Goal: Task Accomplishment & Management: Manage account settings

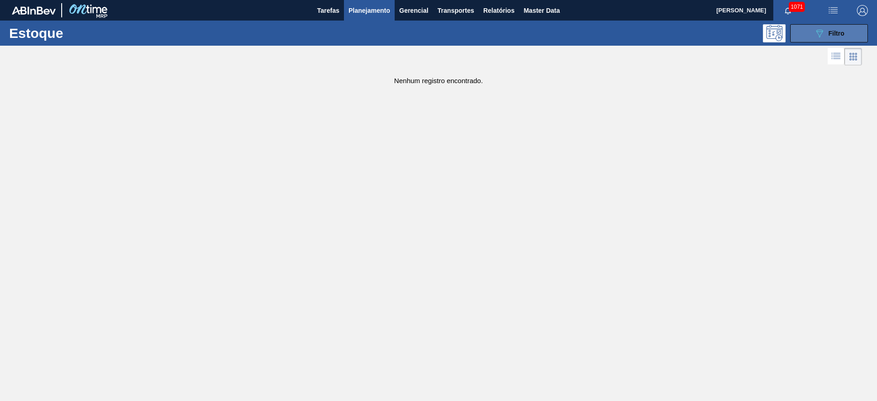
click at [531, 40] on button "089F7B8B-B2A5-4AFE-B5C0-19BA573D28AC Filtro" at bounding box center [829, 33] width 78 height 18
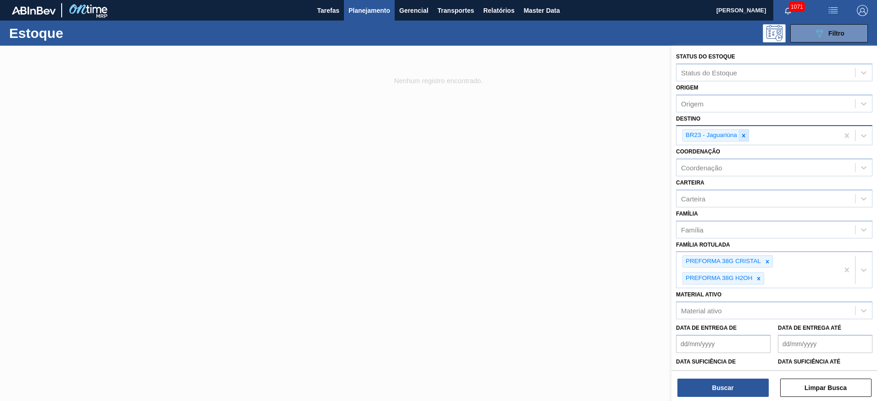
click at [531, 136] on icon at bounding box center [743, 135] width 3 height 3
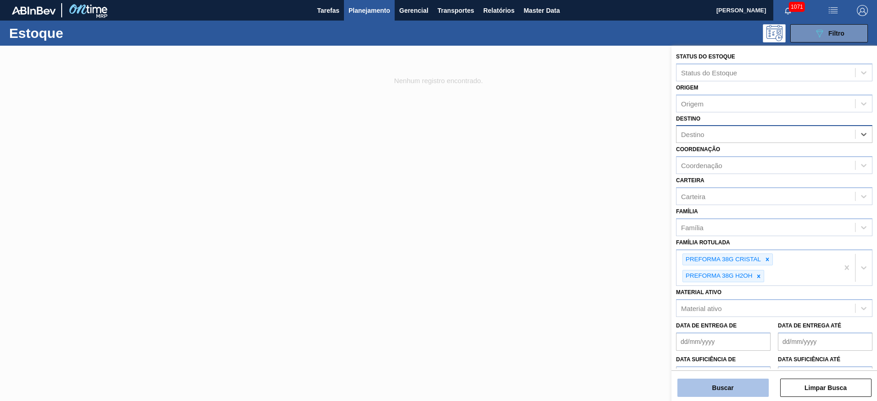
click at [531, 243] on button "Buscar" at bounding box center [723, 388] width 91 height 18
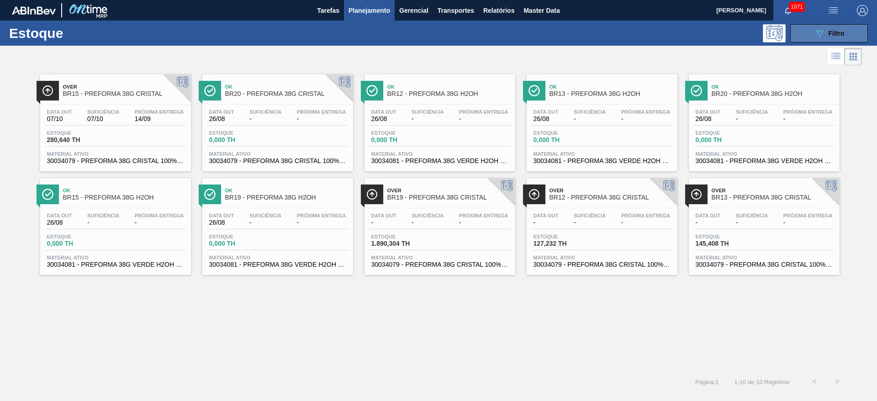
click at [531, 34] on span "Filtro" at bounding box center [837, 33] width 16 height 7
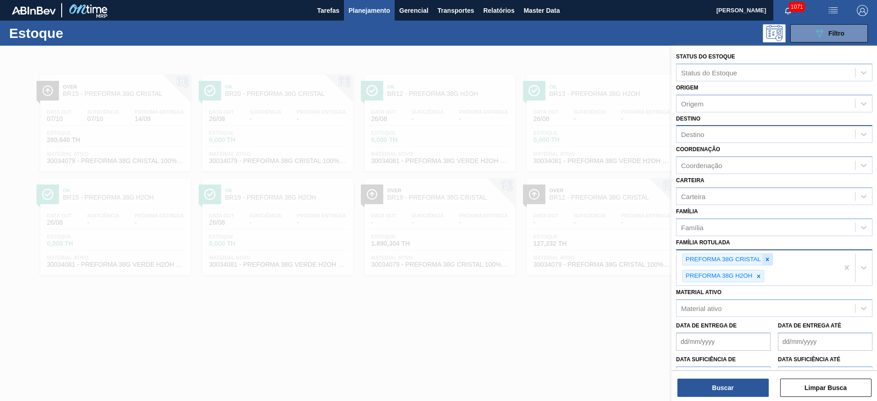
click at [531, 243] on icon at bounding box center [767, 259] width 6 height 6
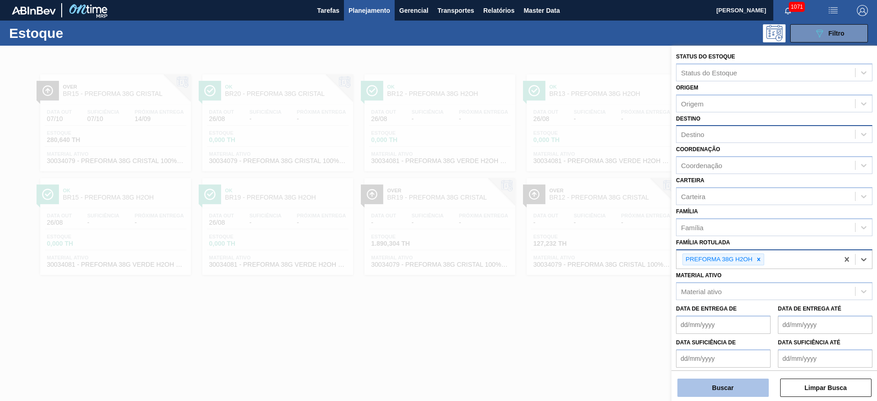
click at [531, 243] on button "Buscar" at bounding box center [723, 388] width 91 height 18
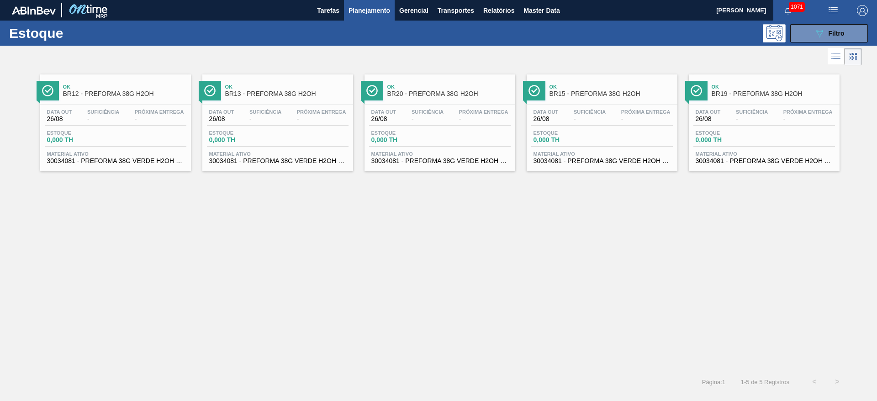
click at [531, 137] on span "0,000 TH" at bounding box center [728, 140] width 64 height 7
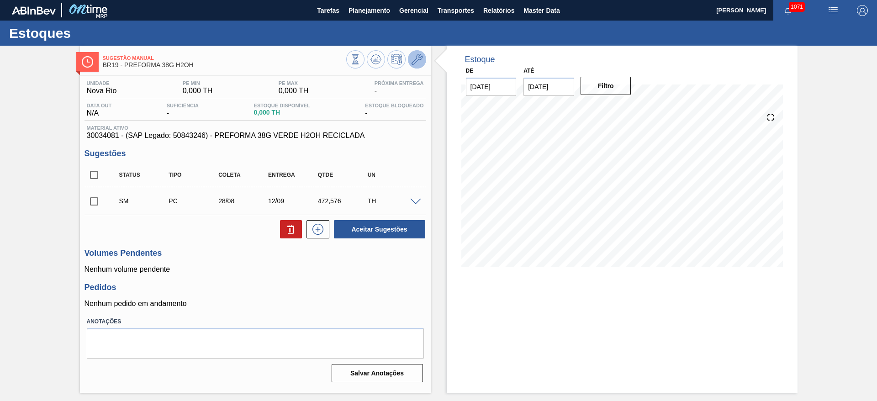
click at [417, 59] on icon at bounding box center [417, 59] width 11 height 11
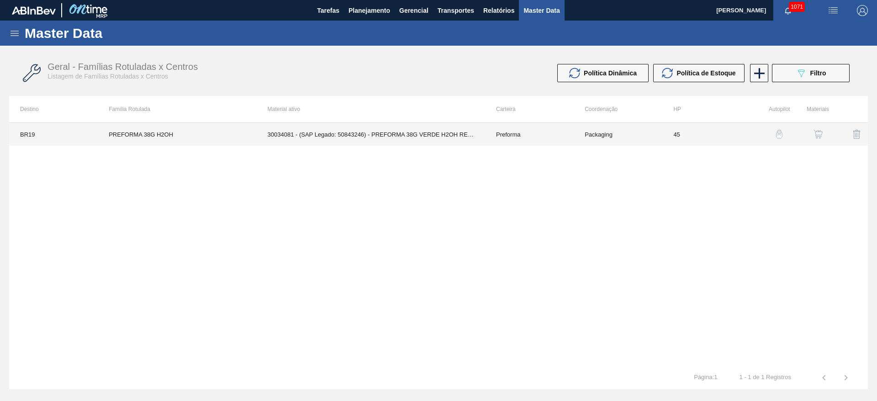
click at [531, 141] on td "Preforma" at bounding box center [529, 134] width 89 height 23
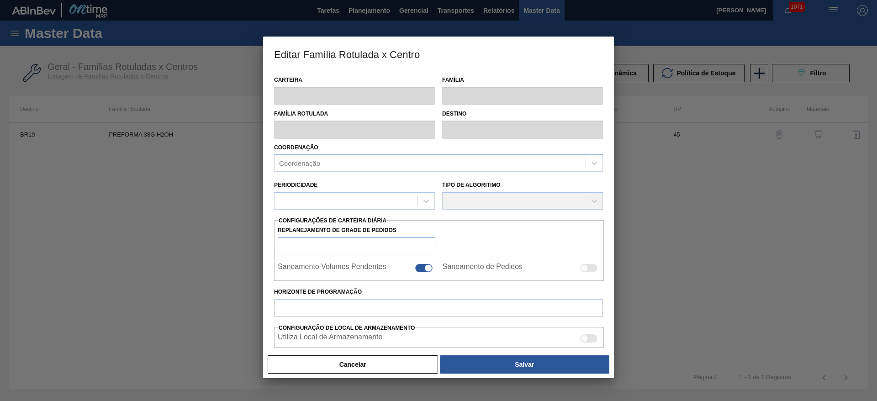
type input "Preforma"
type input "PREFORMA 38G H2OH"
type input "BR19 - [GEOGRAPHIC_DATA]"
type input "0"
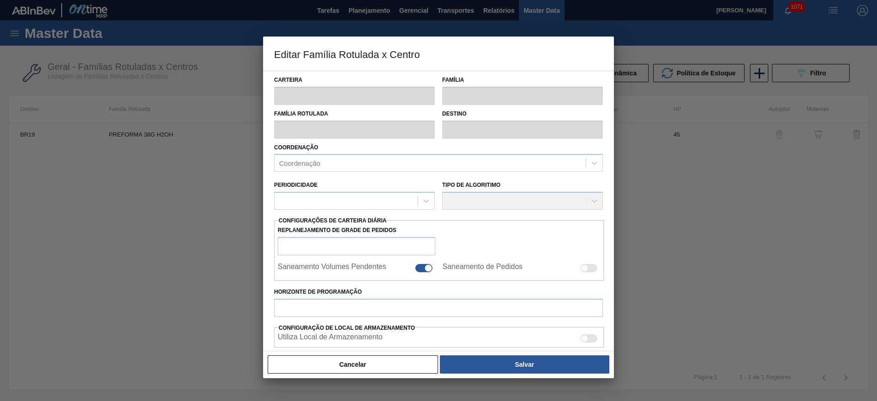
checkbox input "false"
type input "45"
type input "0"
type input "100"
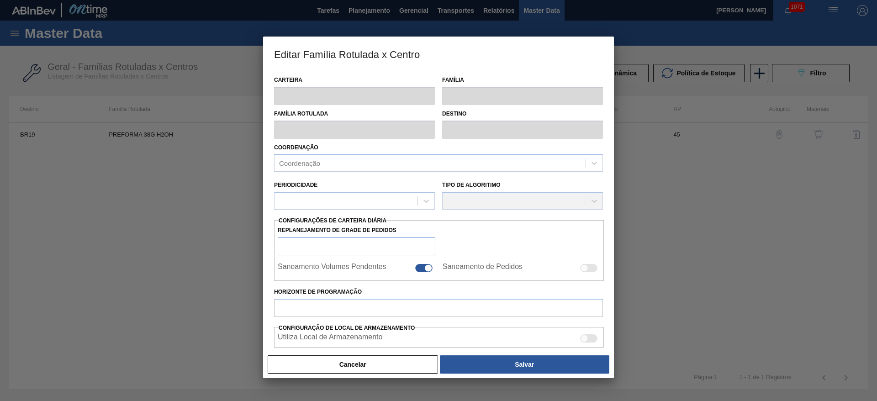
type input "0,000"
checkbox input "true"
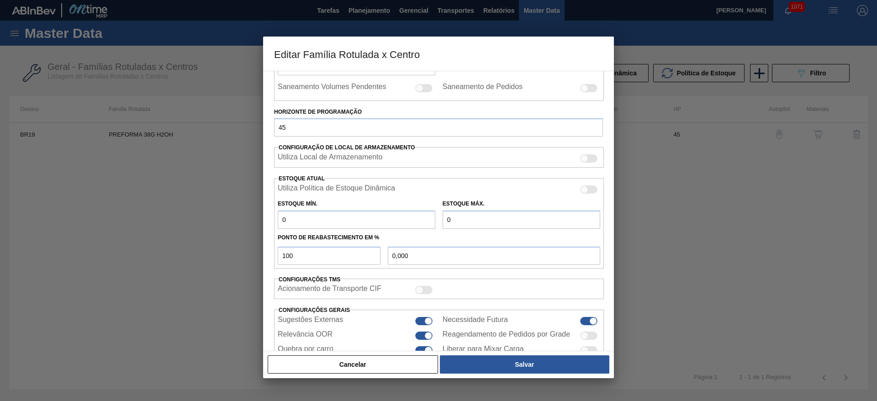
scroll to position [225, 0]
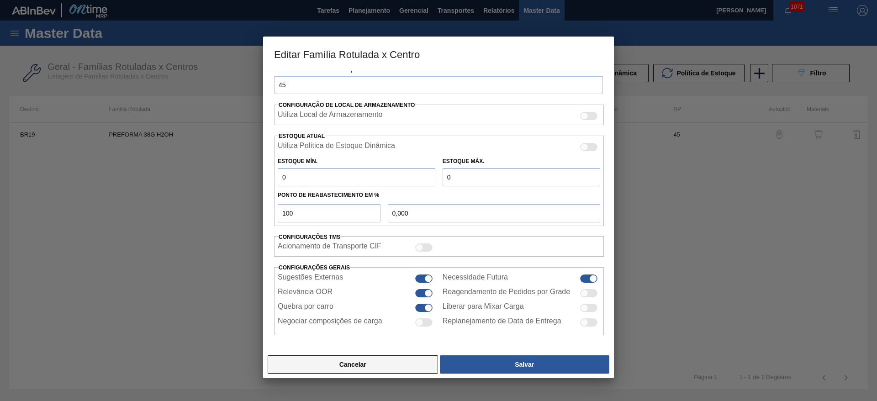
click at [363, 243] on button "Cancelar" at bounding box center [353, 364] width 170 height 18
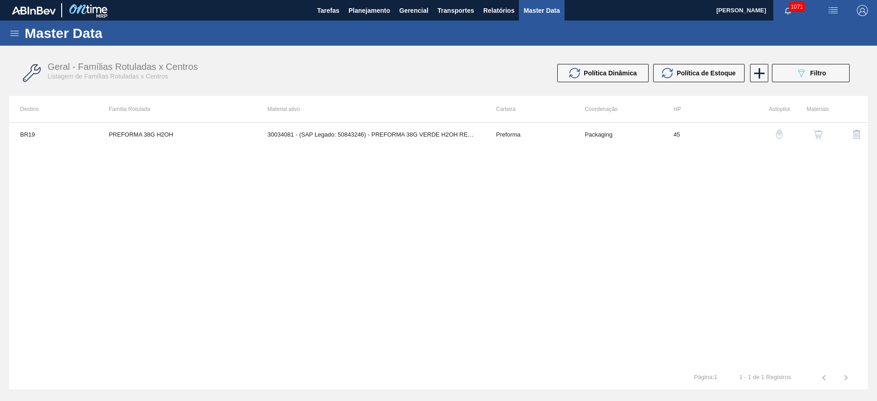
click at [531, 136] on div "button" at bounding box center [818, 134] width 11 height 9
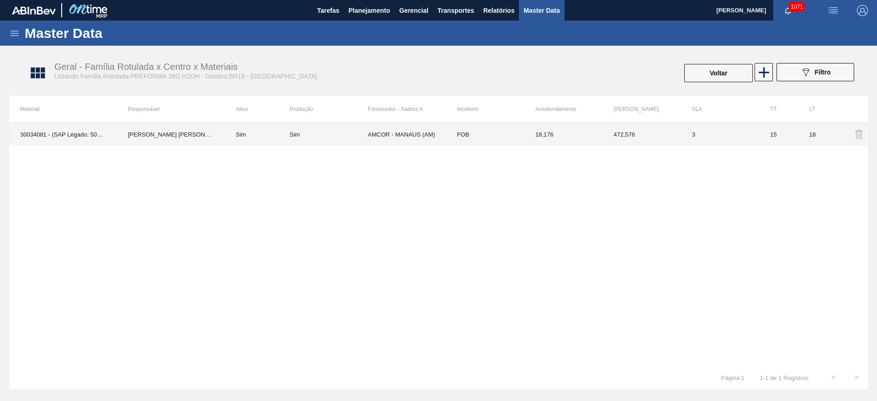
click at [335, 136] on div "Sim" at bounding box center [329, 134] width 78 height 7
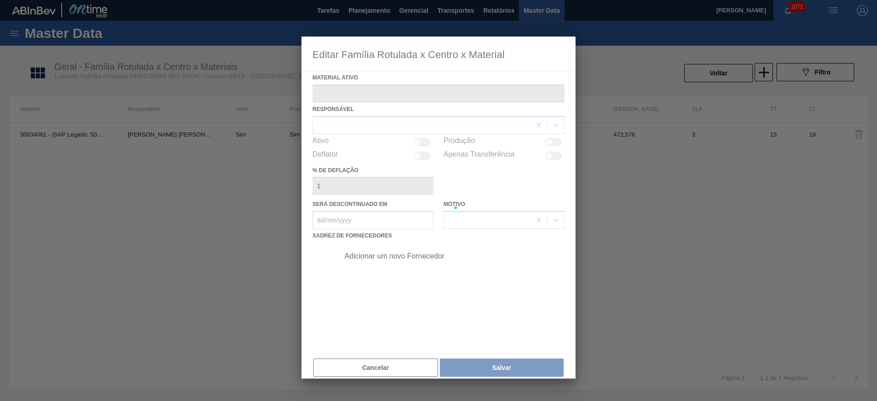
type ativo "30034081 - (SAP Legado: 50843246) - PREFORMA 38G VERDE H2OH RECICLADA"
checkbox input "true"
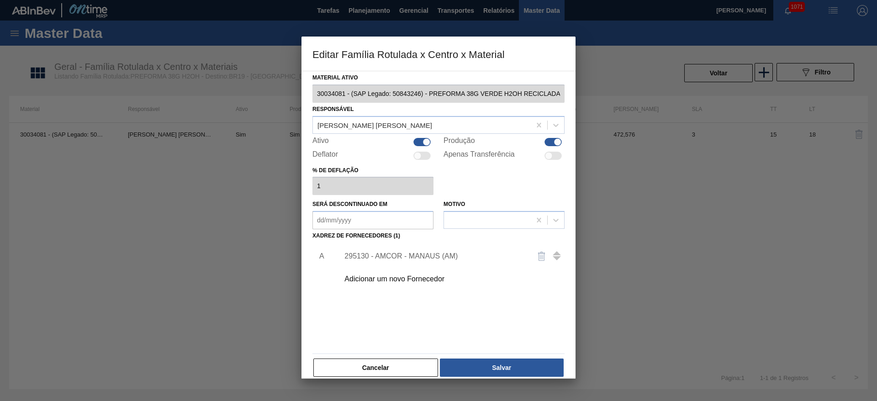
click at [360, 243] on div "295130 - AMCOR - MANAUS (AM)" at bounding box center [433, 256] width 179 height 8
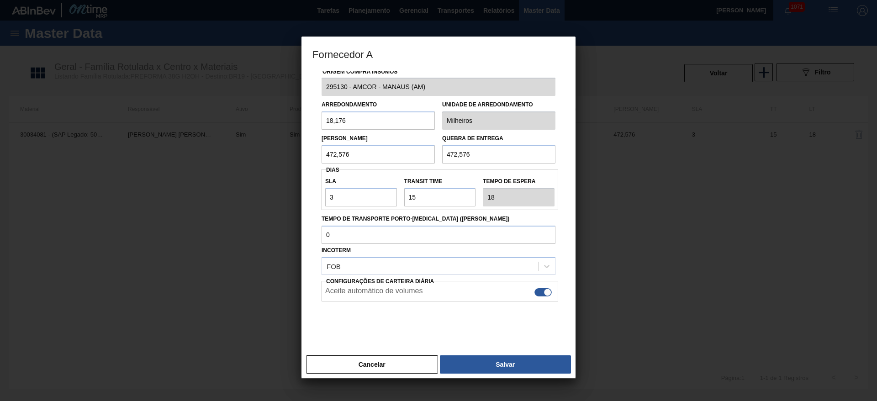
scroll to position [21, 0]
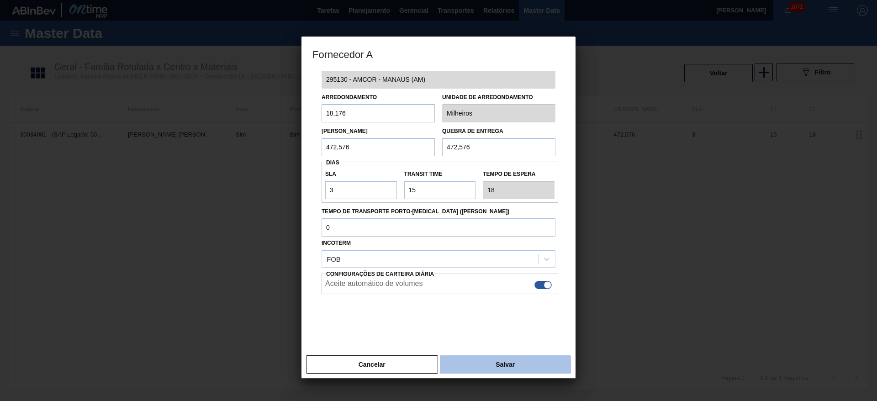
click at [498, 243] on button "Salvar" at bounding box center [505, 364] width 131 height 18
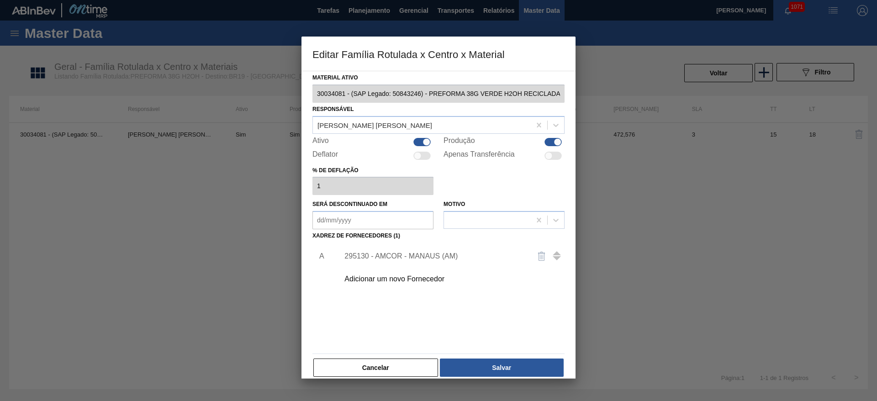
click at [396, 243] on div "295130 - AMCOR - MANAUS (AM)" at bounding box center [433, 256] width 179 height 8
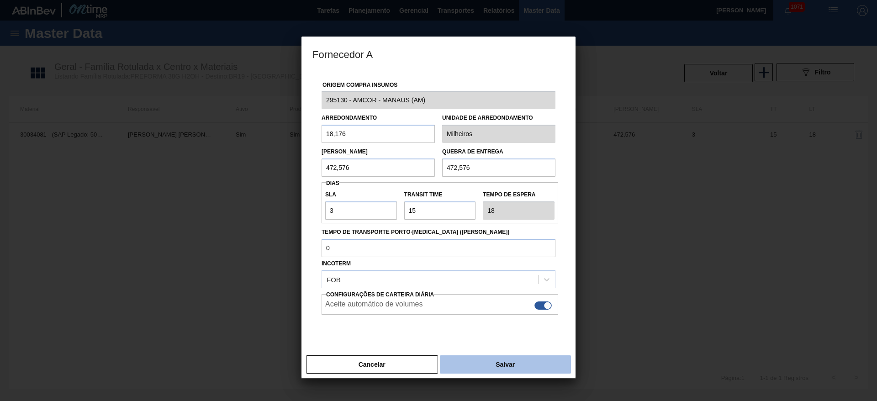
click at [496, 243] on button "Salvar" at bounding box center [505, 364] width 131 height 18
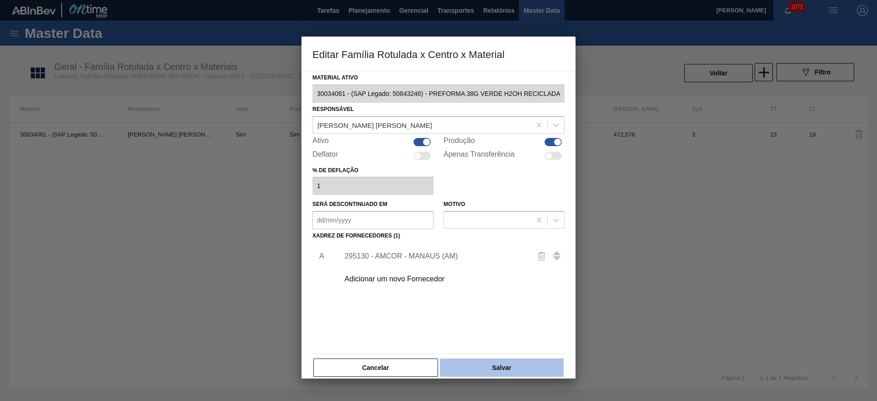
click at [496, 243] on button "Salvar" at bounding box center [502, 368] width 124 height 18
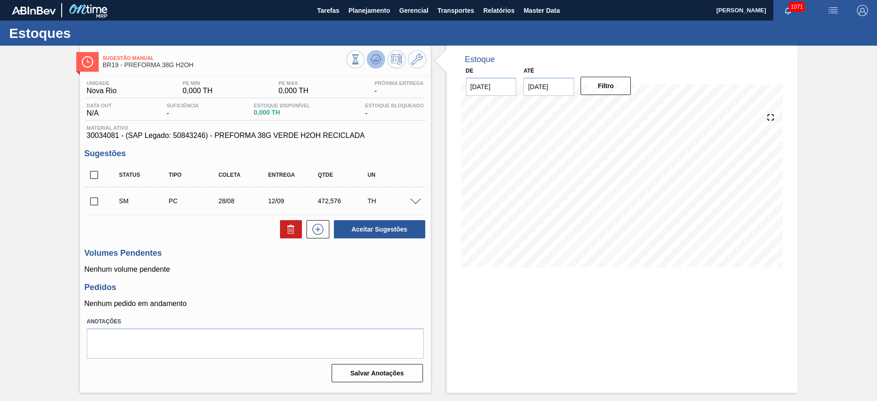
click at [378, 60] on icon at bounding box center [376, 59] width 6 height 4
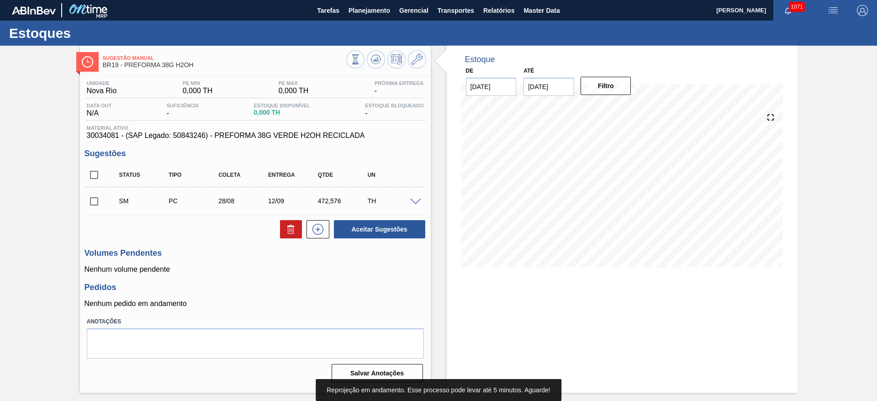
click at [413, 199] on span at bounding box center [415, 202] width 11 height 7
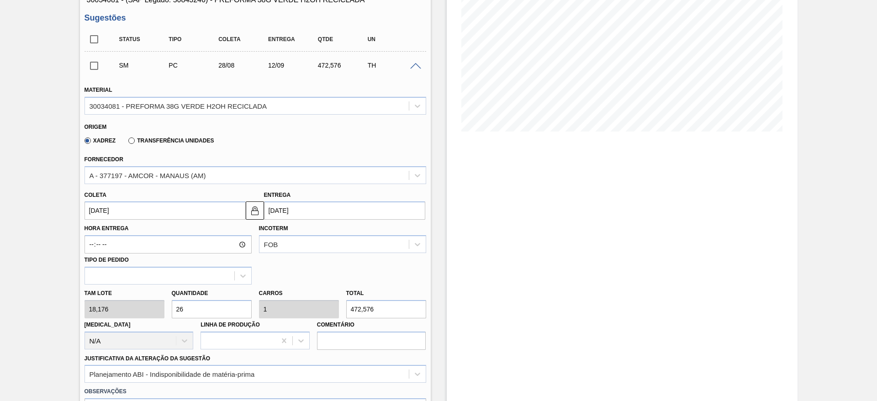
scroll to position [137, 0]
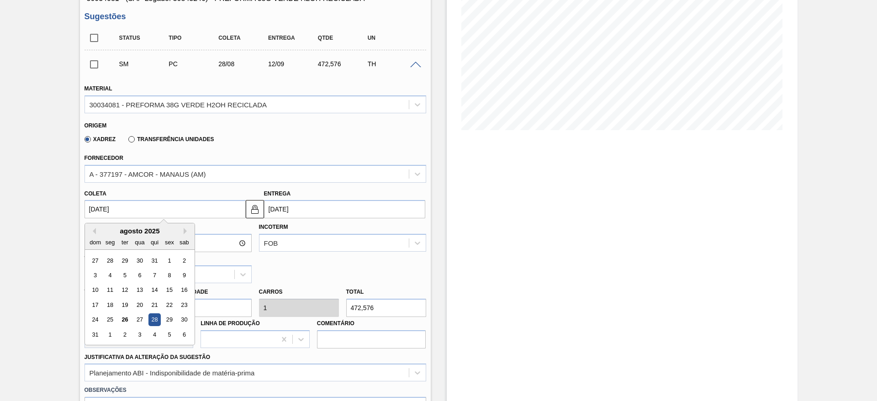
click at [87, 210] on input "[DATE]" at bounding box center [165, 209] width 161 height 18
click at [169, 243] on div "29" at bounding box center [169, 320] width 12 height 12
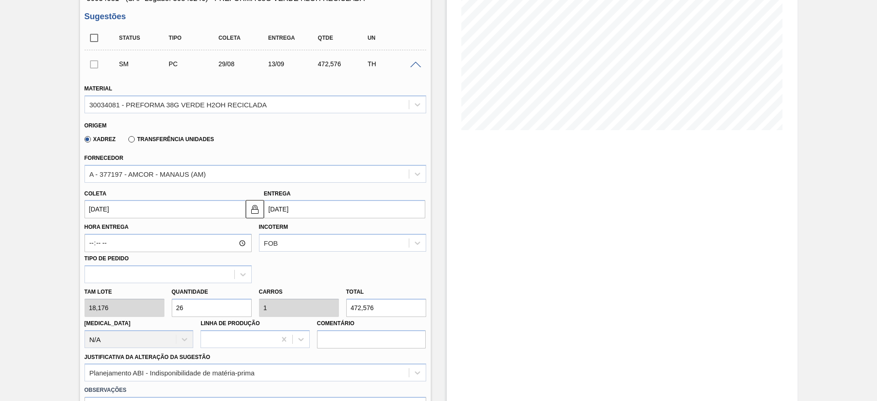
type input "[DATE]"
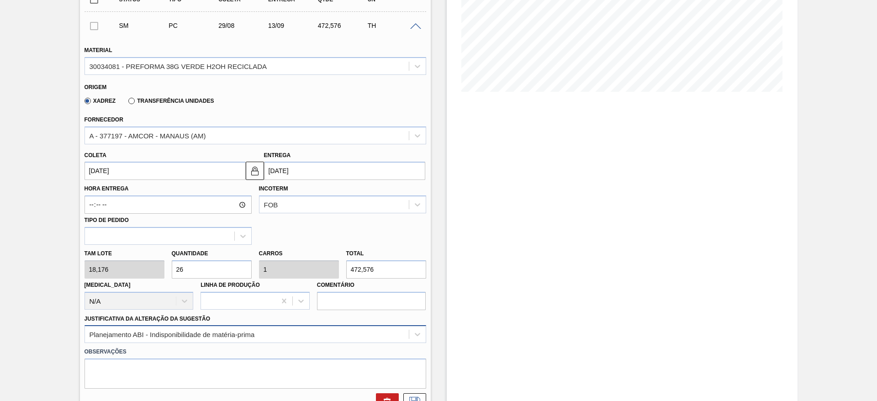
scroll to position [206, 0]
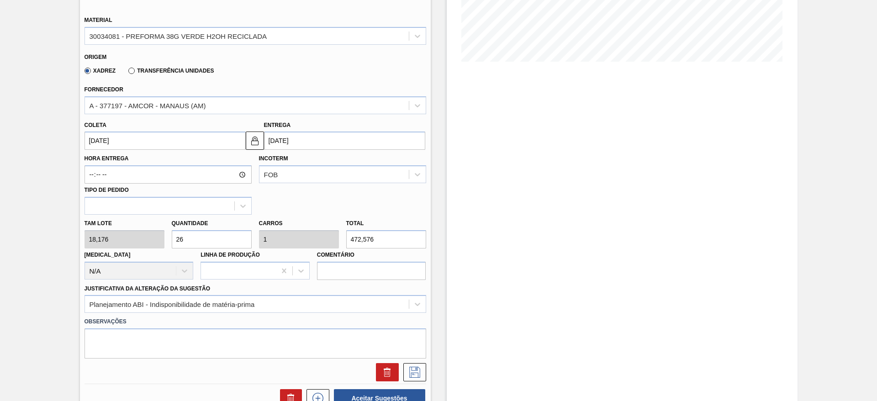
click at [134, 243] on div "[PERSON_NAME] 18,176 Quantidade 26 Carros 1 Total 472,576 [MEDICAL_DATA] N/A Li…" at bounding box center [255, 247] width 349 height 65
type input "1"
type input "0,038"
type input "18,176"
type input "0"
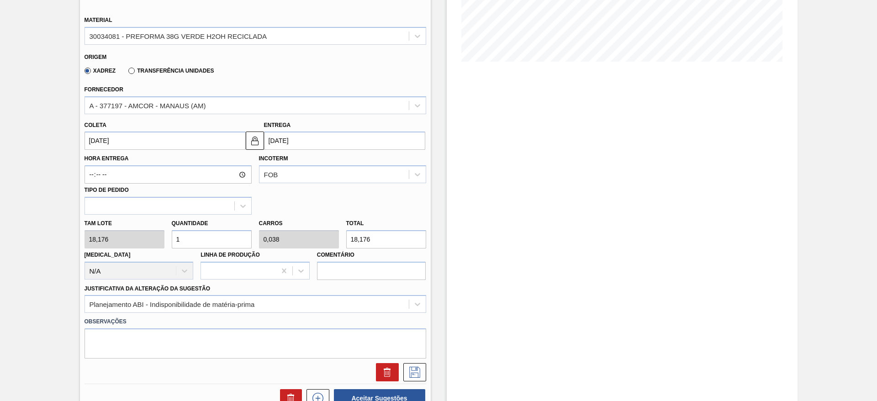
type input "0"
type input "2"
type input "0,077"
type input "36,352"
type input "26"
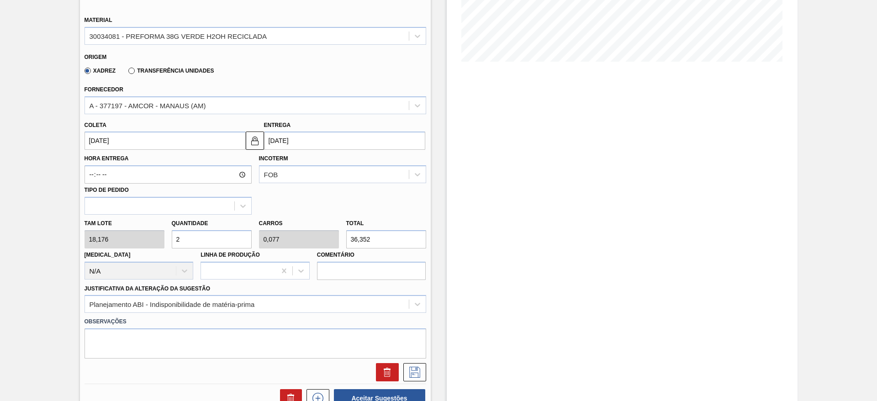
type input "1"
type input "472,576"
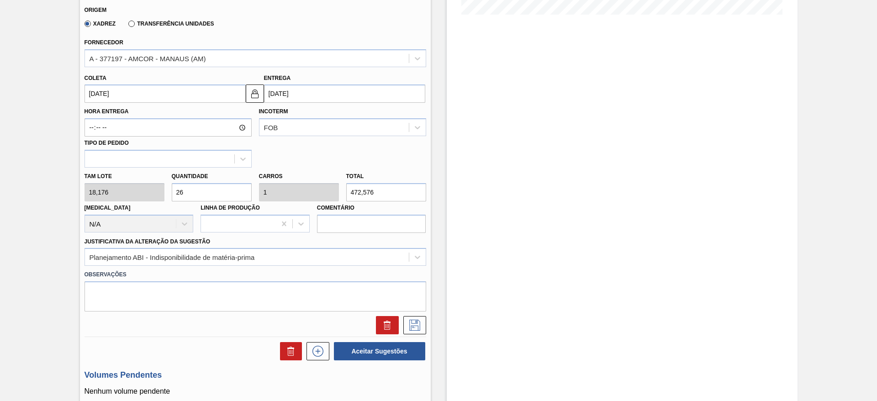
scroll to position [274, 0]
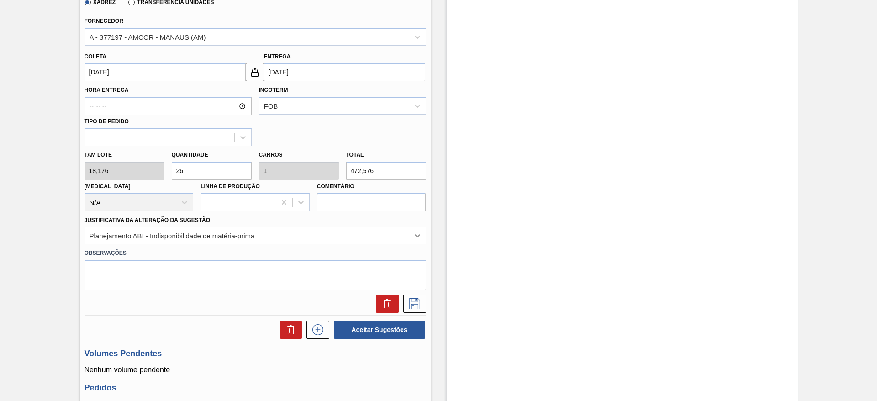
click at [418, 235] on icon at bounding box center [417, 235] width 9 height 9
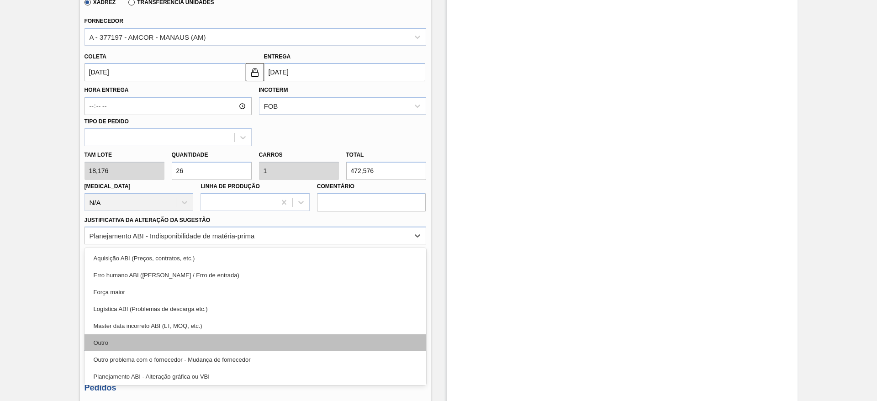
click at [119, 243] on div "Outro" at bounding box center [256, 342] width 342 height 17
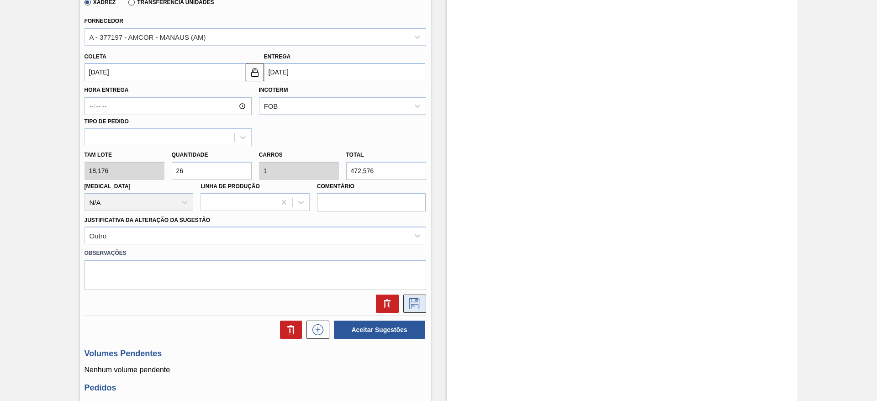
click at [416, 243] on icon at bounding box center [415, 303] width 15 height 11
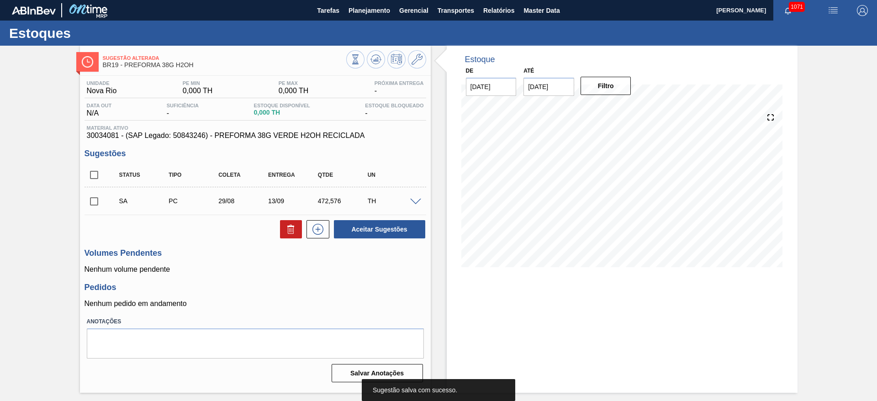
scroll to position [0, 0]
click at [96, 203] on input "checkbox" at bounding box center [94, 201] width 19 height 19
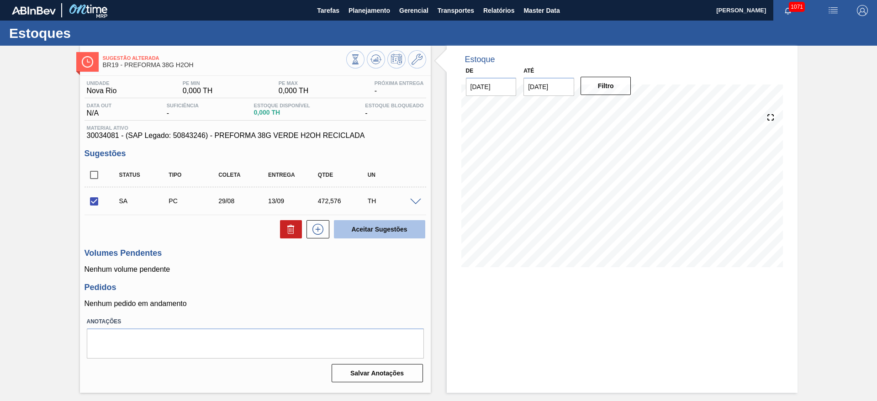
click at [397, 229] on button "Aceitar Sugestões" at bounding box center [379, 229] width 91 height 18
checkbox input "false"
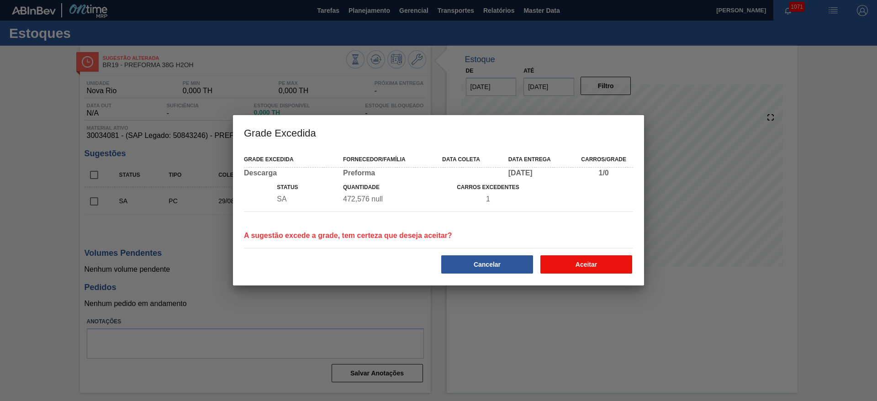
click at [531, 243] on button "Aceitar" at bounding box center [586, 264] width 92 height 18
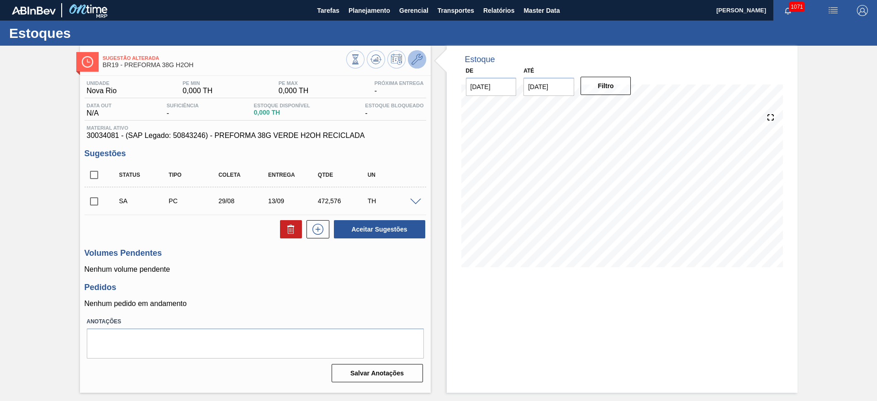
click at [412, 56] on icon at bounding box center [417, 59] width 11 height 11
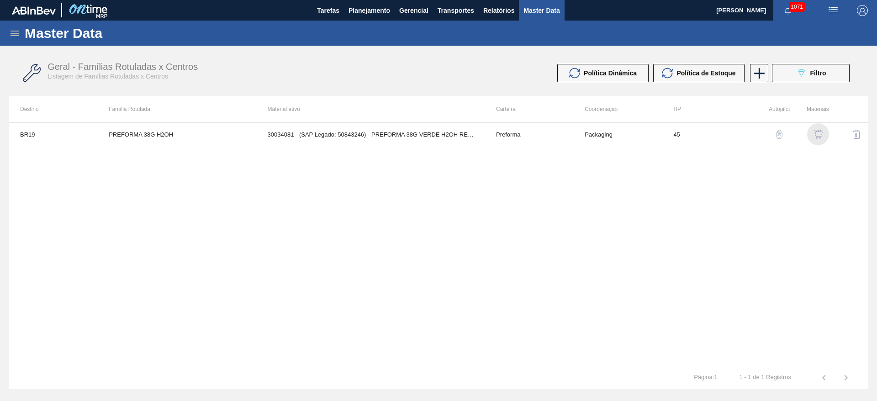
click at [531, 134] on img "button" at bounding box center [818, 134] width 9 height 9
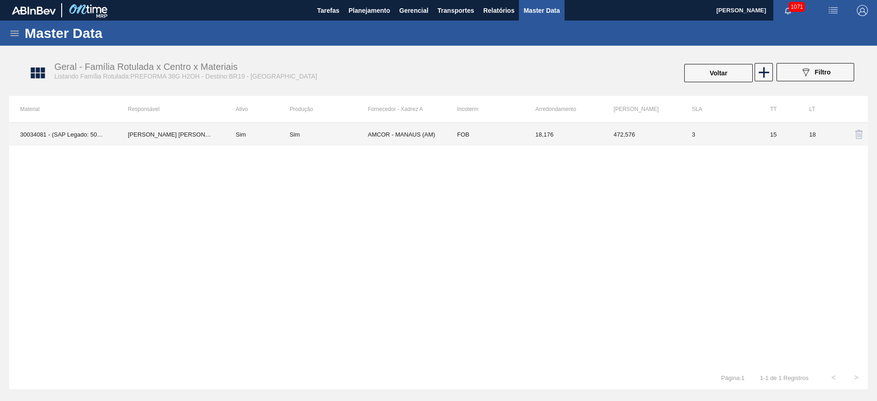
click at [269, 139] on td "Sim" at bounding box center [257, 134] width 65 height 23
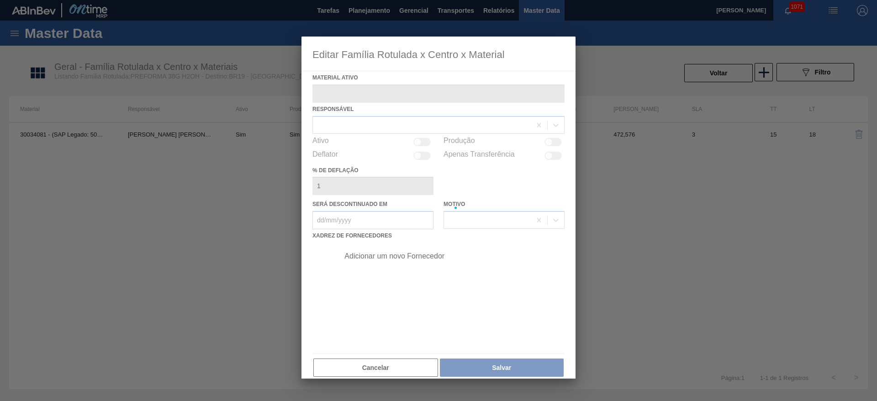
type ativo "30034081 - (SAP Legado: 50843246) - PREFORMA 38G VERDE H2OH RECICLADA"
checkbox input "true"
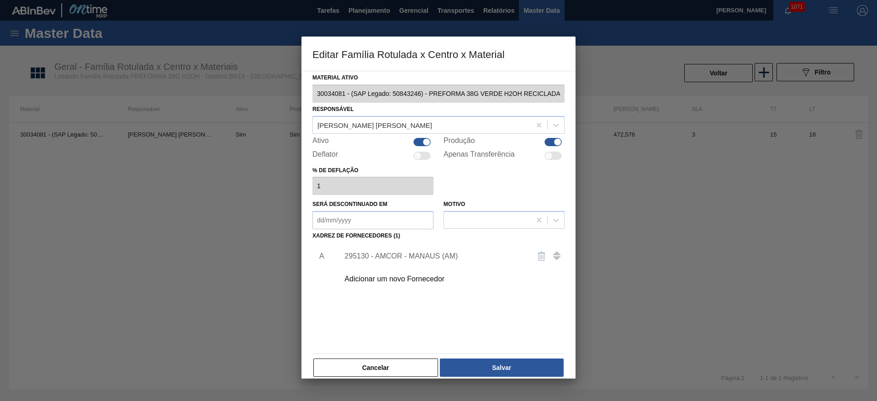
click at [421, 141] on div at bounding box center [421, 142] width 17 height 8
checkbox input "false"
click at [517, 243] on button "Salvar" at bounding box center [502, 368] width 124 height 18
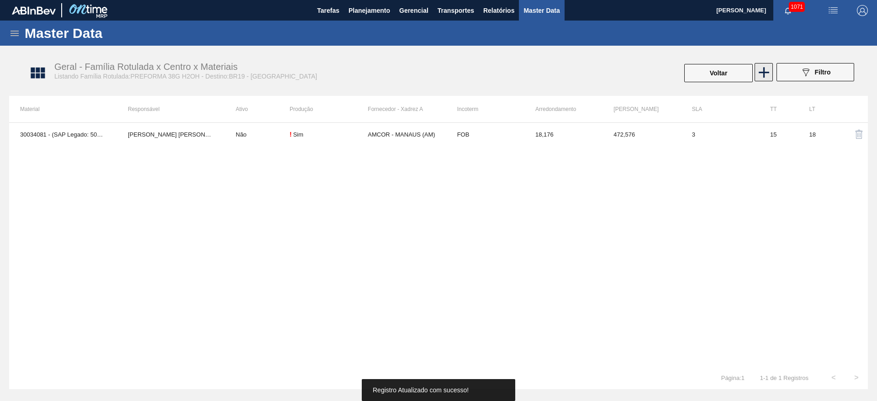
click at [531, 73] on icon at bounding box center [764, 72] width 11 height 11
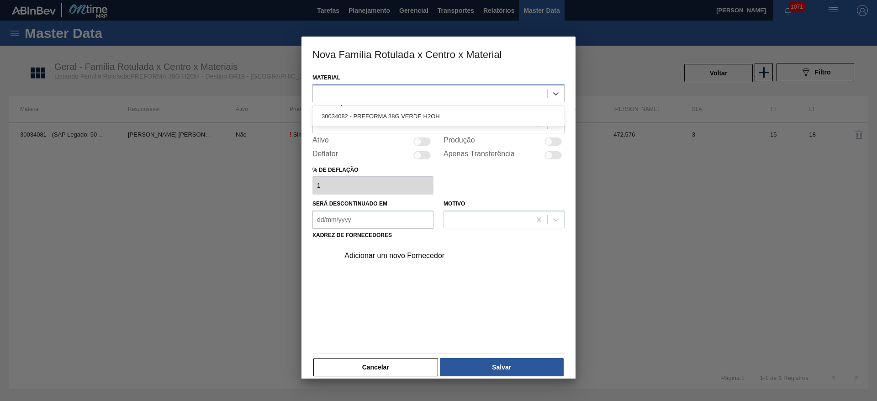
click at [386, 92] on div at bounding box center [430, 93] width 234 height 13
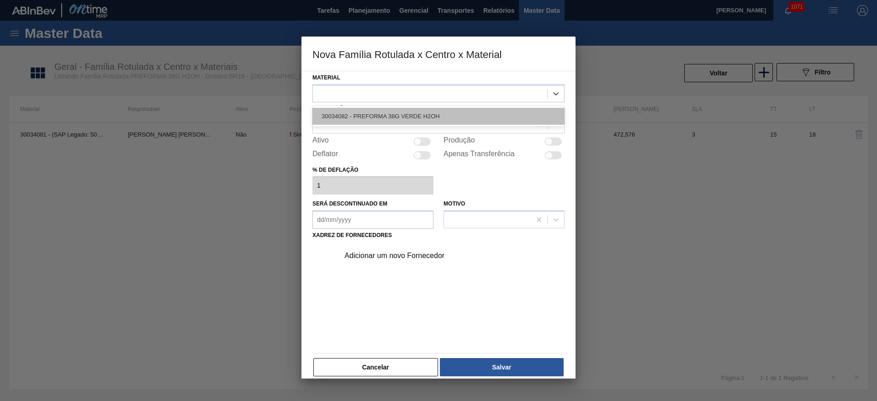
click at [373, 115] on div "30034082 - PREFORMA 38G VERDE H2OH" at bounding box center [438, 116] width 252 height 17
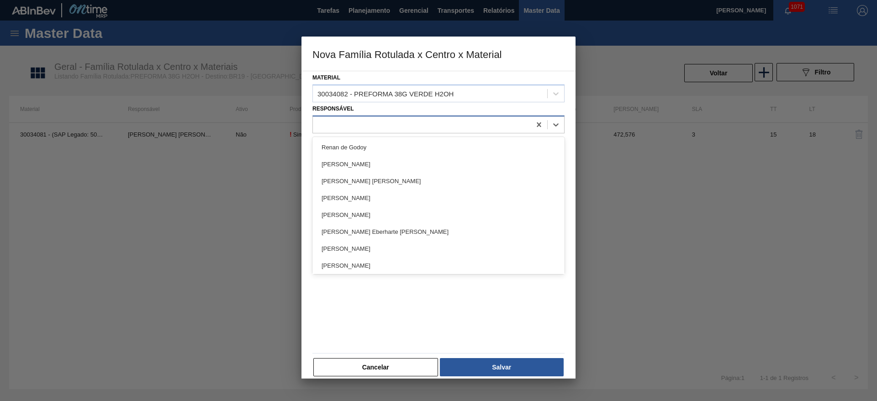
click at [333, 125] on div at bounding box center [422, 124] width 218 height 13
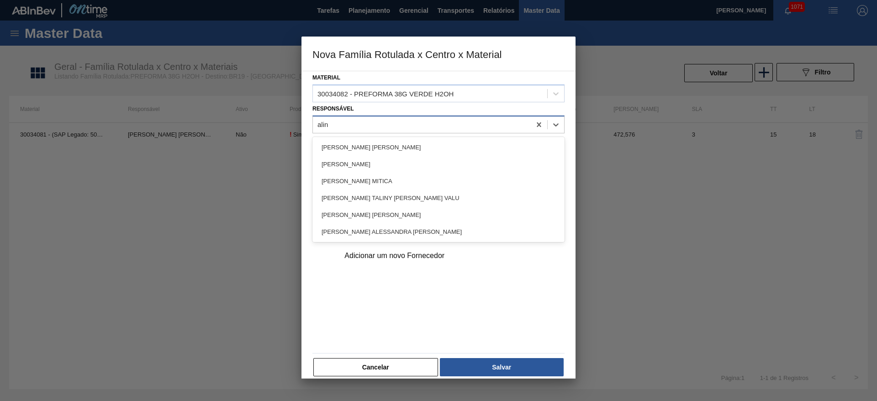
type input "[PERSON_NAME]"
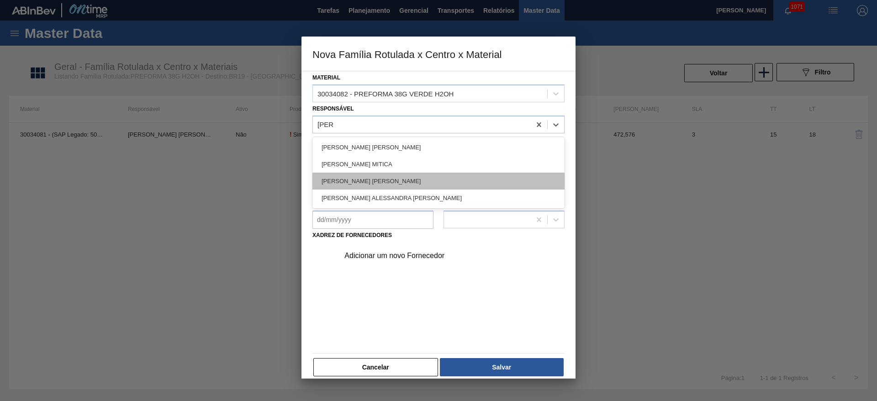
click at [358, 183] on div "[PERSON_NAME] [PERSON_NAME]" at bounding box center [438, 181] width 252 height 17
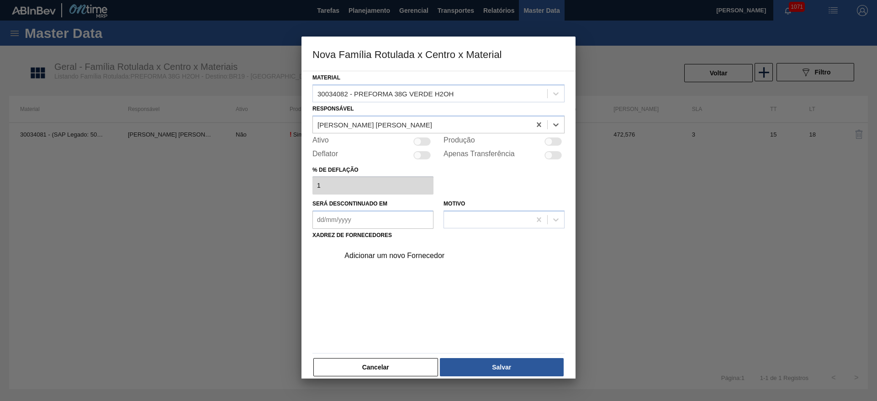
click at [423, 141] on div at bounding box center [421, 142] width 17 height 8
checkbox input "true"
click at [385, 243] on div "Adicionar um novo Fornecedor" at bounding box center [433, 256] width 179 height 8
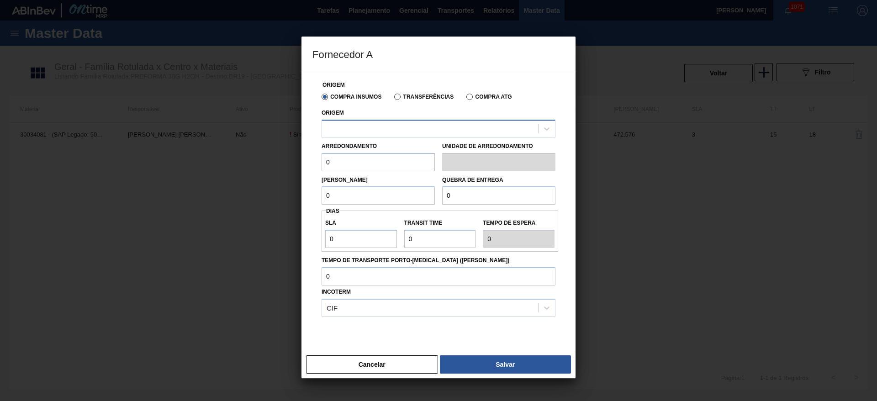
click at [336, 129] on div at bounding box center [430, 128] width 216 height 13
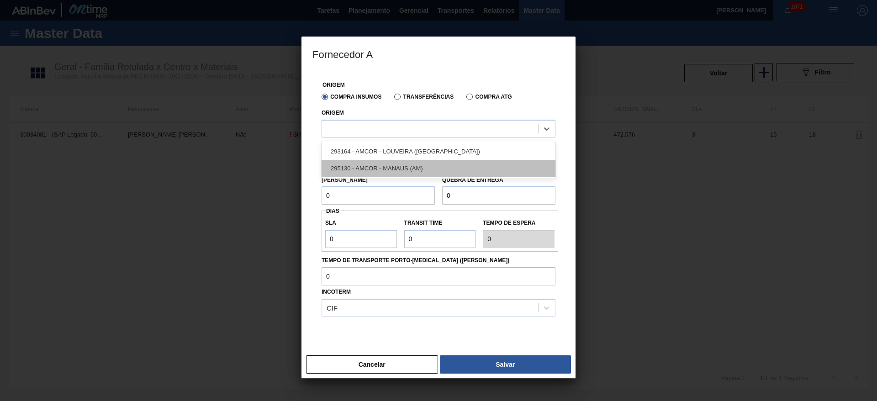
click at [363, 165] on div "295130 - AMCOR - MANAUS (AM)" at bounding box center [439, 168] width 234 height 17
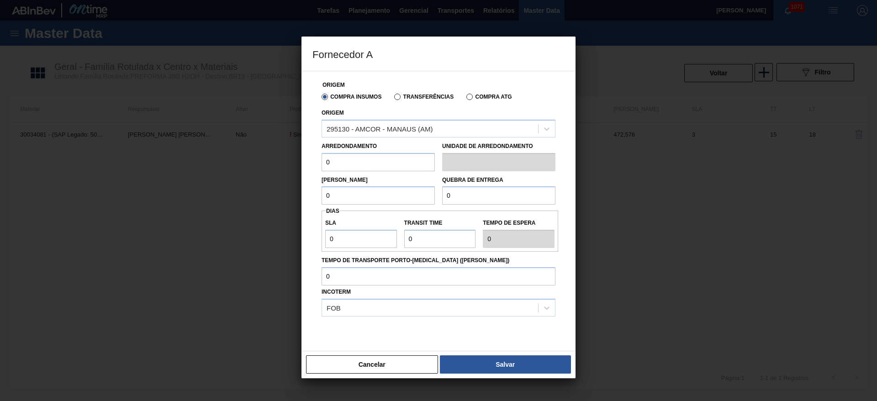
drag, startPoint x: 344, startPoint y: 161, endPoint x: 283, endPoint y: 168, distance: 61.7
click at [286, 168] on div "Fornecedor A Origem Compra Insumos Transferências Compra ATG Origem 295130 - AM…" at bounding box center [438, 200] width 877 height 401
type input "18,176"
click at [252, 201] on div "Fornecedor A Origem Compra Insumos Transferências Compra ATG Origem 295130 - AM…" at bounding box center [438, 200] width 877 height 401
type input "472,576"
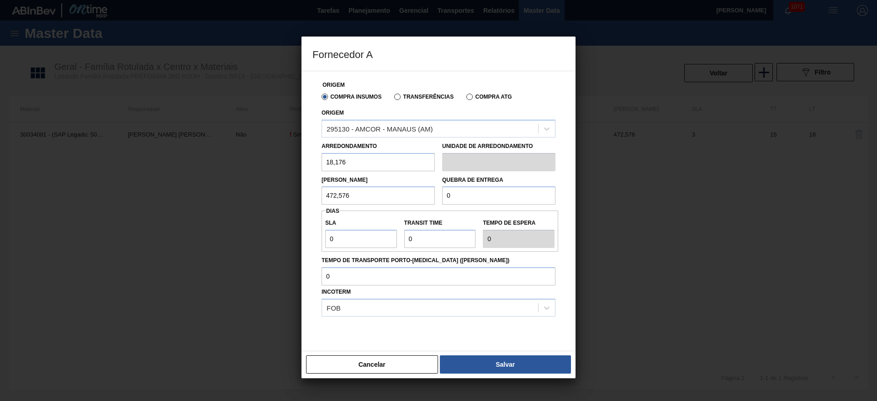
click at [270, 201] on div "Fornecedor A Origem Compra Insumos Transferências Compra ATG Origem 295130 - AM…" at bounding box center [438, 200] width 877 height 401
drag, startPoint x: 466, startPoint y: 192, endPoint x: 369, endPoint y: 201, distance: 97.8
click at [394, 197] on div "[PERSON_NAME] 472,576 Quebra de entrega 0" at bounding box center [438, 188] width 241 height 34
paste input "472,576"
type input "472,576"
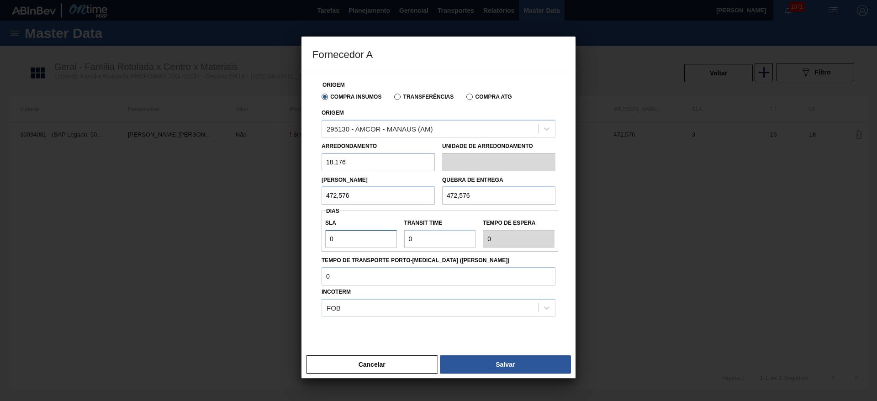
drag, startPoint x: 343, startPoint y: 239, endPoint x: 298, endPoint y: 240, distance: 44.3
click at [299, 240] on div "Fornecedor A Origem Compra Insumos Transferências Compra ATG Origem 295130 - AM…" at bounding box center [438, 200] width 877 height 401
type input "3"
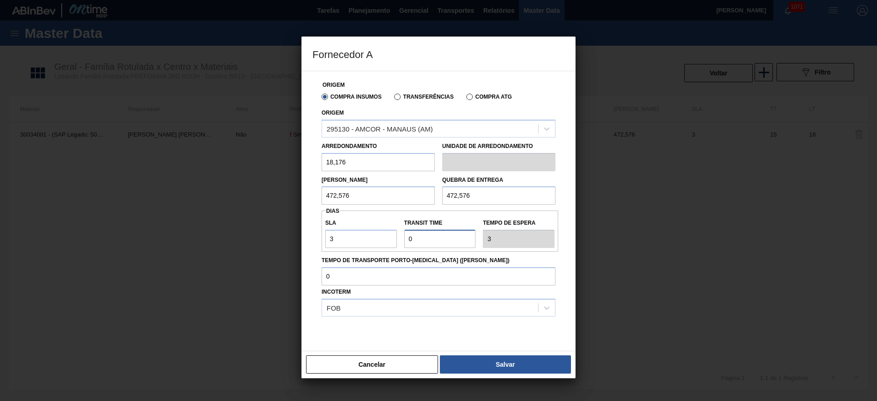
type input "1"
type input "4"
type input "15"
type input "18"
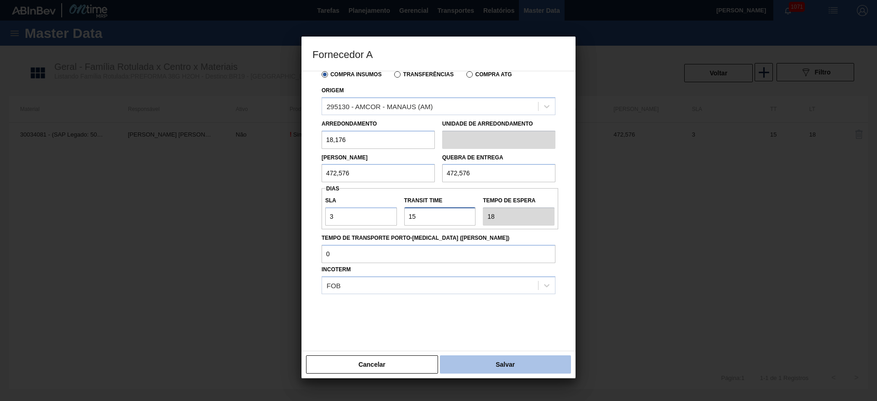
type input "15"
click at [488, 243] on button "Salvar" at bounding box center [505, 364] width 131 height 18
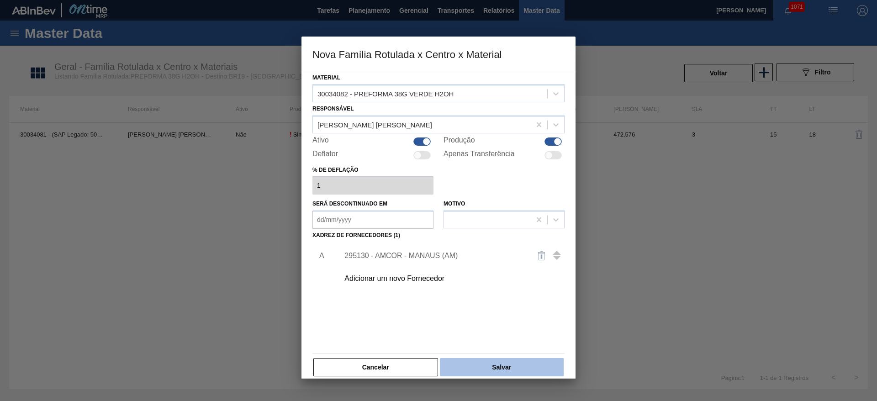
click at [506, 243] on button "Salvar" at bounding box center [502, 367] width 124 height 18
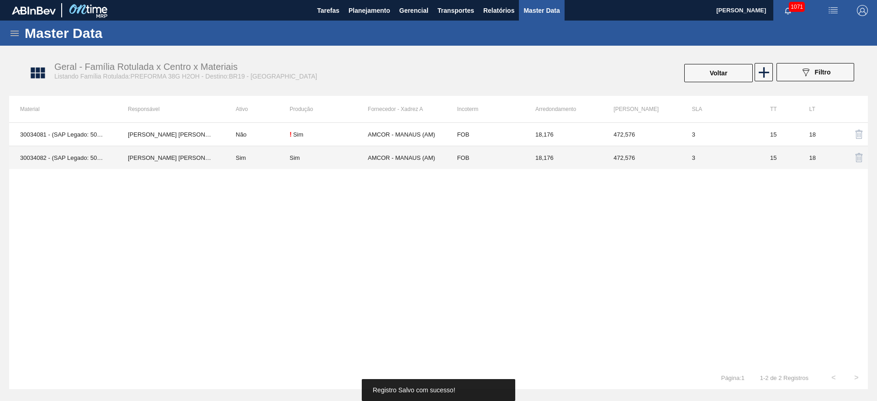
click at [531, 157] on td "18,176" at bounding box center [563, 157] width 78 height 23
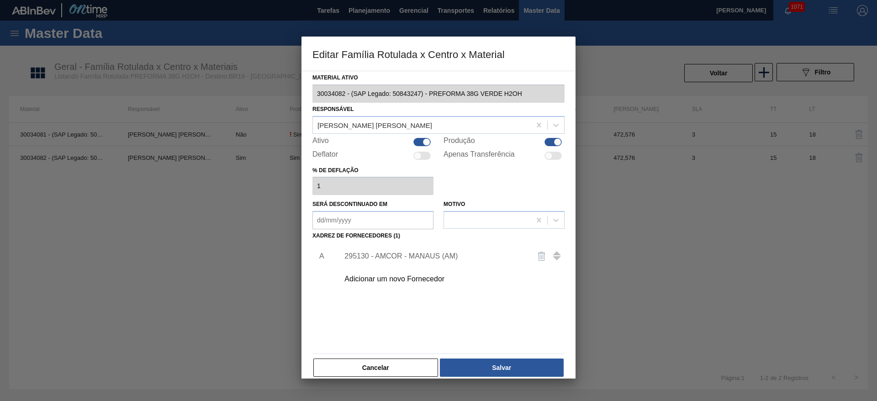
click at [382, 243] on div "295130 - AMCOR - MANAUS (AM)" at bounding box center [433, 256] width 179 height 8
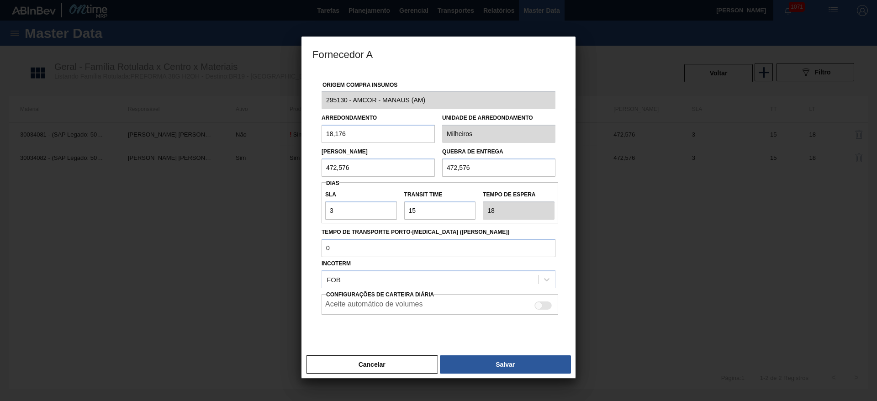
click at [531, 243] on div at bounding box center [539, 306] width 8 height 8
checkbox input "true"
click at [509, 243] on div "Cancelar Salvar" at bounding box center [439, 364] width 274 height 27
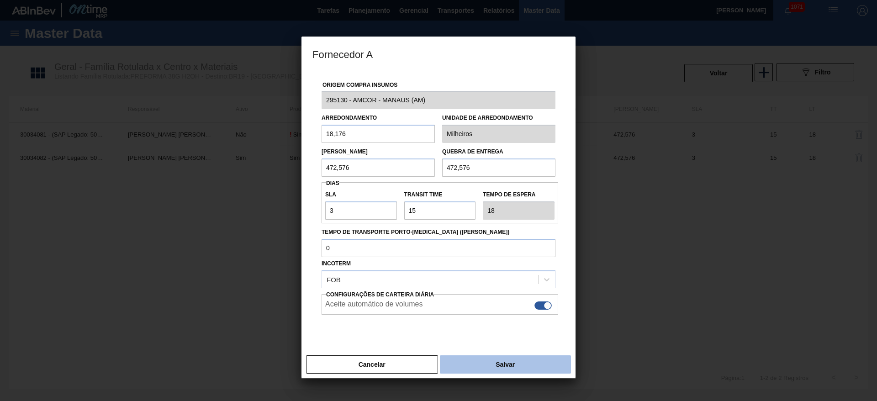
click at [515, 243] on button "Salvar" at bounding box center [505, 364] width 131 height 18
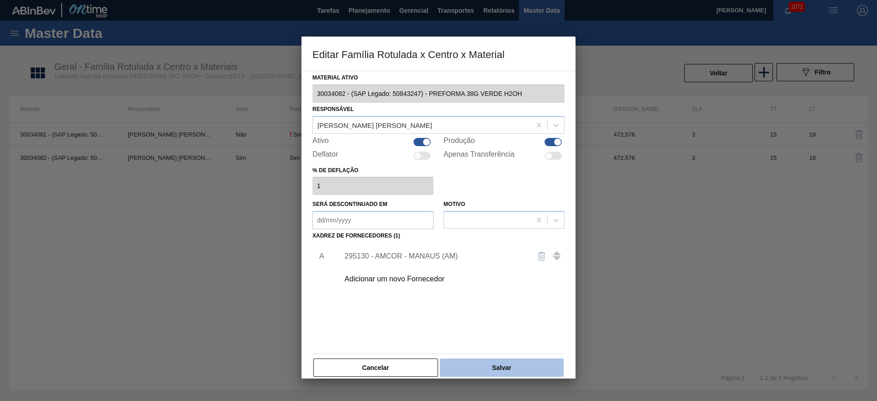
click at [522, 243] on button "Salvar" at bounding box center [502, 368] width 124 height 18
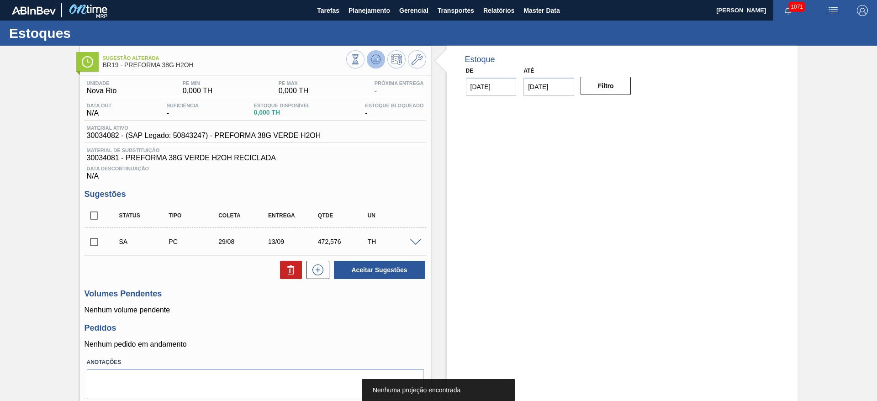
click at [377, 59] on icon at bounding box center [376, 59] width 6 height 4
click at [415, 242] on span at bounding box center [415, 242] width 11 height 7
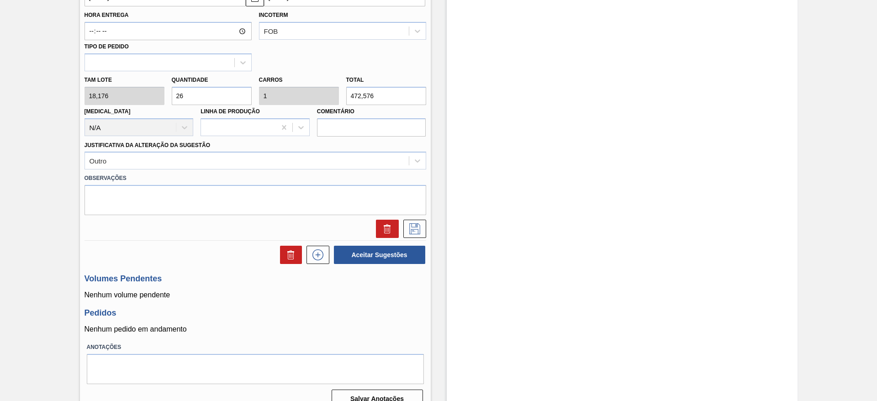
scroll to position [404, 0]
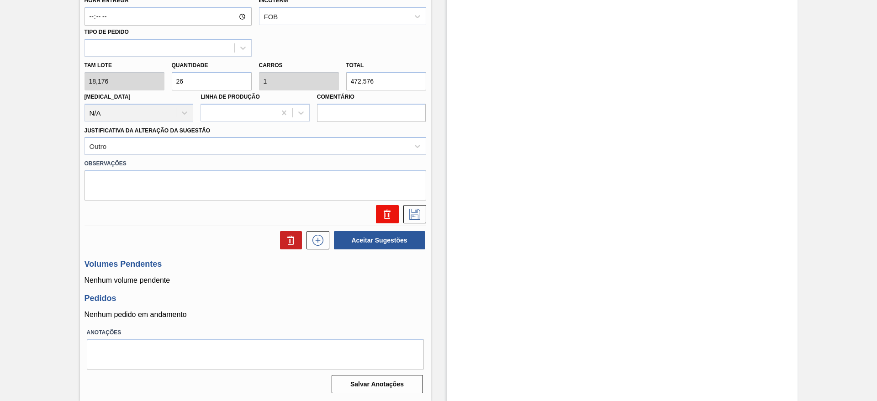
click at [386, 206] on button at bounding box center [387, 214] width 23 height 18
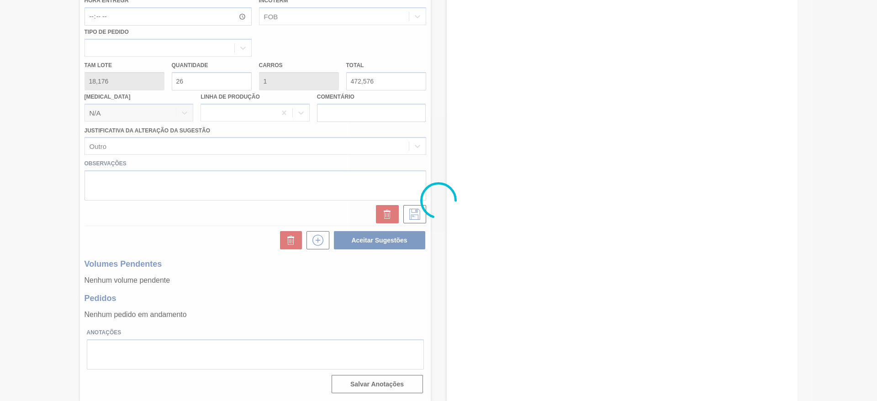
scroll to position [0, 0]
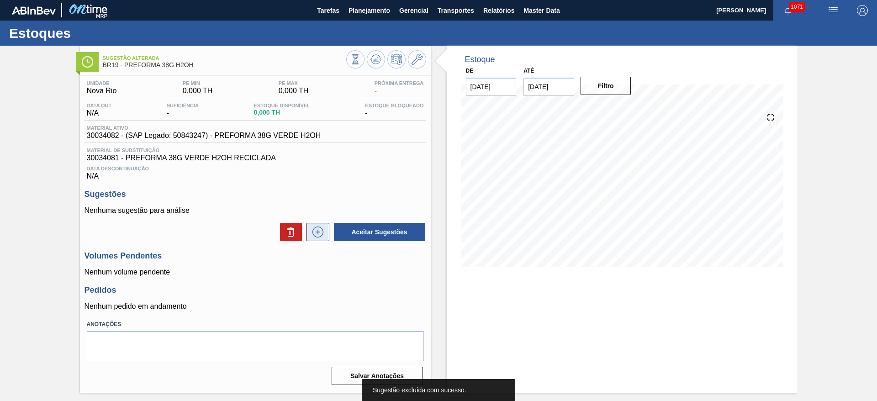
click at [313, 231] on icon at bounding box center [318, 232] width 15 height 11
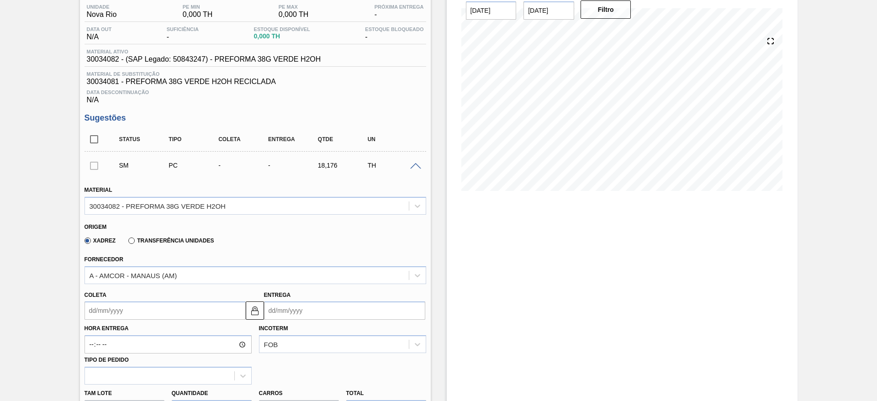
scroll to position [137, 0]
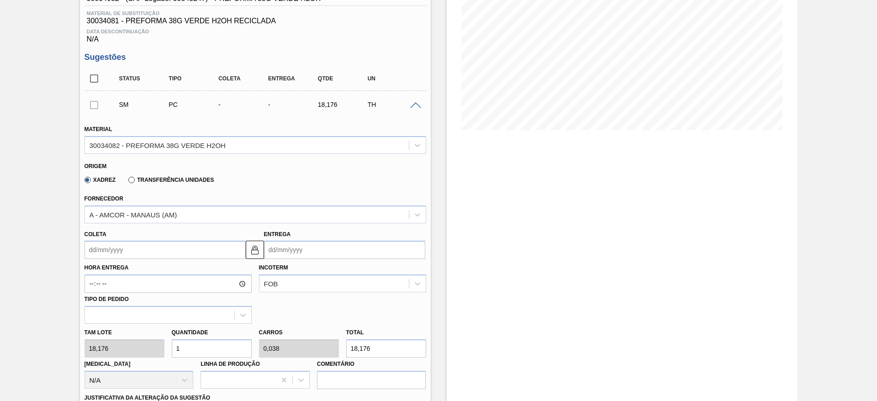
click at [87, 243] on input "Coleta" at bounding box center [165, 250] width 161 height 18
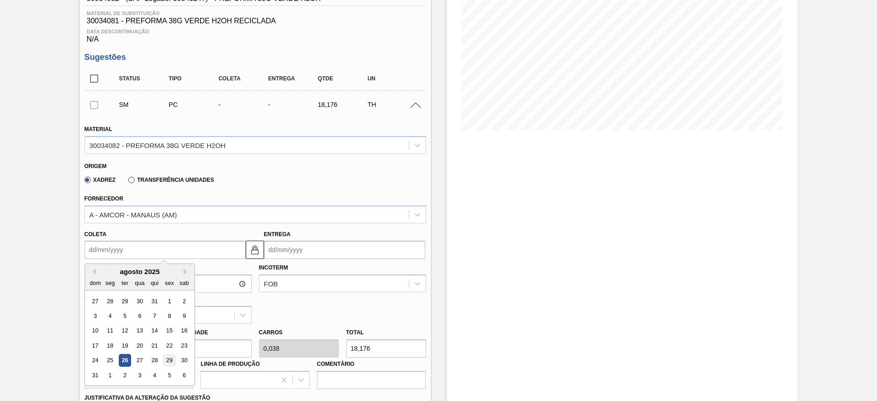
click at [169, 243] on div "29" at bounding box center [169, 361] width 12 height 12
type input "[DATE]"
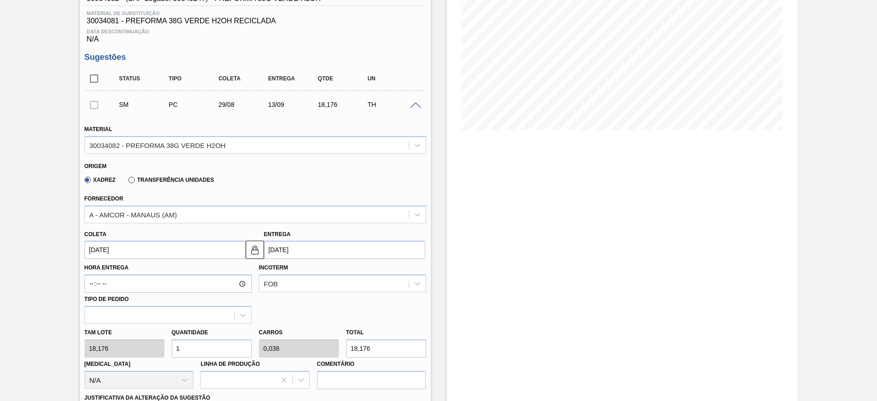
click at [159, 243] on div "[PERSON_NAME] 18,176 Quantidade 1 Carros 0,038 Total 18,176 [MEDICAL_DATA] N/A …" at bounding box center [255, 356] width 349 height 65
type input "2"
type input "0,077"
type input "36,352"
type input "26"
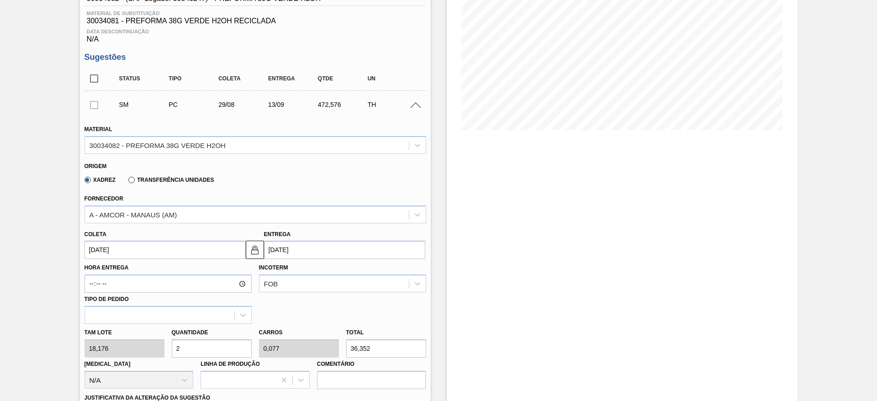
type input "1"
type input "472,576"
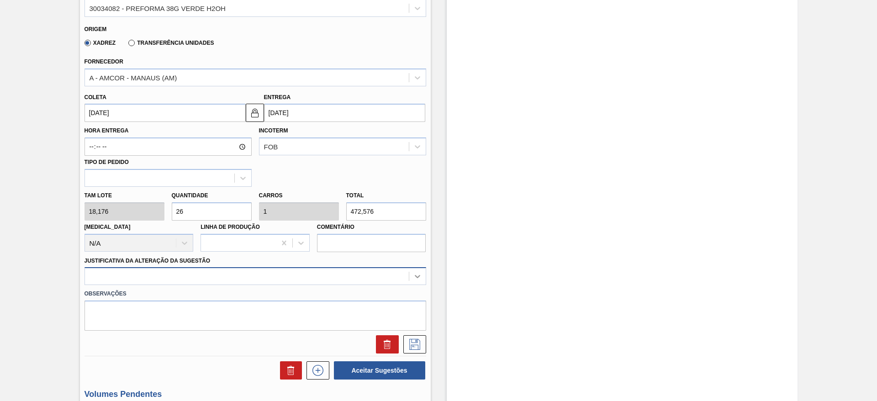
type input "26"
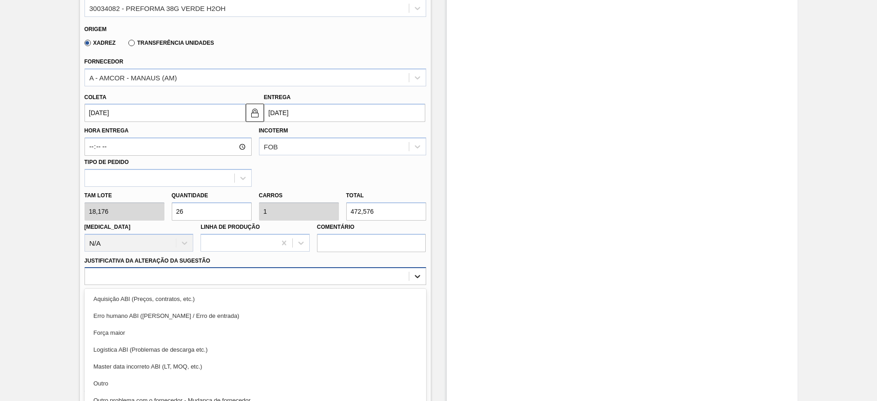
click at [415, 243] on div "option Aquisição ABI (Preços, contratos, etc.) focused, 1 of 18. 18 results ava…" at bounding box center [256, 276] width 342 height 18
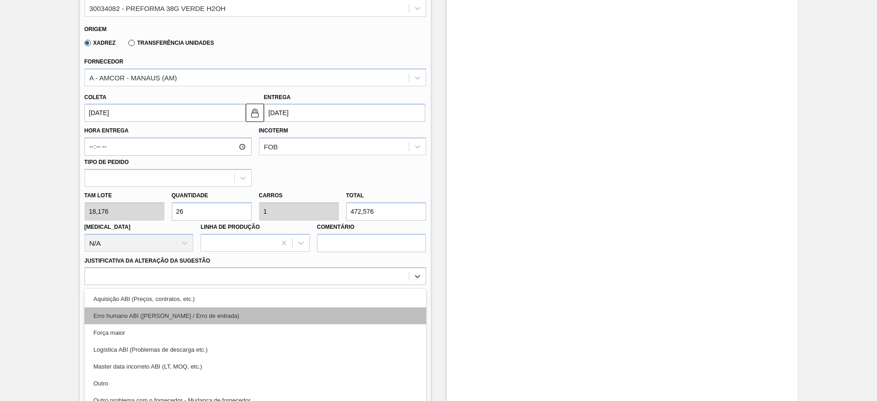
scroll to position [302, 0]
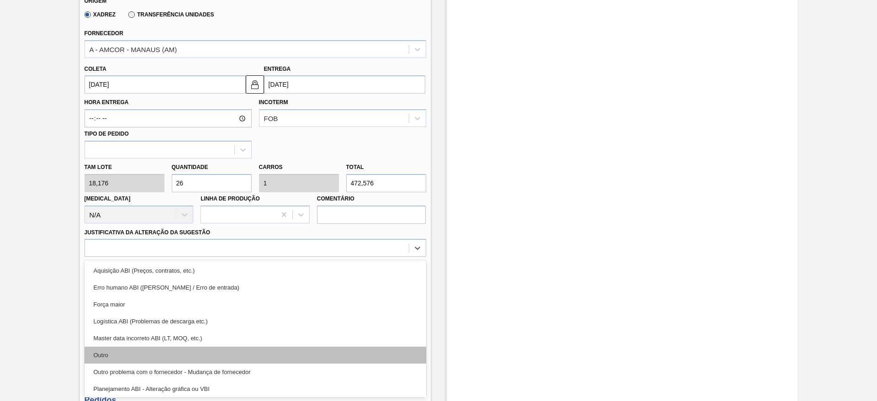
click at [122, 243] on div "Outro" at bounding box center [256, 355] width 342 height 17
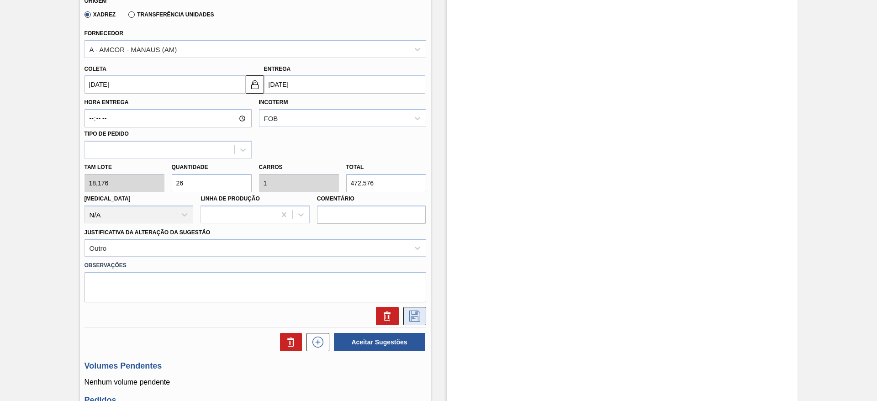
click at [413, 243] on icon at bounding box center [415, 316] width 15 height 11
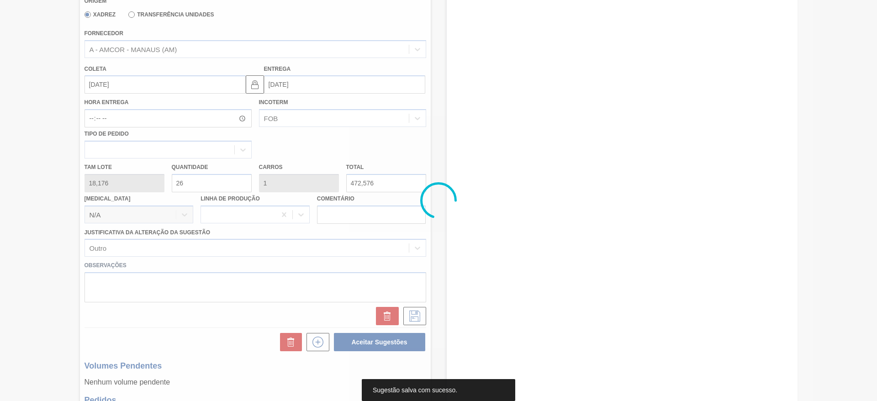
scroll to position [30, 0]
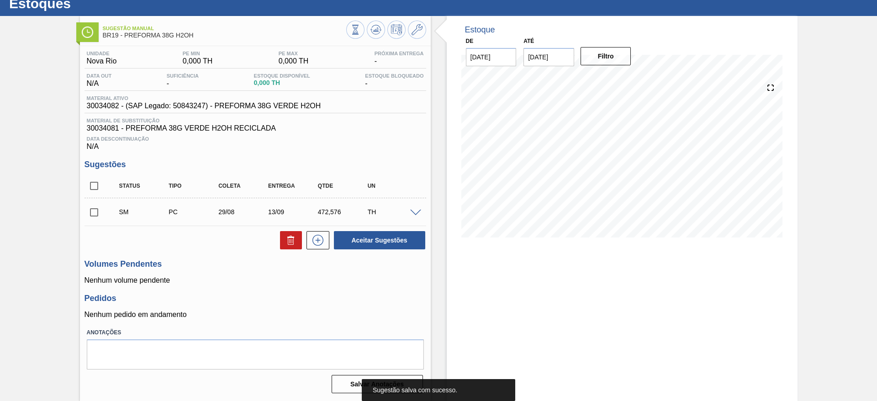
click at [94, 217] on input "checkbox" at bounding box center [94, 212] width 19 height 19
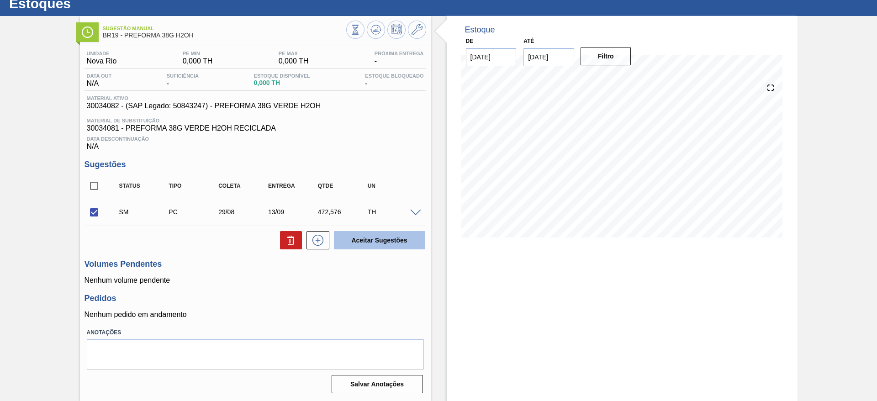
click at [376, 237] on button "Aceitar Sugestões" at bounding box center [379, 240] width 91 height 18
checkbox input "false"
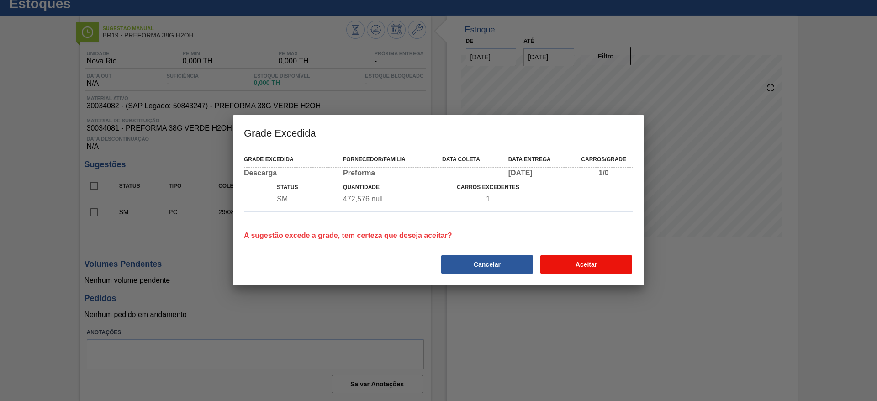
click at [531, 243] on button "Aceitar" at bounding box center [586, 264] width 92 height 18
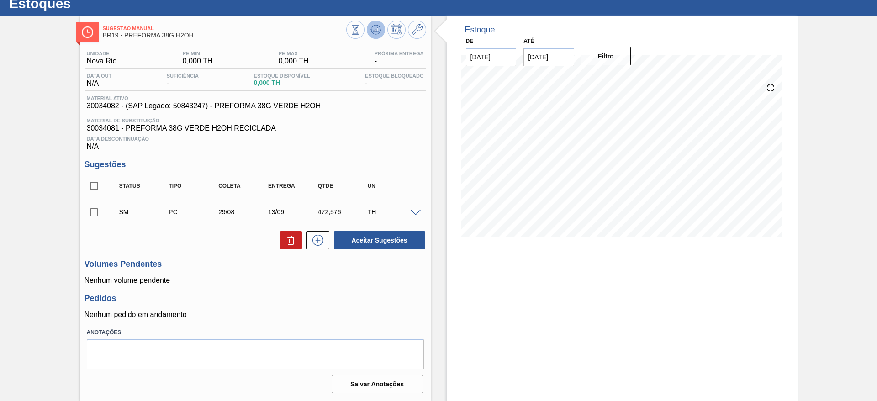
click at [373, 32] on icon at bounding box center [376, 29] width 11 height 11
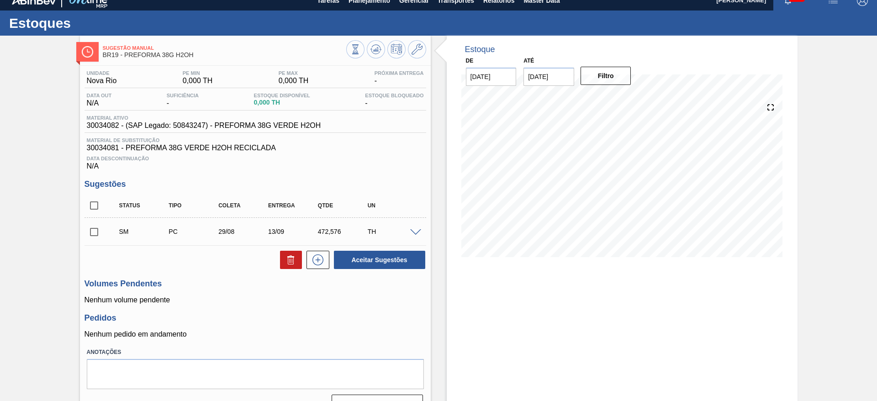
scroll to position [0, 0]
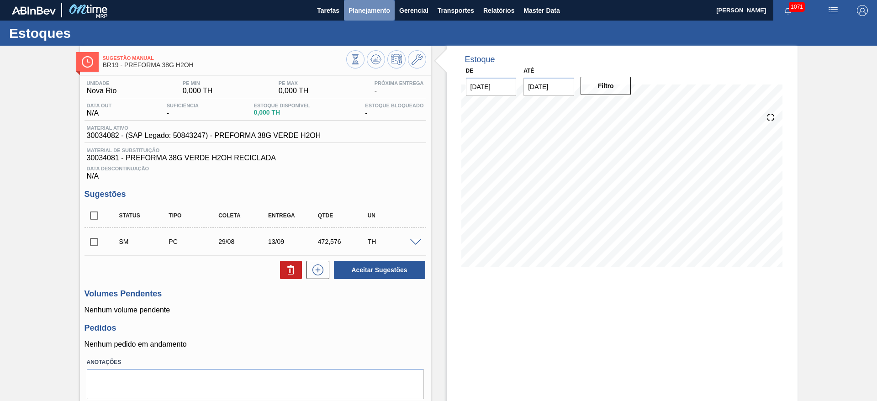
click at [368, 10] on span "Planejamento" at bounding box center [370, 10] width 42 height 11
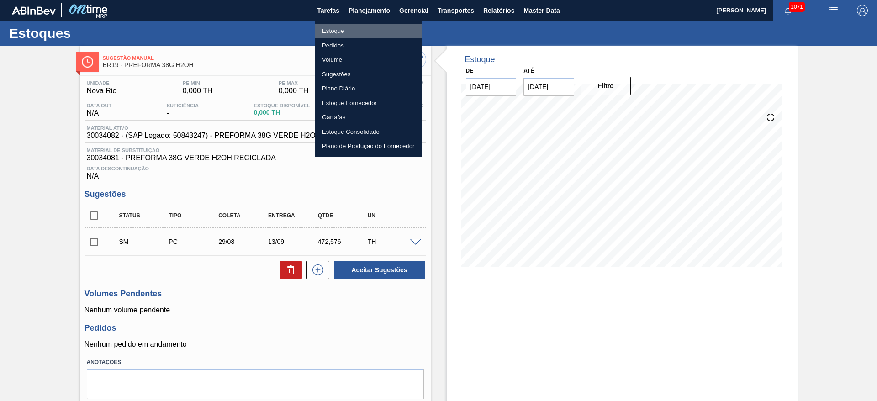
click at [332, 28] on li "Estoque" at bounding box center [368, 31] width 107 height 15
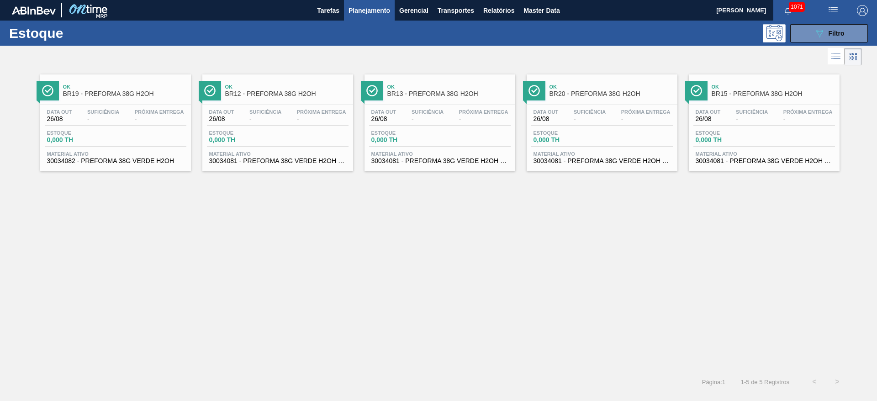
click at [531, 127] on div "Data out 26/08 Suficiência - Próxima Entrega - Estoque 0,000 TH Material ativo …" at bounding box center [764, 136] width 151 height 62
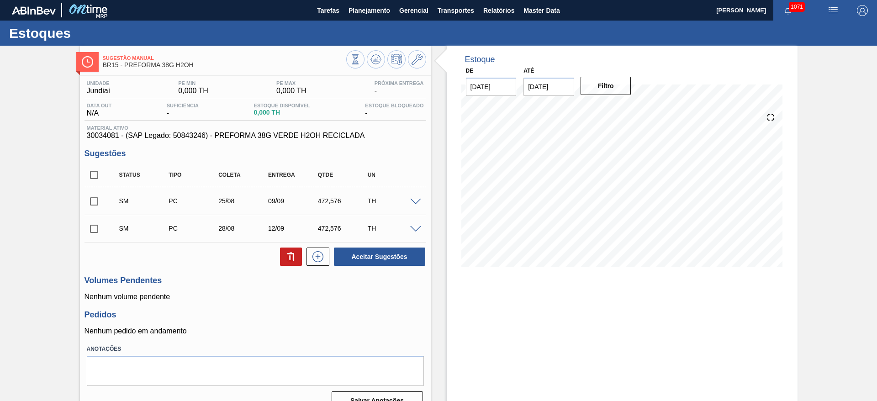
click at [417, 201] on span at bounding box center [415, 202] width 11 height 7
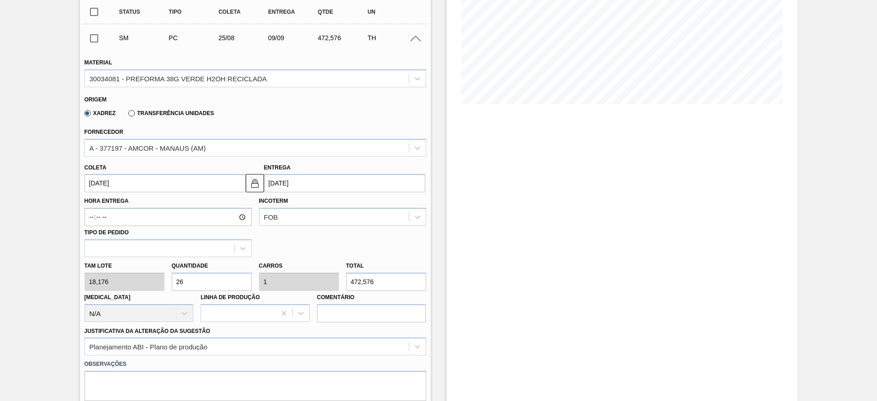
scroll to position [206, 0]
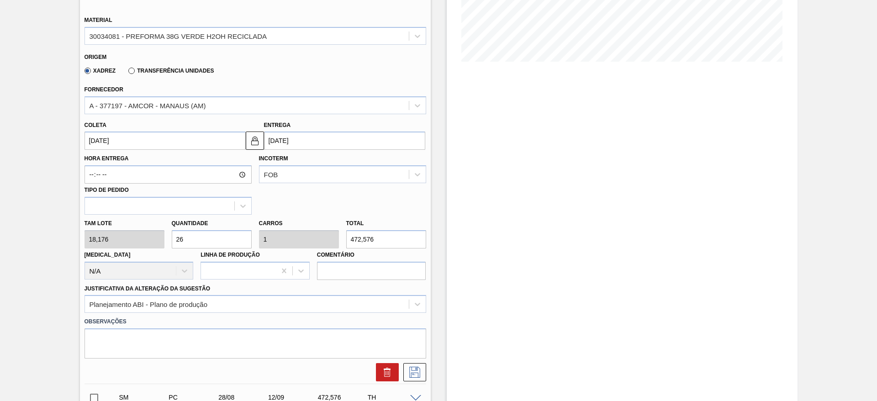
click at [93, 142] on input "[DATE]" at bounding box center [165, 141] width 161 height 18
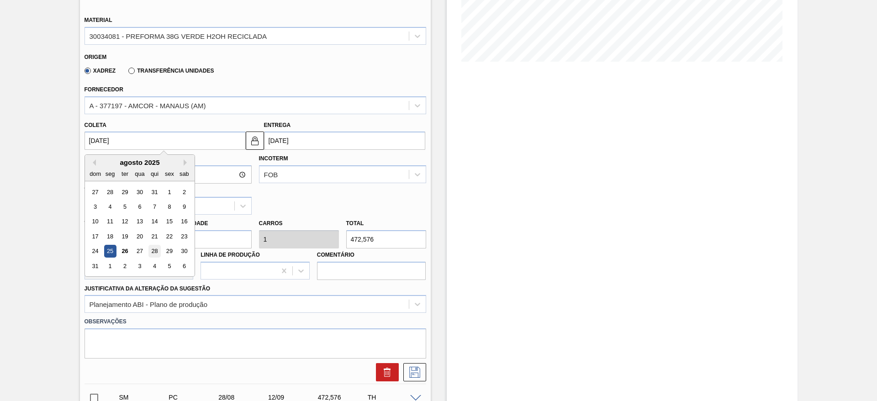
click at [153, 243] on div "28" at bounding box center [154, 251] width 12 height 12
type input "[DATE]"
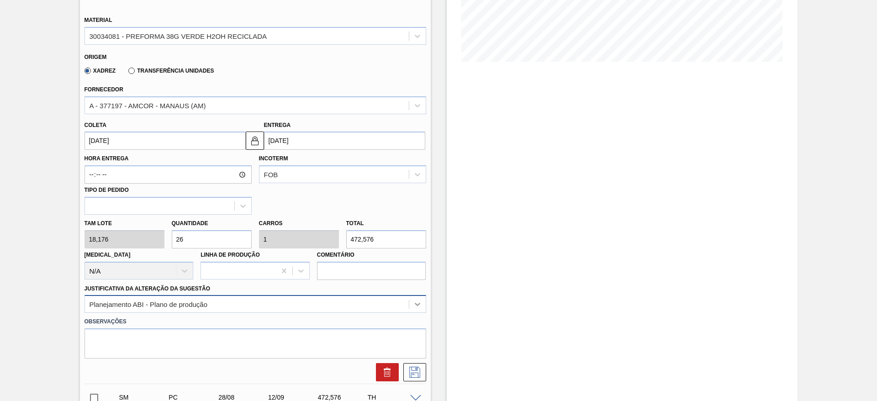
click at [417, 243] on div "Planejamento ABI - Plano de produção" at bounding box center [256, 304] width 342 height 18
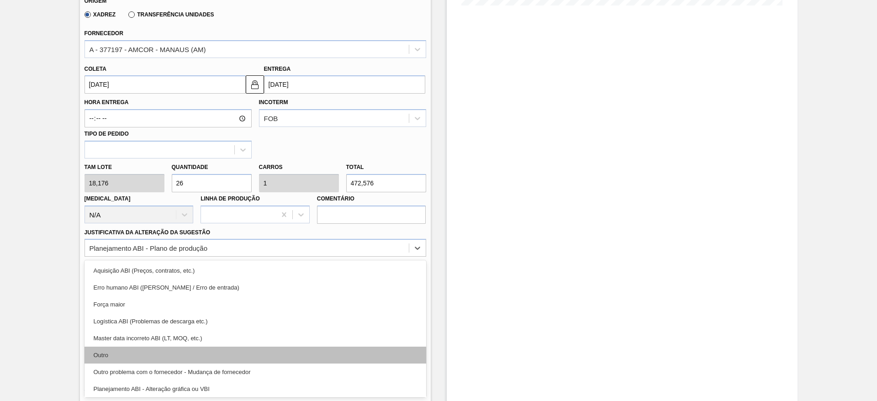
click at [122, 243] on div "Outro" at bounding box center [256, 355] width 342 height 17
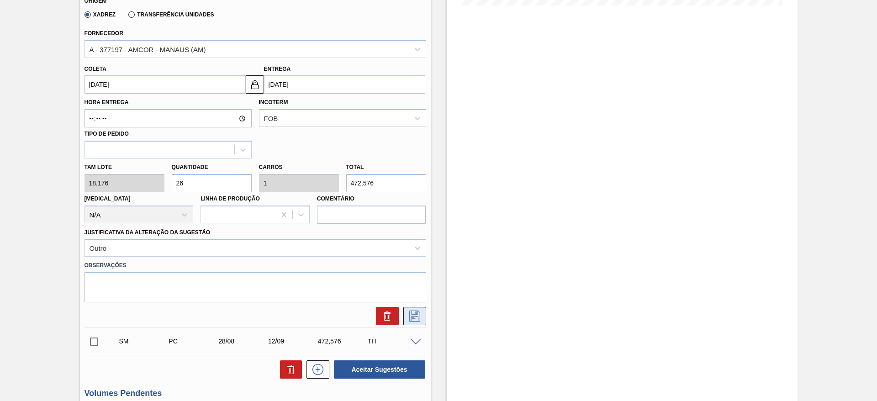
click at [404, 243] on button at bounding box center [414, 316] width 23 height 18
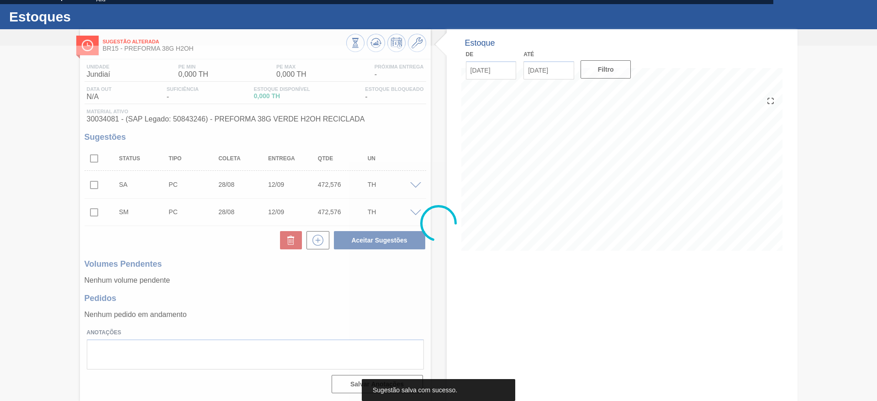
scroll to position [16, 0]
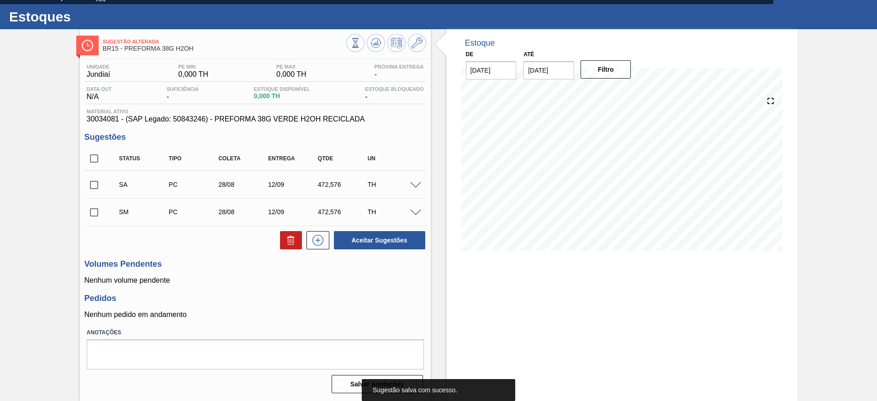
click at [91, 182] on input "checkbox" at bounding box center [94, 184] width 19 height 19
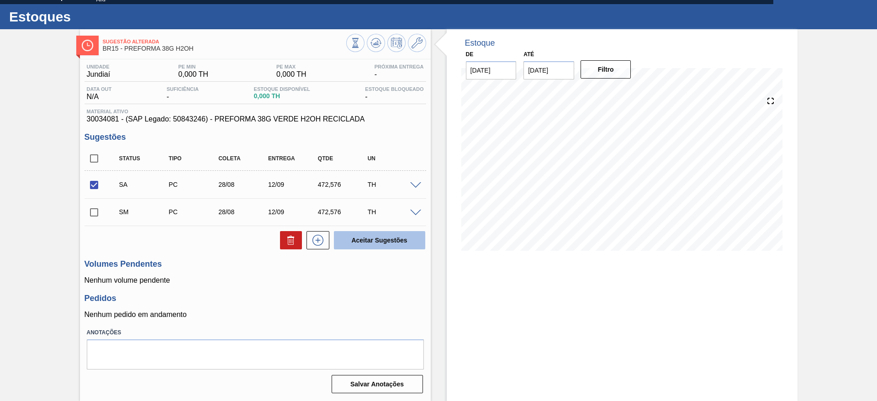
click at [380, 241] on button "Aceitar Sugestões" at bounding box center [379, 240] width 91 height 18
checkbox input "false"
click at [95, 159] on input "checkbox" at bounding box center [94, 158] width 19 height 19
checkbox input "true"
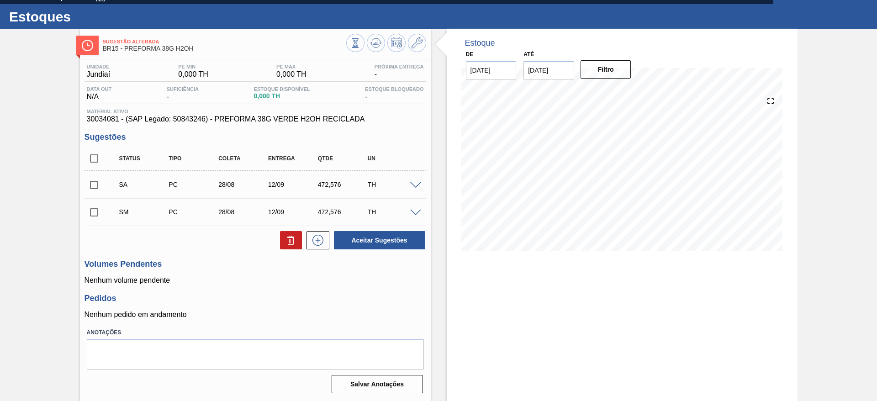
checkbox input "true"
click at [294, 241] on icon at bounding box center [291, 240] width 11 height 11
checkbox input "false"
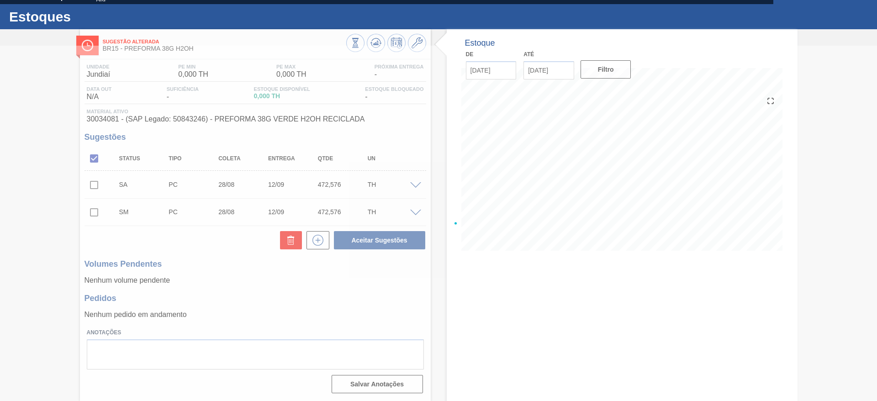
scroll to position [0, 0]
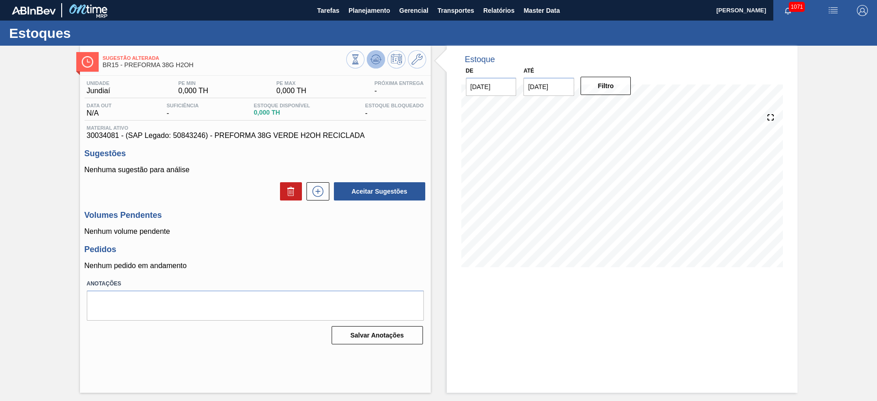
click at [376, 54] on icon at bounding box center [376, 59] width 11 height 11
click at [104, 133] on span "30034081 - (SAP Legado: 50843246) - PREFORMA 38G VERDE H2OH RECICLADA" at bounding box center [255, 136] width 337 height 8
copy span "30034081"
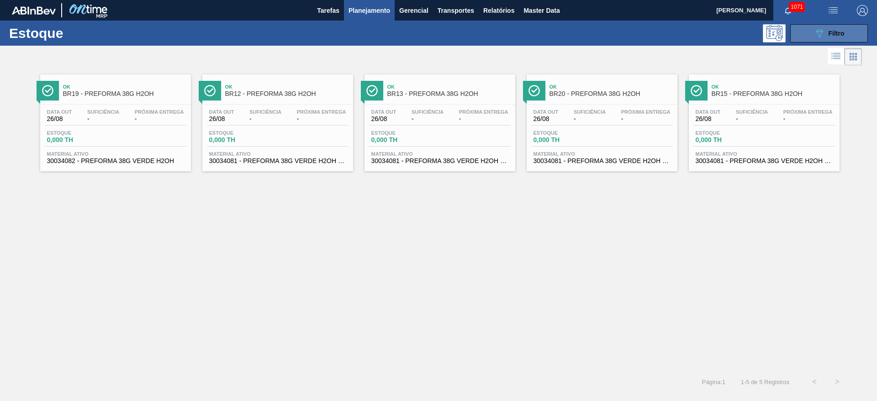
click at [531, 28] on icon "089F7B8B-B2A5-4AFE-B5C0-19BA573D28AC" at bounding box center [819, 33] width 11 height 11
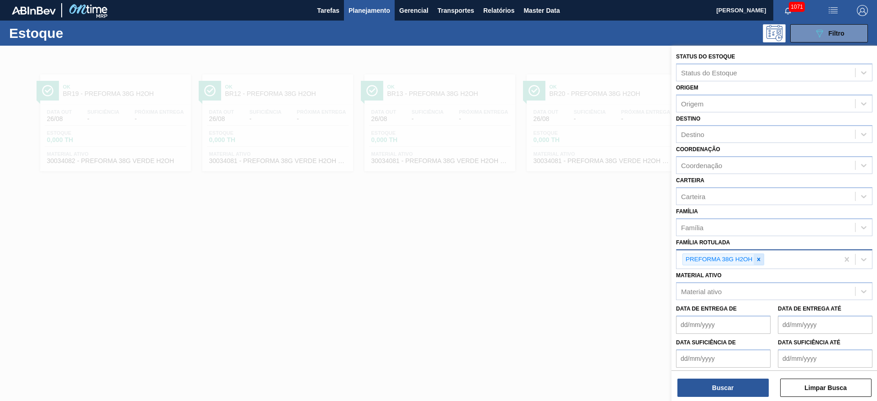
click at [531, 243] on icon at bounding box center [759, 259] width 6 height 6
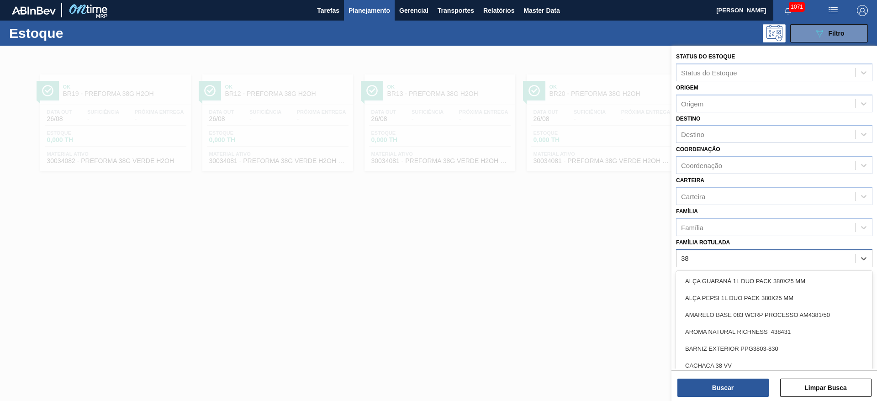
type Rotulada "38g"
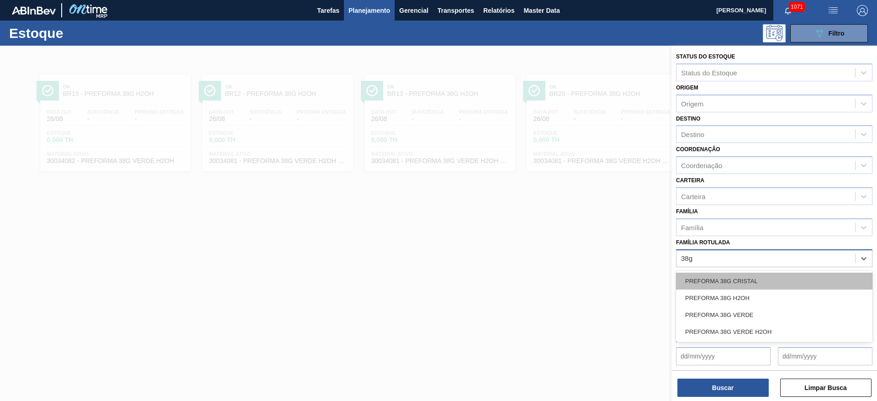
click at [531, 243] on div "PREFORMA 38G CRISTAL" at bounding box center [774, 281] width 196 height 17
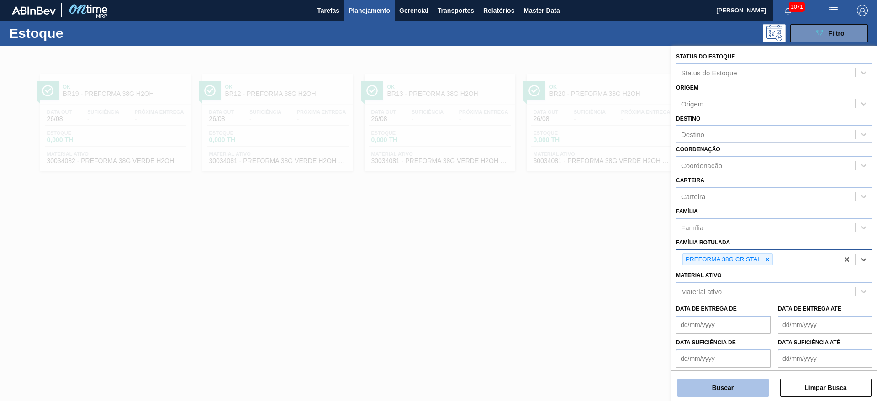
click at [531, 243] on button "Buscar" at bounding box center [723, 388] width 91 height 18
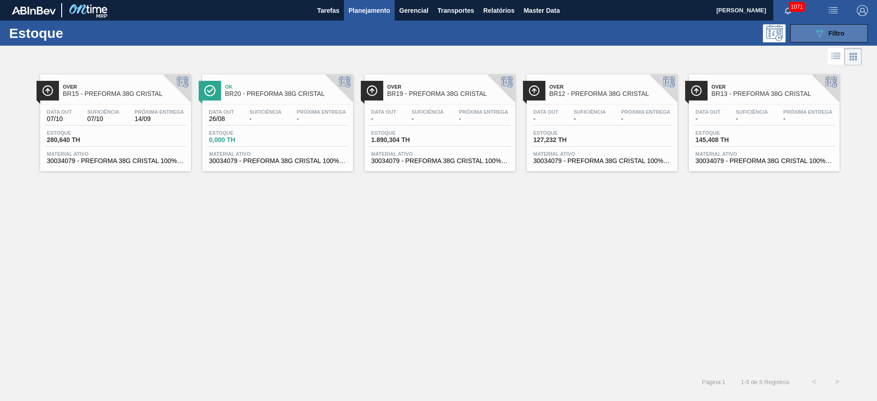
click at [531, 37] on icon "089F7B8B-B2A5-4AFE-B5C0-19BA573D28AC" at bounding box center [819, 33] width 11 height 11
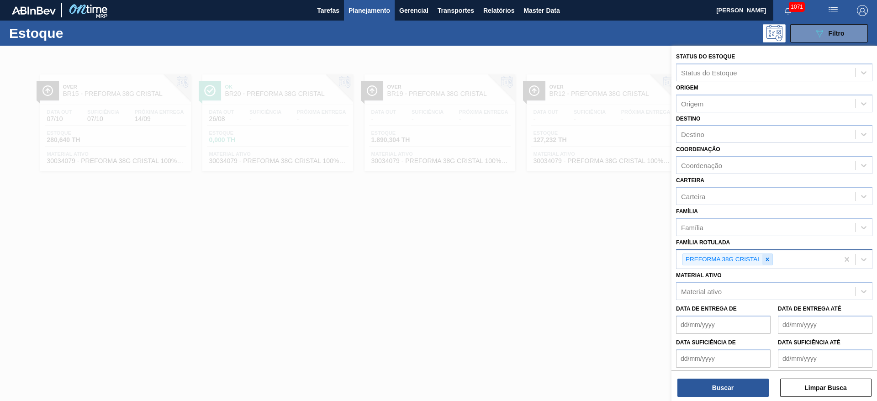
click at [531, 243] on icon at bounding box center [767, 259] width 6 height 6
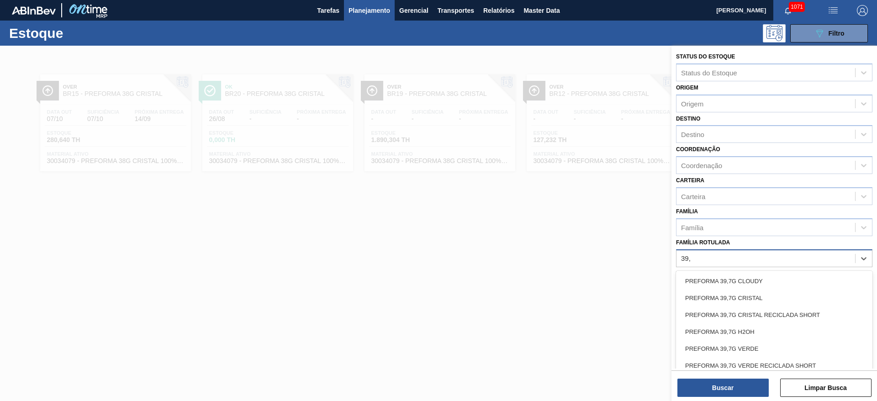
type Rotulada "39,7"
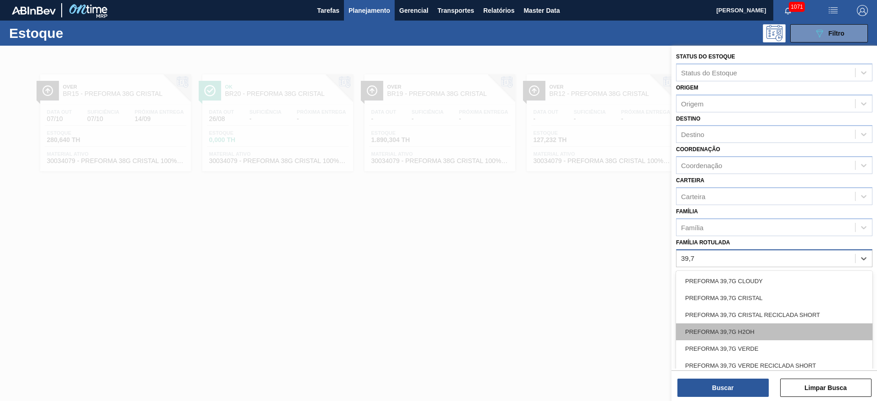
click at [531, 243] on div "PREFORMA 39,7G H2OH" at bounding box center [774, 331] width 196 height 17
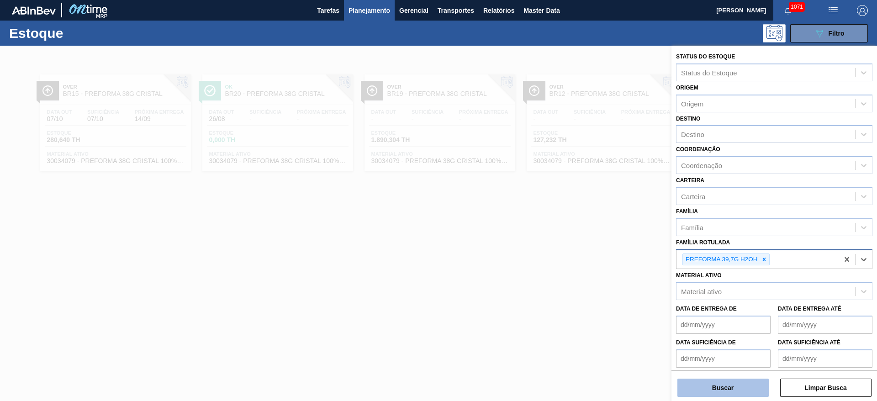
click at [531, 243] on button "Buscar" at bounding box center [723, 388] width 91 height 18
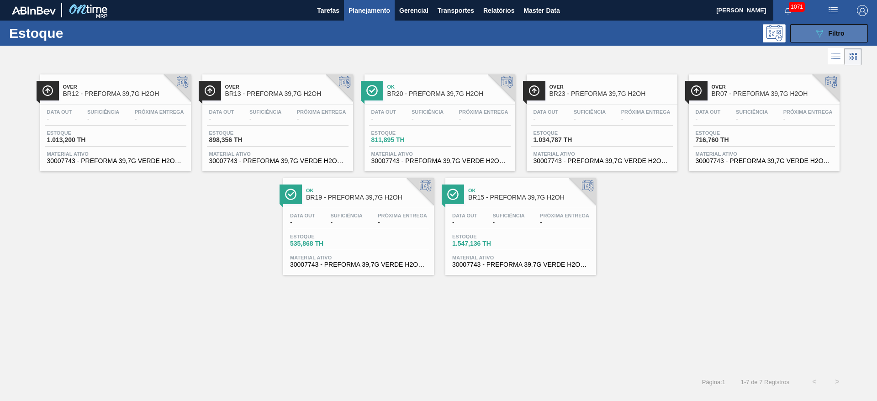
click at [531, 30] on span "Filtro" at bounding box center [837, 33] width 16 height 7
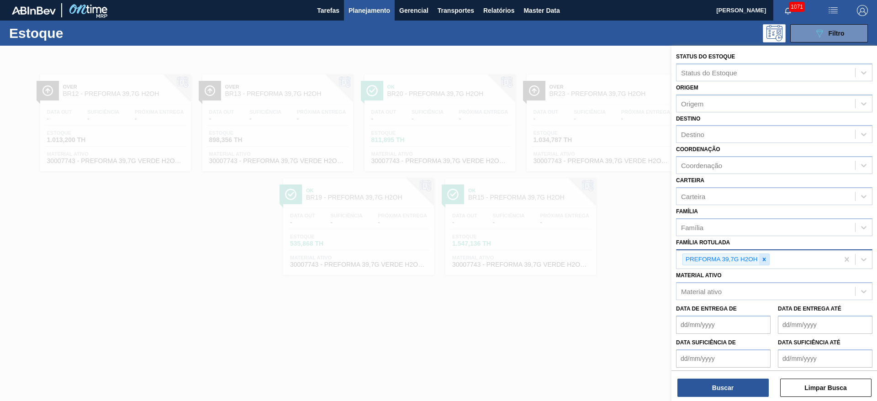
click at [531, 243] on icon at bounding box center [764, 259] width 6 height 6
click at [531, 243] on div "Material ativo" at bounding box center [701, 290] width 41 height 8
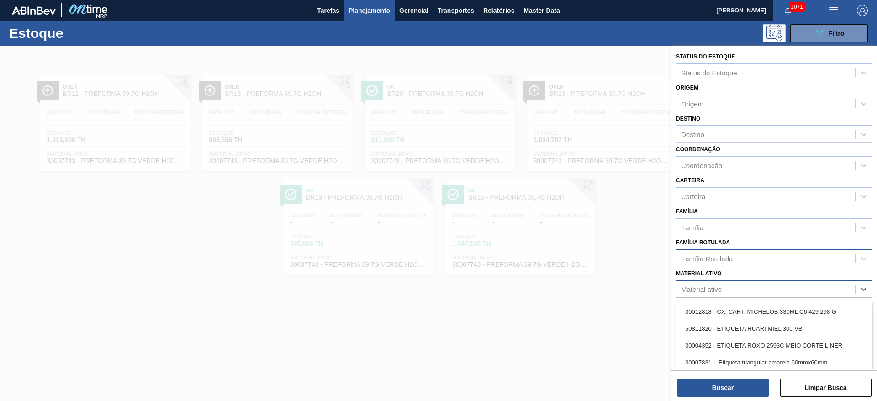
paste ativo "5700887002"
type ativo "5"
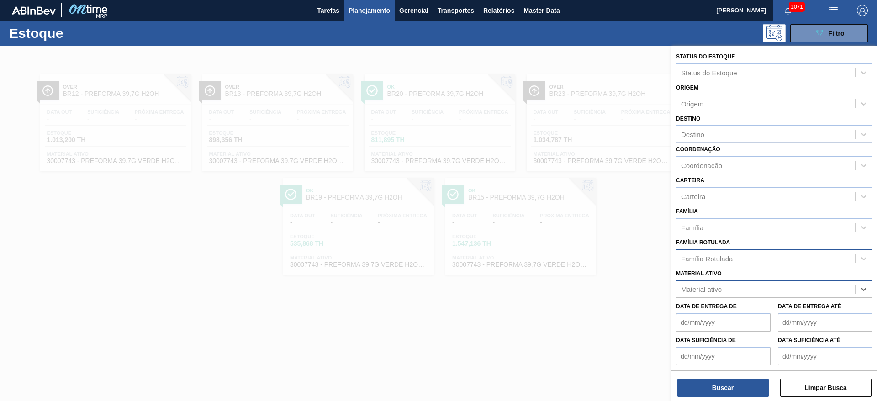
paste ativo "20008621"
type ativo "20008621"
click at [531, 243] on div "20008621 - MALTE MALTEXCO CARAMELO" at bounding box center [774, 311] width 196 height 17
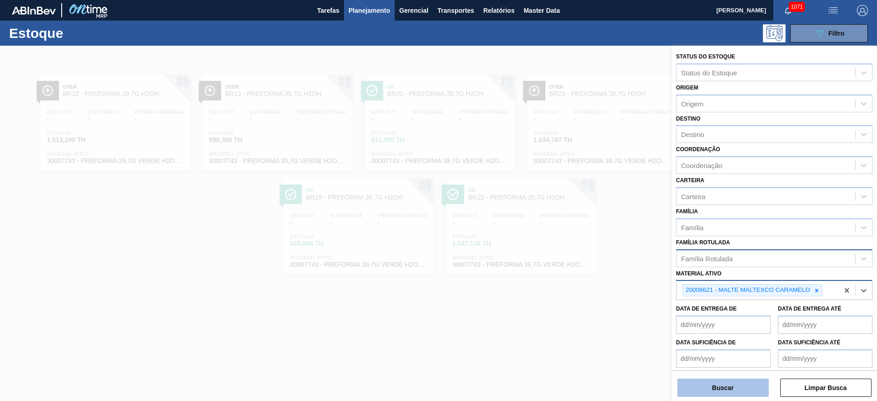
click at [531, 243] on button "Buscar" at bounding box center [723, 388] width 91 height 18
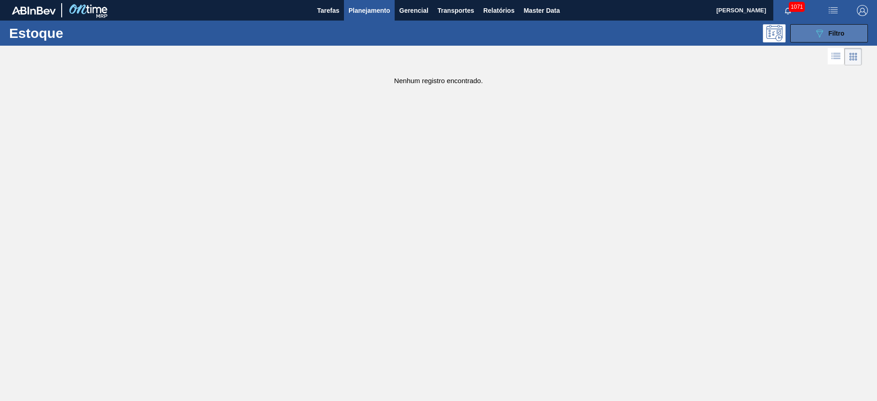
click at [531, 33] on button "089F7B8B-B2A5-4AFE-B5C0-19BA573D28AC Filtro" at bounding box center [829, 33] width 78 height 18
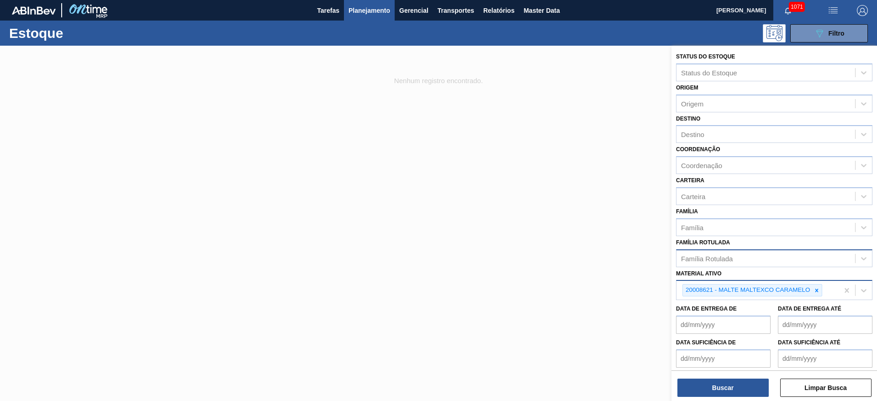
click at [365, 12] on span "Planejamento" at bounding box center [370, 10] width 42 height 11
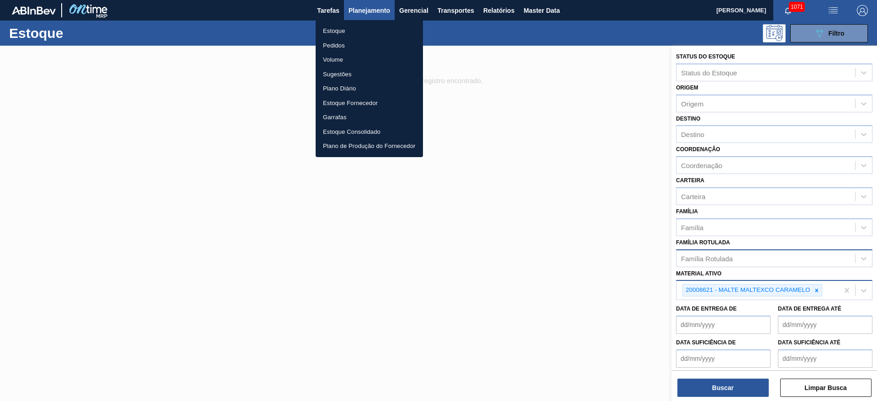
click at [328, 32] on li "Estoque" at bounding box center [369, 31] width 107 height 15
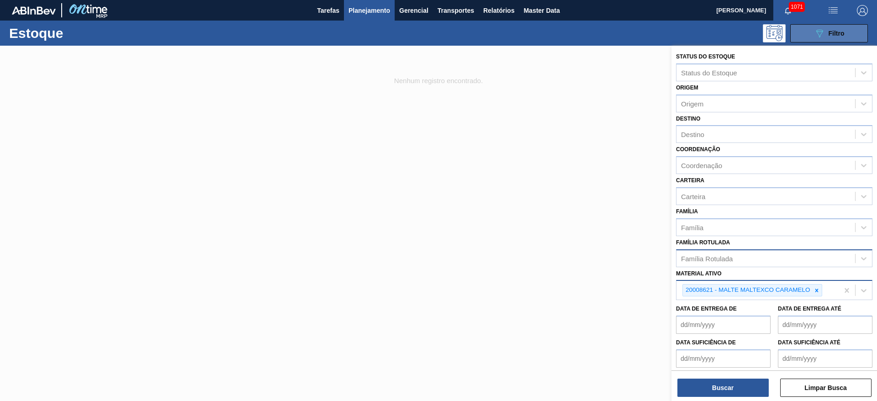
click at [531, 33] on icon "089F7B8B-B2A5-4AFE-B5C0-19BA573D28AC" at bounding box center [819, 33] width 11 height 11
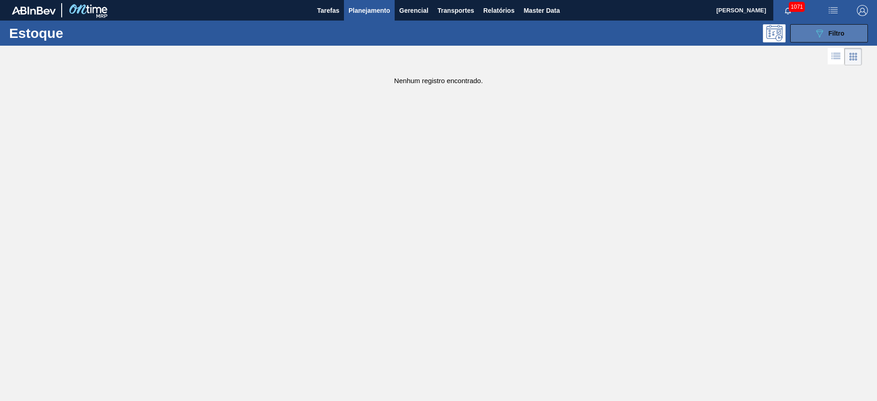
click at [531, 32] on icon "089F7B8B-B2A5-4AFE-B5C0-19BA573D28AC" at bounding box center [819, 33] width 11 height 11
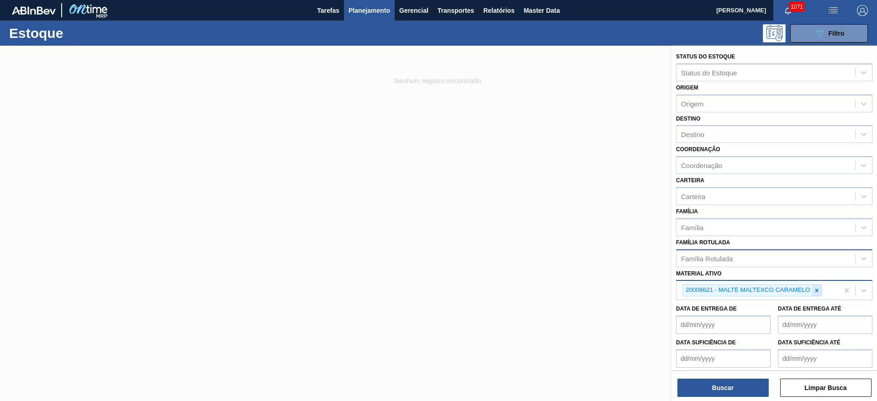
click at [531, 243] on icon at bounding box center [817, 290] width 6 height 6
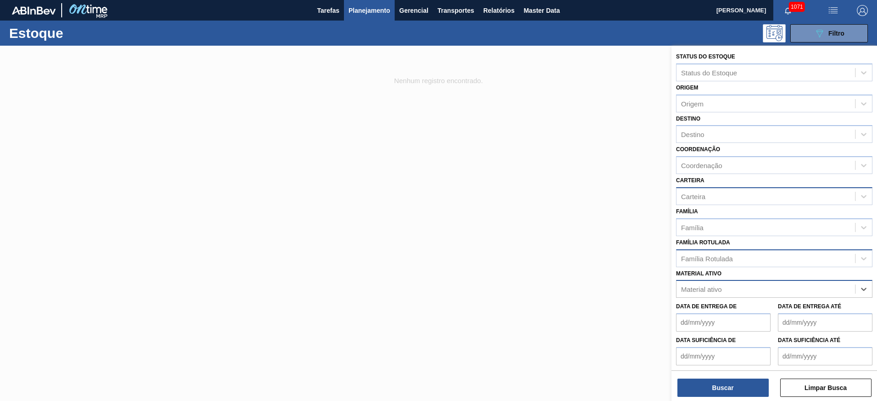
click at [531, 198] on div "Carteira" at bounding box center [693, 196] width 24 height 8
type input "1"
click at [531, 243] on div "Família Rotulada" at bounding box center [707, 258] width 52 height 8
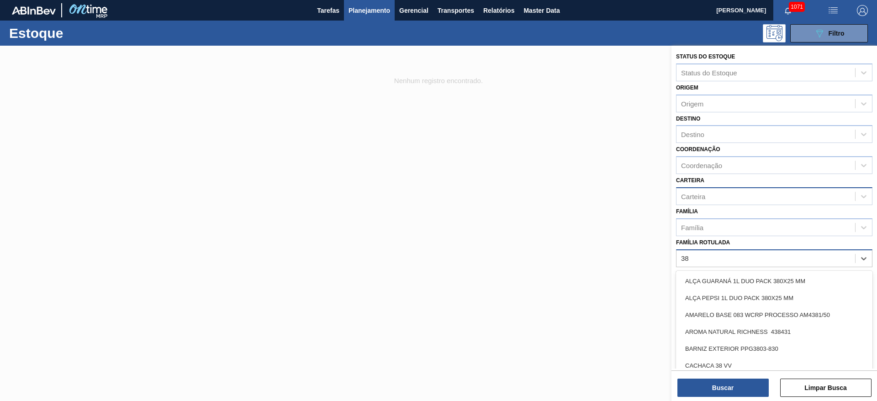
type Rotulada "38g"
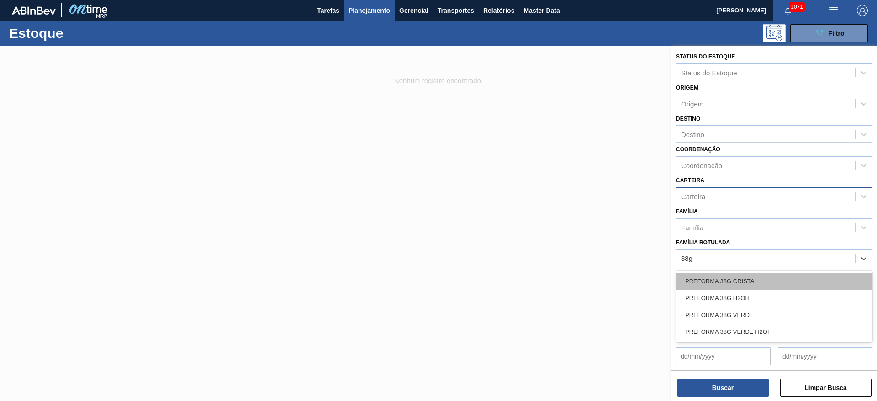
click at [531, 243] on div "PREFORMA 38G CRISTAL" at bounding box center [774, 281] width 196 height 17
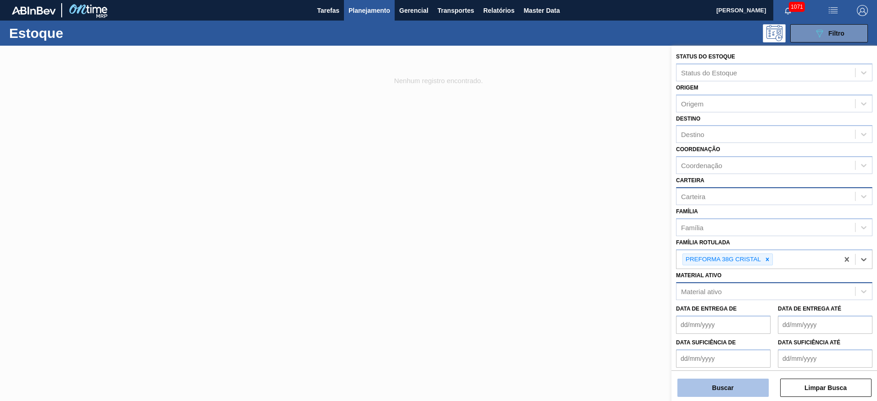
click at [531, 243] on button "Buscar" at bounding box center [723, 388] width 91 height 18
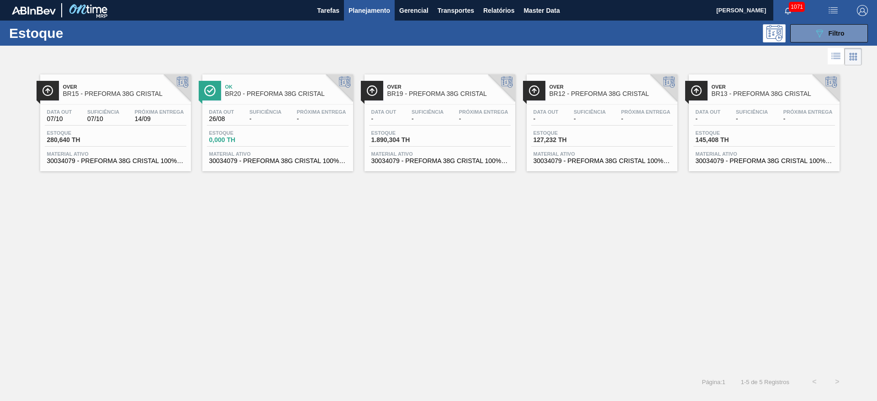
click at [119, 127] on div "Data out 07/10 Suficiência 07/10 Próxima Entrega 14/09 Estoque 280,640 TH Mater…" at bounding box center [115, 136] width 151 height 62
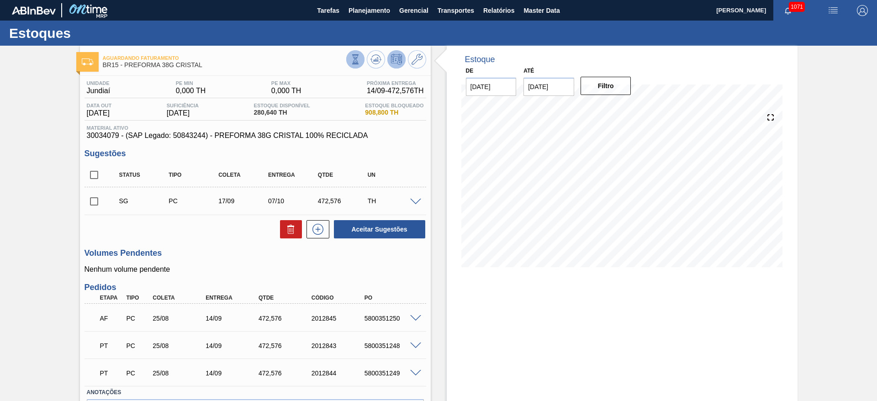
click at [353, 56] on icon at bounding box center [355, 59] width 10 height 10
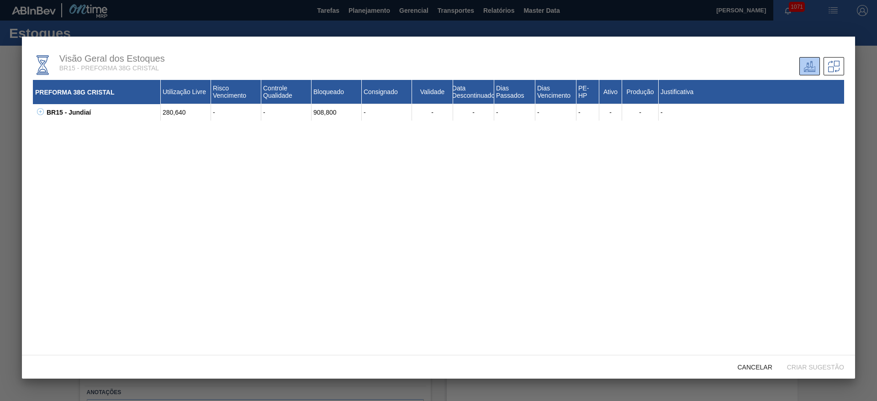
click at [41, 113] on icon at bounding box center [40, 111] width 7 height 7
click at [52, 130] on icon at bounding box center [51, 128] width 7 height 7
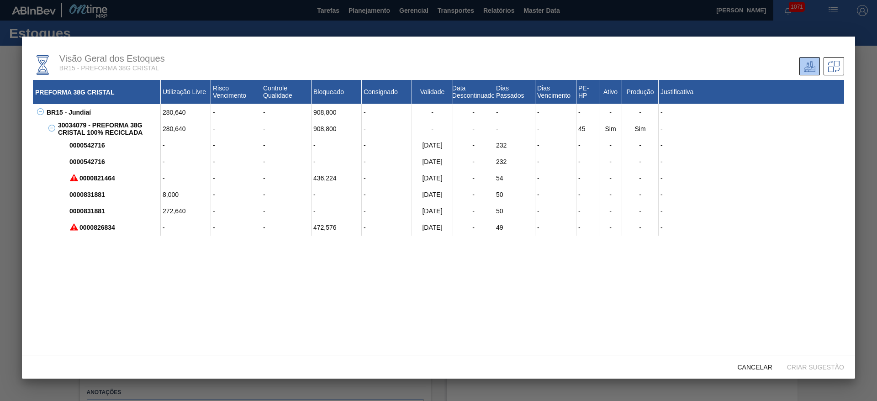
click at [52, 130] on icon at bounding box center [51, 128] width 7 height 7
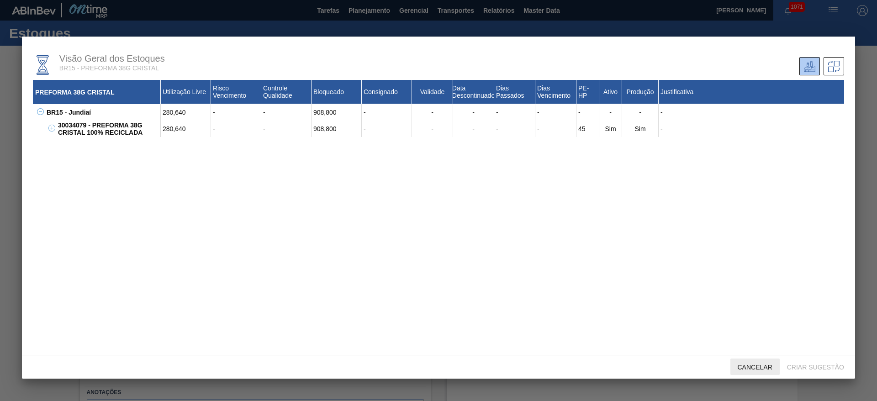
click at [531, 243] on div "Cancelar" at bounding box center [755, 367] width 49 height 17
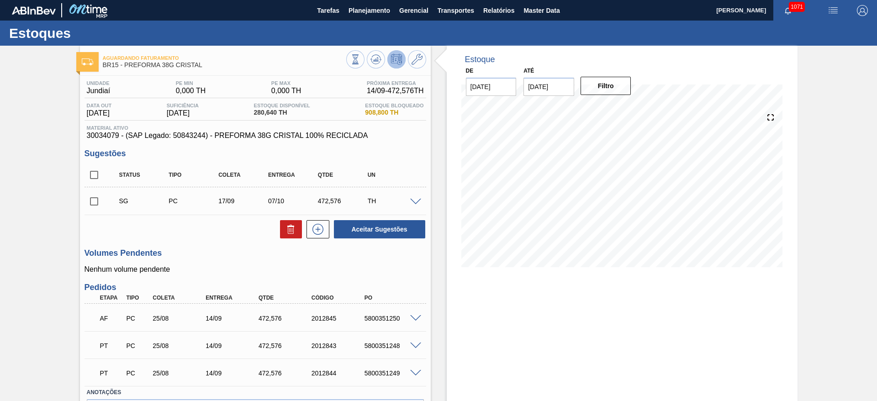
click at [189, 134] on span "30034079 - (SAP Legado: 50843244) - PREFORMA 38G CRISTAL 100% RECICLADA" at bounding box center [255, 136] width 337 height 8
copy span "50843244"
drag, startPoint x: 368, startPoint y: 135, endPoint x: 217, endPoint y: 135, distance: 151.2
click at [217, 135] on span "30034079 - (SAP Legado: 50843244) - PREFORMA 38G CRISTAL 100% RECICLADA" at bounding box center [255, 136] width 337 height 8
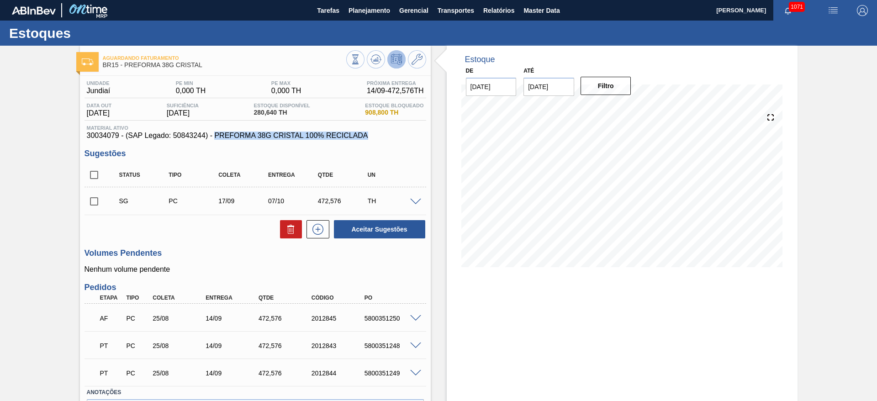
copy span "PREFORMA 38G CRISTAL 100% RECICLADA"
click at [108, 133] on span "30034079 - (SAP Legado: 50843244) - PREFORMA 38G CRISTAL 100% RECICLADA" at bounding box center [255, 136] width 337 height 8
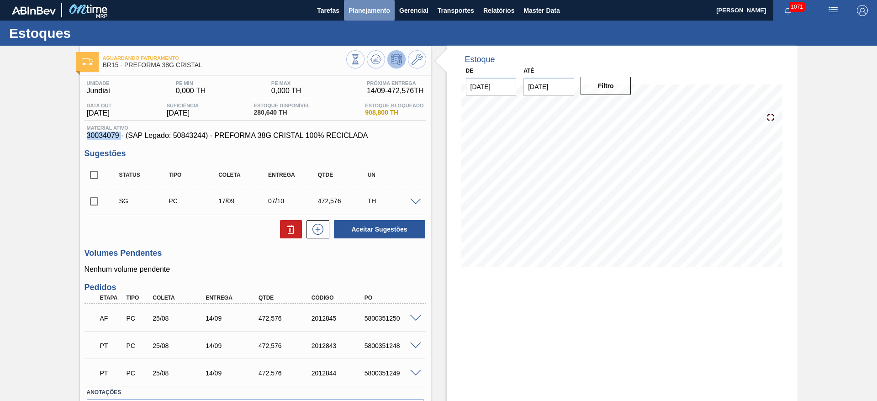
click at [369, 7] on span "Planejamento" at bounding box center [370, 10] width 42 height 11
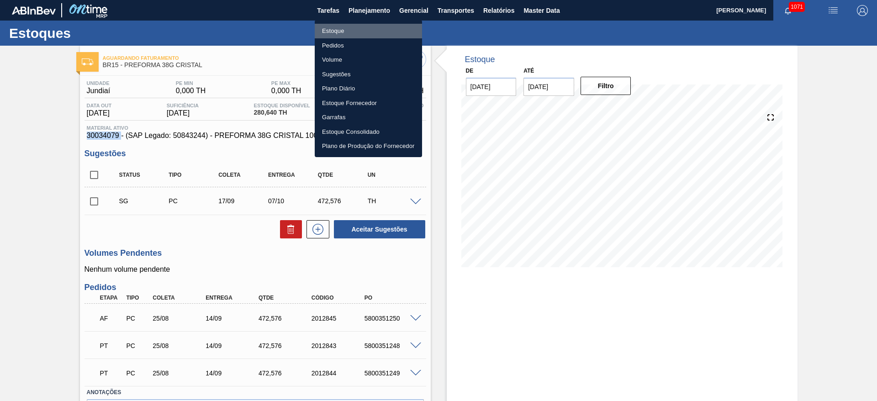
click at [335, 31] on li "Estoque" at bounding box center [368, 31] width 107 height 15
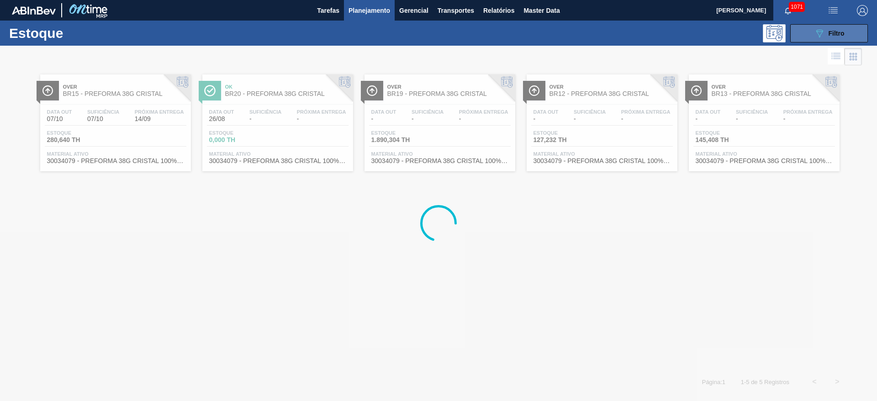
click at [531, 36] on button "089F7B8B-B2A5-4AFE-B5C0-19BA573D28AC Filtro" at bounding box center [829, 33] width 78 height 18
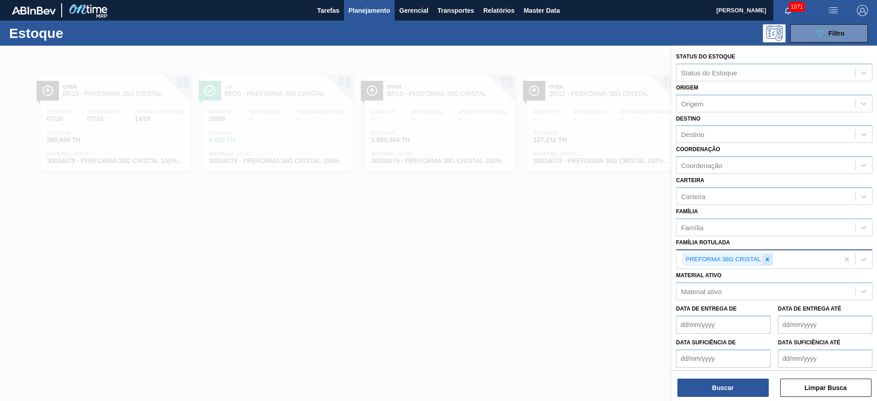
click at [531, 243] on icon at bounding box center [767, 259] width 6 height 6
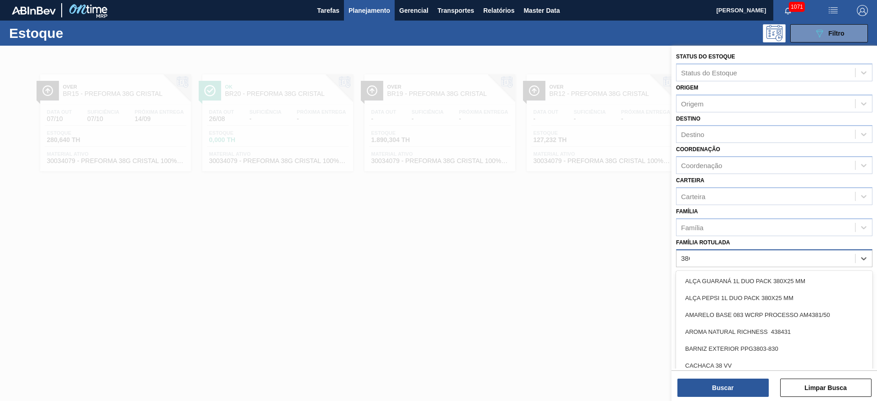
type Rotulada "38G"
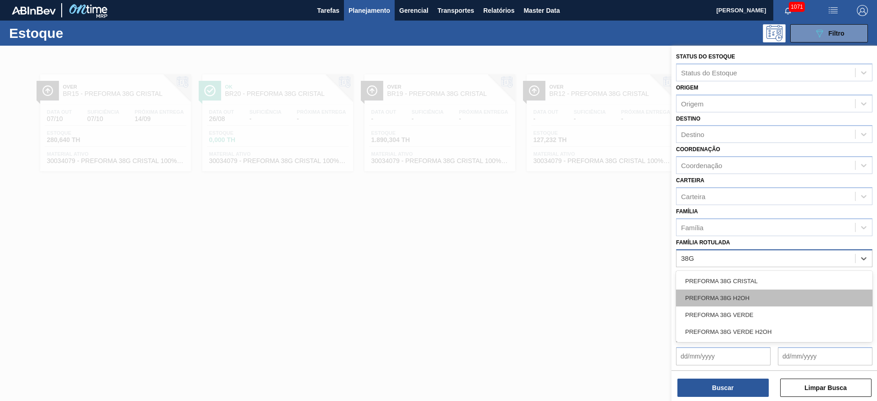
click at [531, 243] on div "PREFORMA 38G H2OH" at bounding box center [774, 298] width 196 height 17
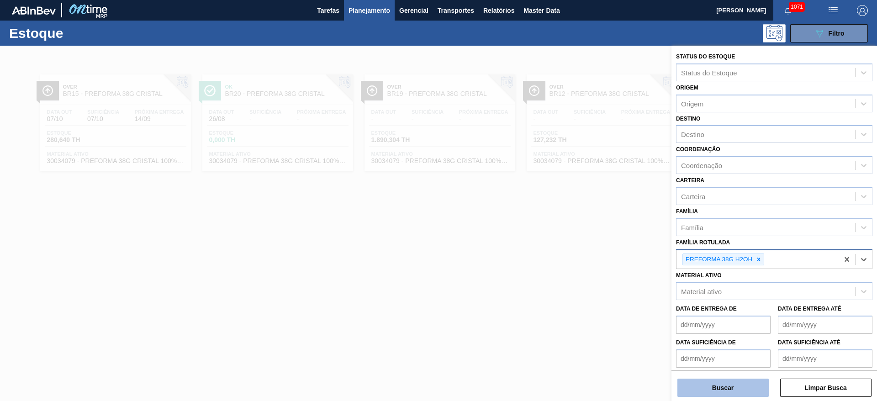
click at [531, 243] on button "Buscar" at bounding box center [723, 388] width 91 height 18
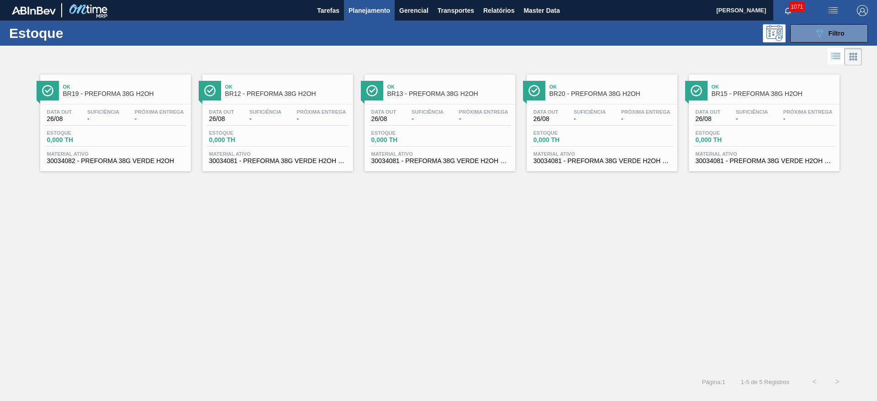
click at [413, 133] on span "Estoque" at bounding box center [403, 132] width 64 height 5
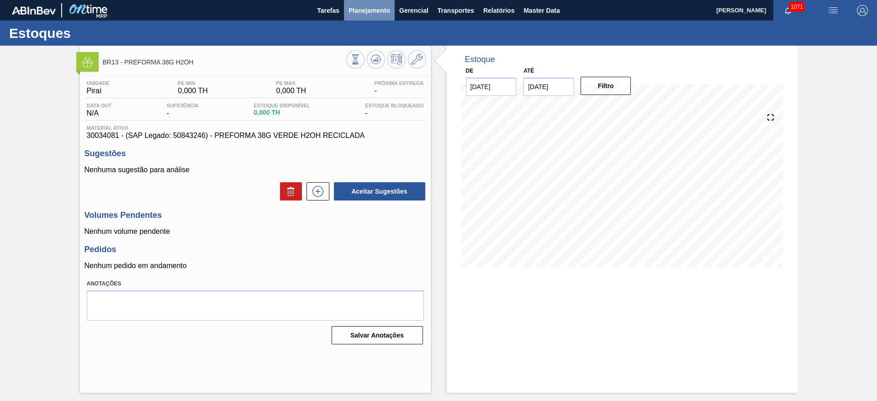
click at [372, 11] on span "Planejamento" at bounding box center [370, 10] width 42 height 11
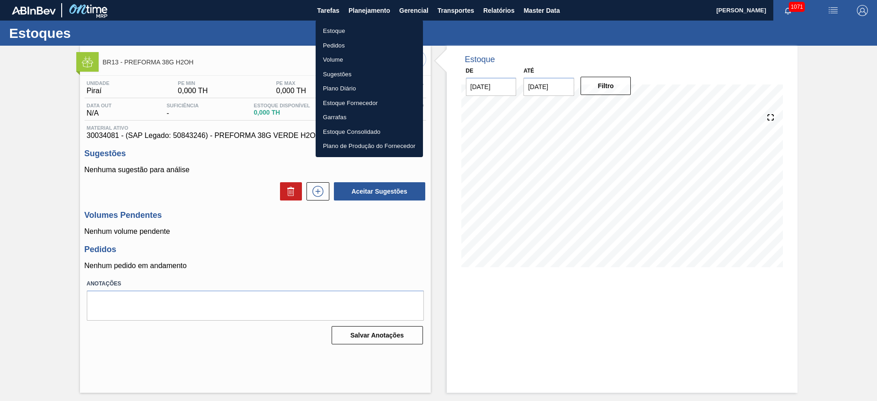
click at [330, 29] on li "Estoque" at bounding box center [369, 31] width 107 height 15
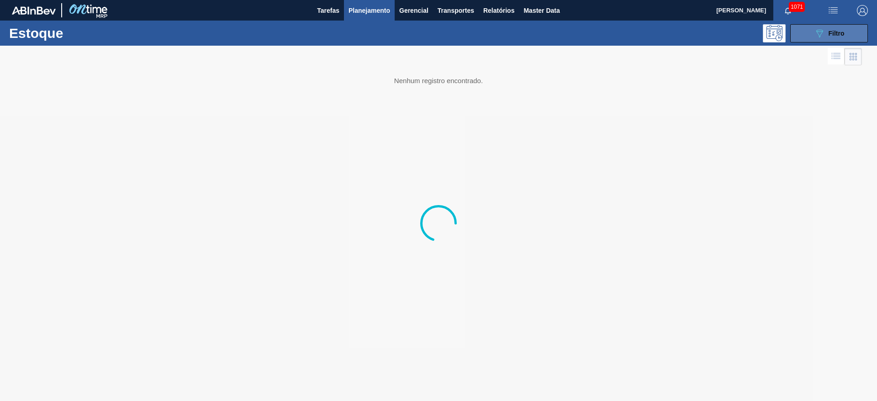
click at [531, 28] on div "089F7B8B-B2A5-4AFE-B5C0-19BA573D28AC Filtro" at bounding box center [829, 33] width 31 height 11
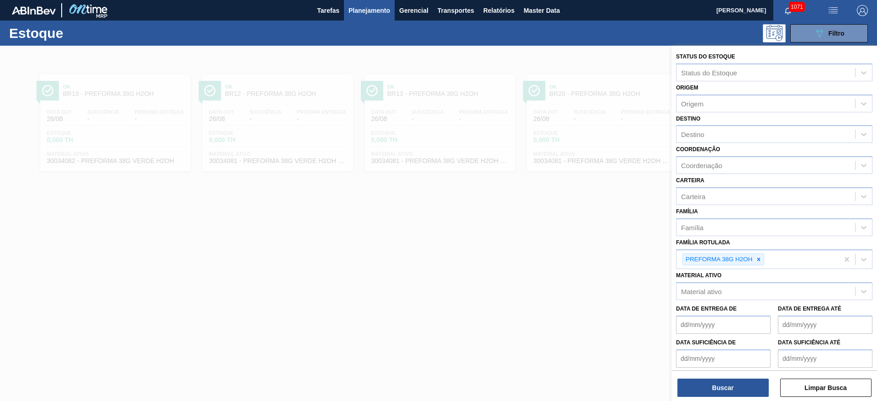
click at [517, 243] on div at bounding box center [438, 246] width 877 height 401
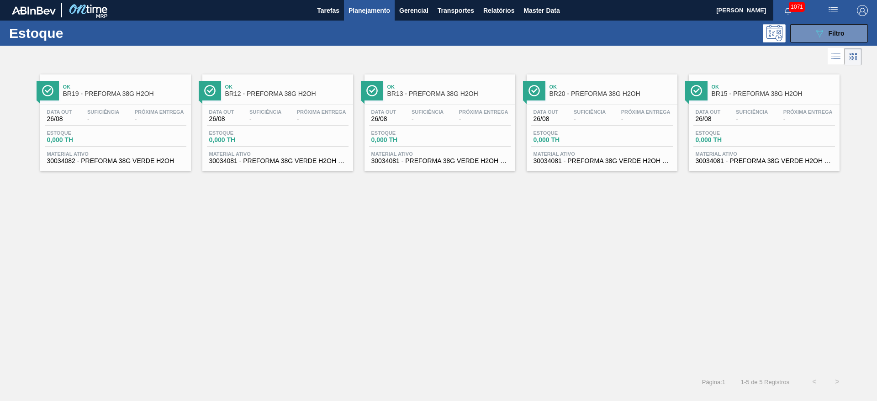
click at [531, 103] on div "Ok BR20 - PREFORMA 38G H2OH Data out 26/08 Suficiência - Próxima Entrega - Esto…" at bounding box center [602, 122] width 151 height 97
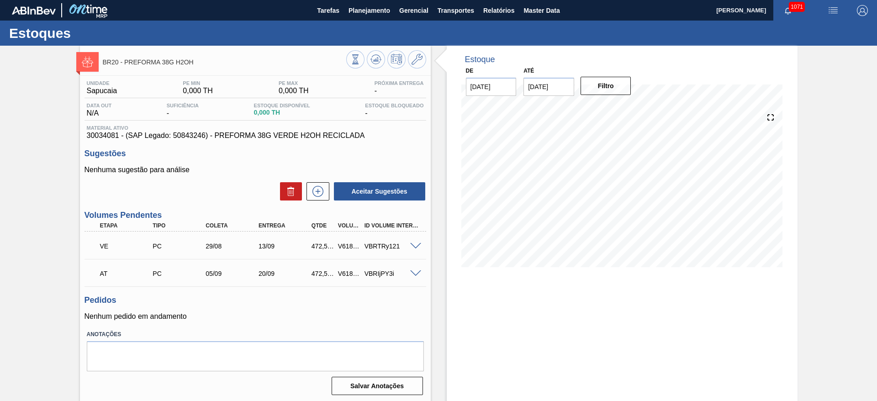
click at [191, 135] on span "30034081 - (SAP Legado: 50843246) - PREFORMA 38G VERDE H2OH RECICLADA" at bounding box center [255, 136] width 337 height 8
copy span "50843246"
drag, startPoint x: 363, startPoint y: 133, endPoint x: 216, endPoint y: 133, distance: 146.6
click at [216, 133] on span "30034081 - (SAP Legado: 50843246) - PREFORMA 38G VERDE H2OH RECICLADA" at bounding box center [255, 136] width 337 height 8
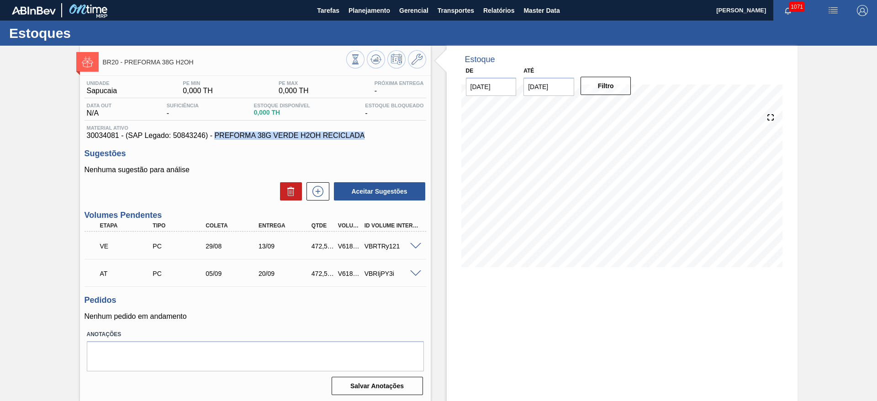
copy span "PREFORMA 38G VERDE H2OH RECICLADA"
click at [101, 132] on span "30034081 - (SAP Legado: 50843246) - PREFORMA 38G VERDE H2OH RECICLADA" at bounding box center [255, 136] width 337 height 8
copy span "30034081"
click at [368, 6] on span "Planejamento" at bounding box center [370, 10] width 42 height 11
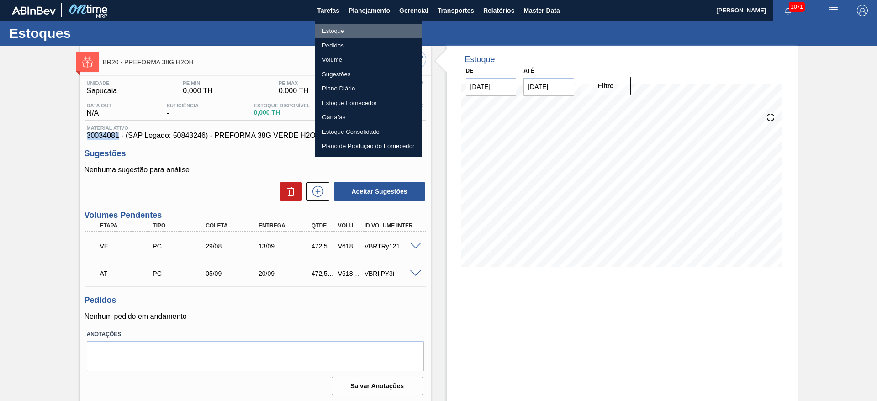
click at [339, 31] on li "Estoque" at bounding box center [368, 31] width 107 height 15
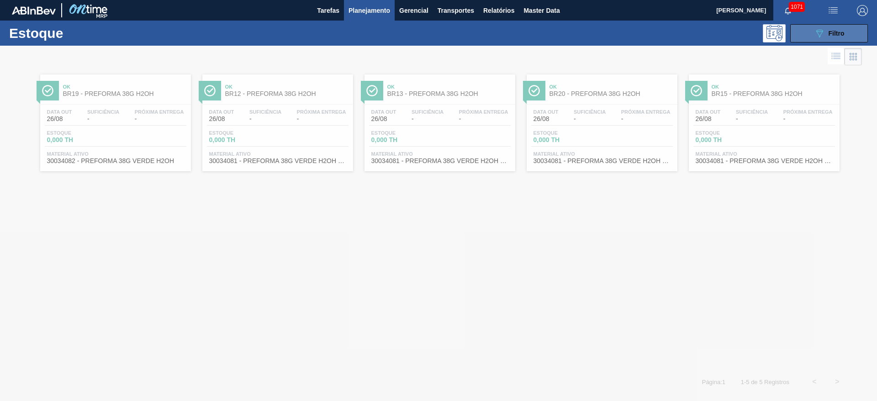
click at [531, 32] on div "089F7B8B-B2A5-4AFE-B5C0-19BA573D28AC Filtro" at bounding box center [829, 33] width 31 height 11
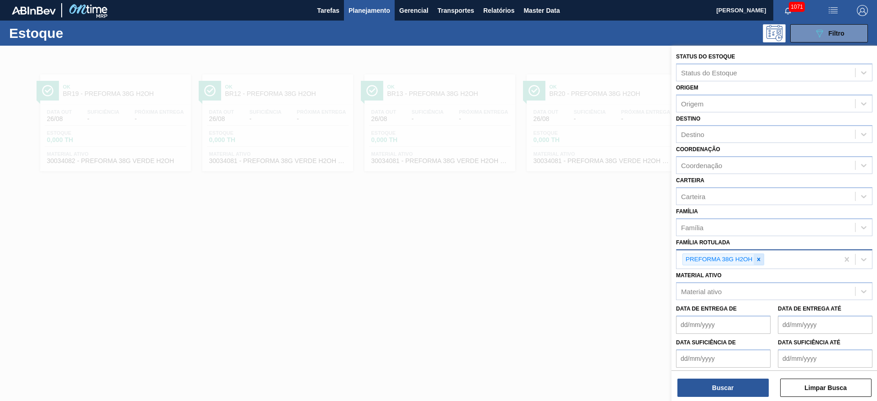
click at [531, 243] on icon at bounding box center [759, 259] width 6 height 6
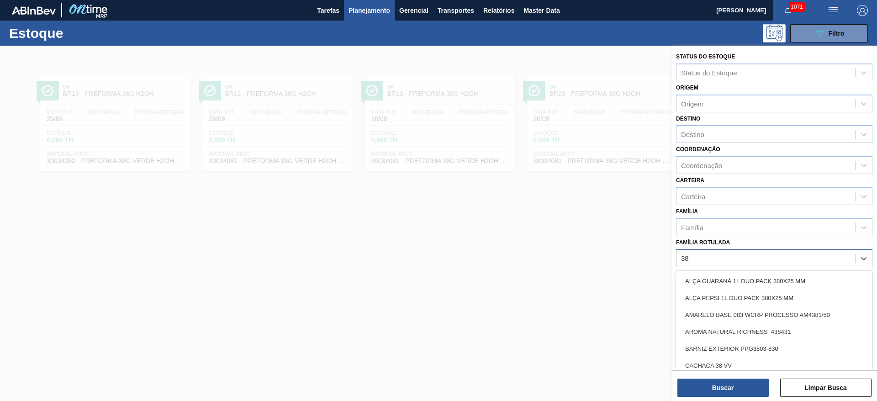
type Rotulada "38G"
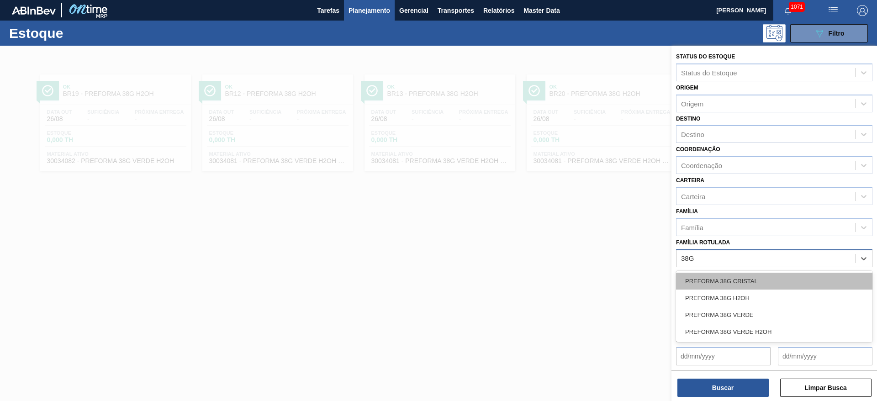
click at [531, 243] on div "PREFORMA 38G CRISTAL" at bounding box center [774, 281] width 196 height 17
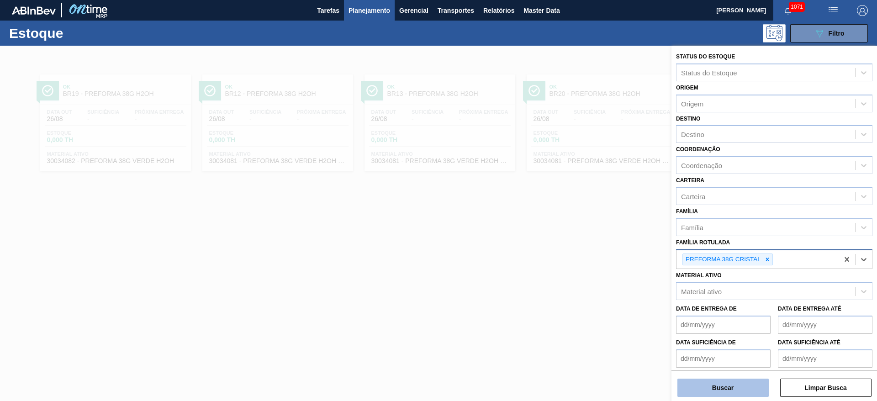
click at [531, 243] on button "Buscar" at bounding box center [723, 388] width 91 height 18
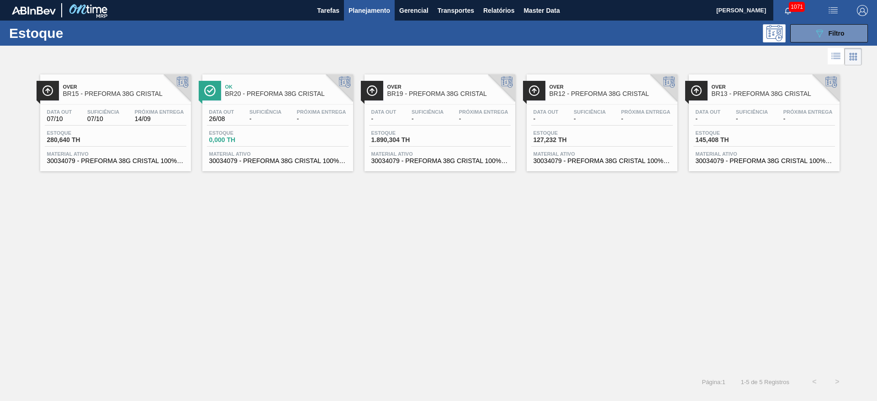
click at [409, 142] on span "1.890,304 TH" at bounding box center [403, 140] width 64 height 7
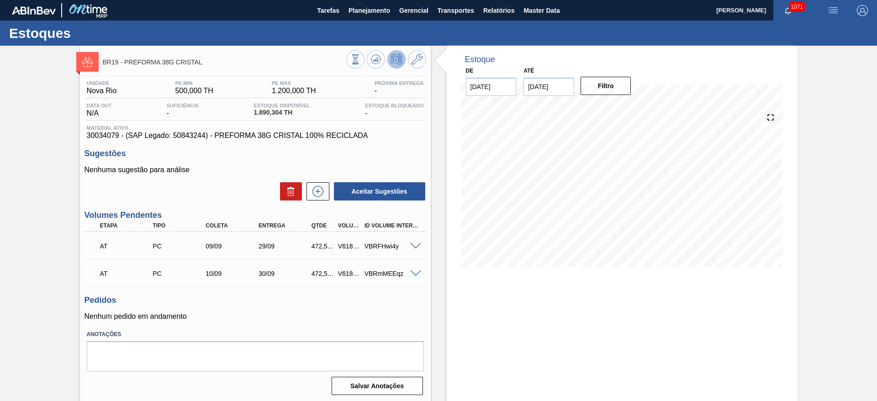
click at [99, 133] on span "30034079 - (SAP Legado: 50843244) - PREFORMA 38G CRISTAL 100% RECICLADA" at bounding box center [255, 136] width 337 height 8
copy span "30034079"
click at [531, 7] on span "Master Data" at bounding box center [542, 10] width 36 height 11
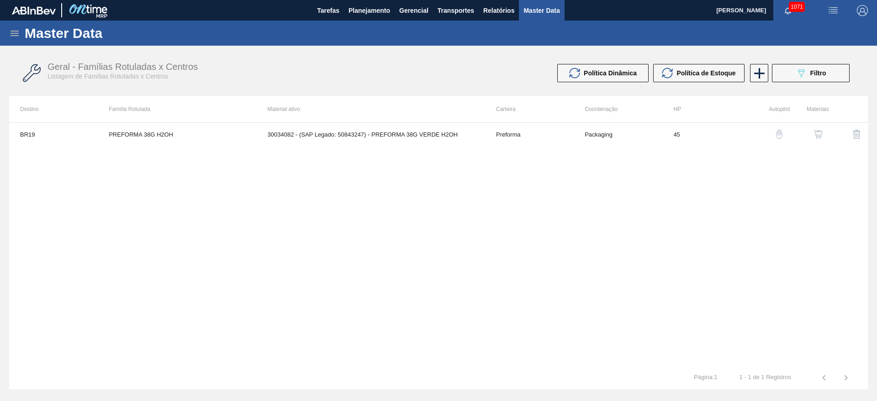
click at [17, 38] on div "Master Data" at bounding box center [438, 33] width 877 height 25
click at [16, 36] on icon at bounding box center [14, 33] width 11 height 11
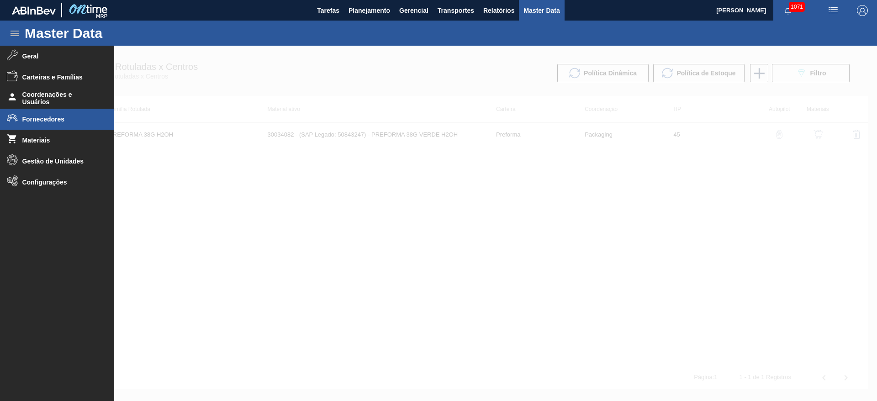
click at [38, 116] on span "Fornecedores" at bounding box center [59, 119] width 75 height 7
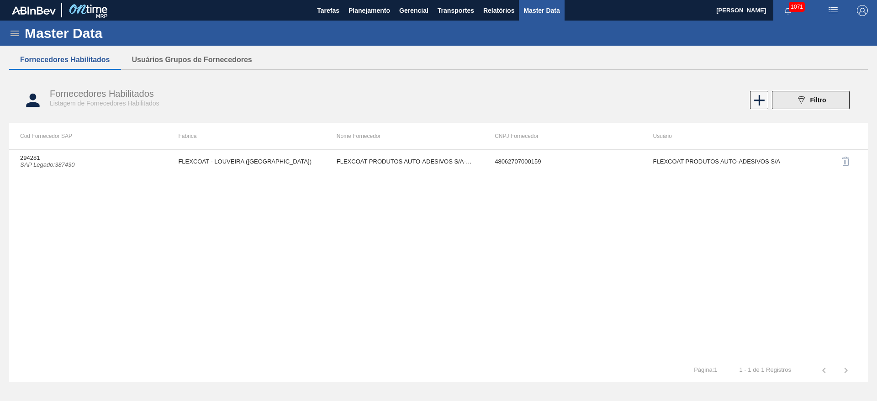
click at [531, 102] on span "Filtro" at bounding box center [818, 99] width 16 height 7
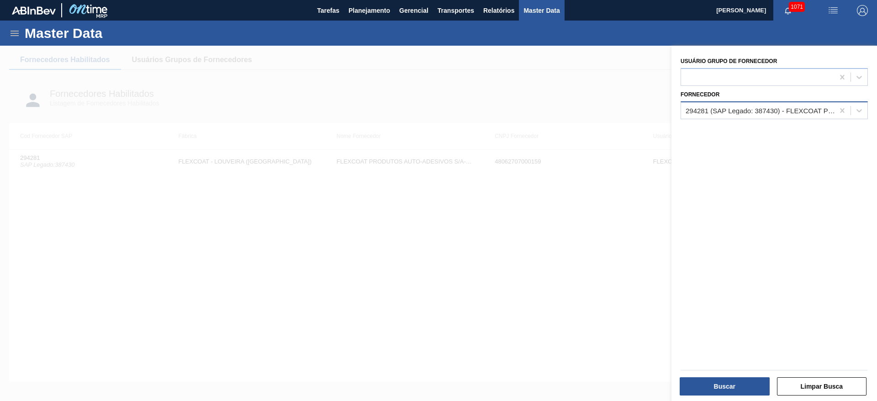
click at [531, 112] on div "294281 (SAP Legado: 387430) - FLEXCOAT PRODUTOS AUTO-ADESIVOS S/A-ADESIVOS SA-" at bounding box center [760, 110] width 149 height 8
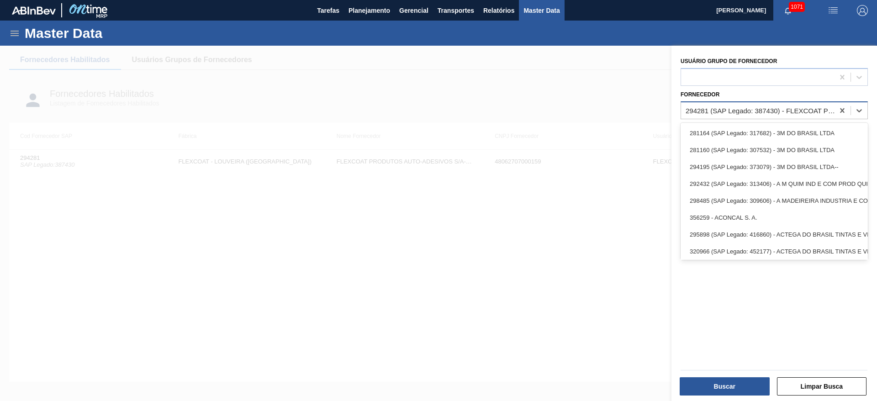
paste input "377197"
type input "377197"
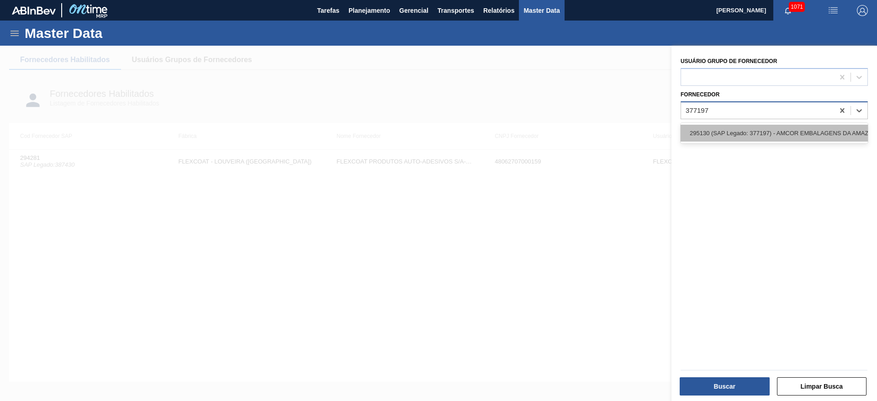
click at [531, 132] on div "295130 (SAP Legado: 377197) - AMCOR EMBALAGENS DA AMAZONIA SA" at bounding box center [774, 133] width 187 height 17
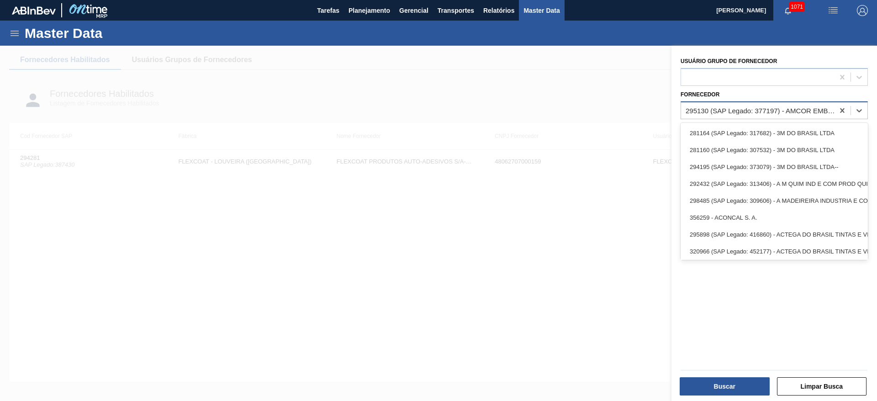
drag, startPoint x: 708, startPoint y: 111, endPoint x: 695, endPoint y: 110, distance: 13.3
click at [531, 110] on div "295130 (SAP Legado: 377197) - AMCOR EMBALAGENS DA AMAZONIA SA" at bounding box center [760, 110] width 149 height 8
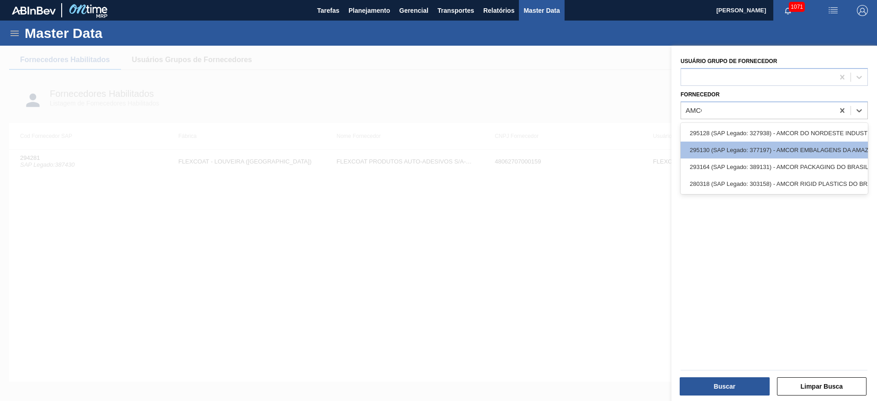
type input "AMCOR"
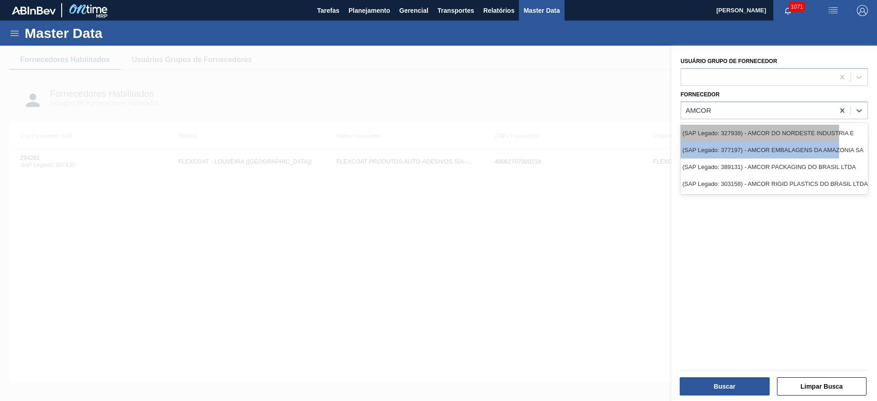
click at [531, 132] on div "295128 (SAP Legado: 327938) - AMCOR DO NORDESTE INDUSTRIA E" at bounding box center [745, 133] width 187 height 17
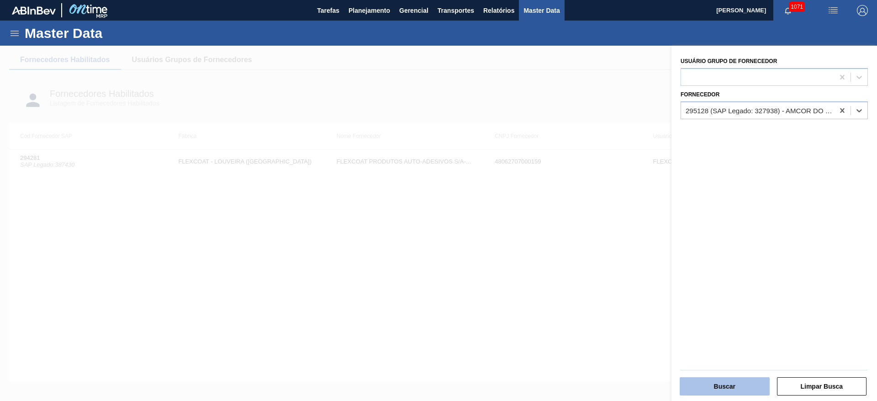
click at [531, 243] on button "Buscar" at bounding box center [725, 386] width 90 height 18
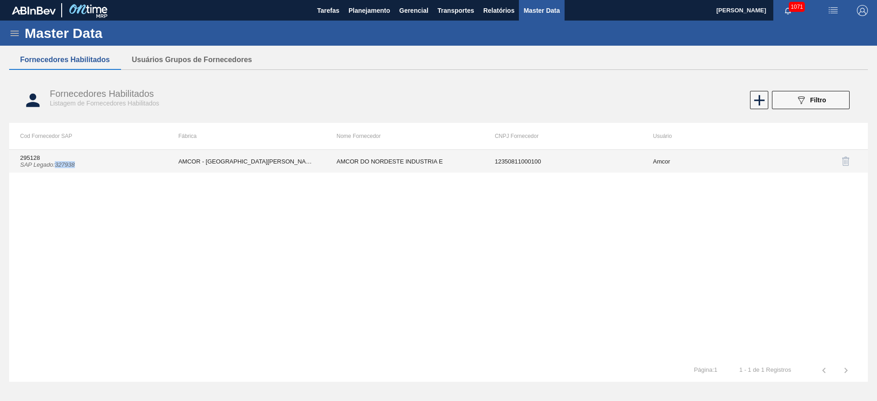
drag, startPoint x: 77, startPoint y: 164, endPoint x: 58, endPoint y: 162, distance: 19.8
click at [58, 162] on td "295128 SAP Legado : 327938" at bounding box center [88, 161] width 158 height 23
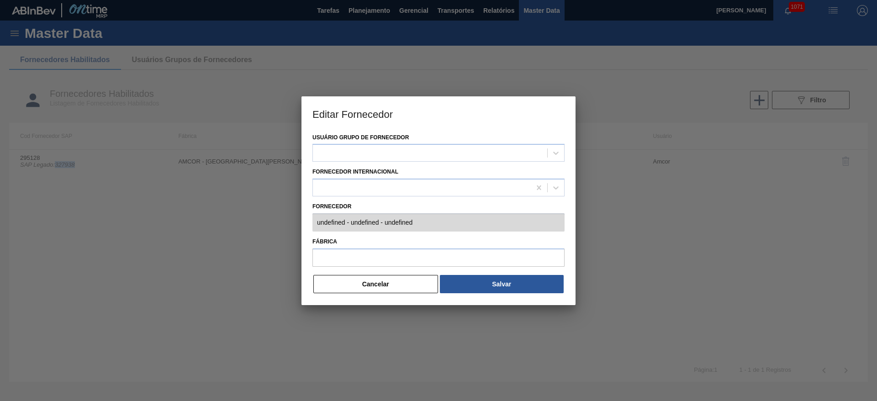
copy icon "327938"
type input "295128 (SAP Legado: 327938) - AMCOR DO NORDESTE INDUSTRIA E - 12350811000100"
type input "AMCOR - [GEOGRAPHIC_DATA][PERSON_NAME] ([GEOGRAPHIC_DATA])"
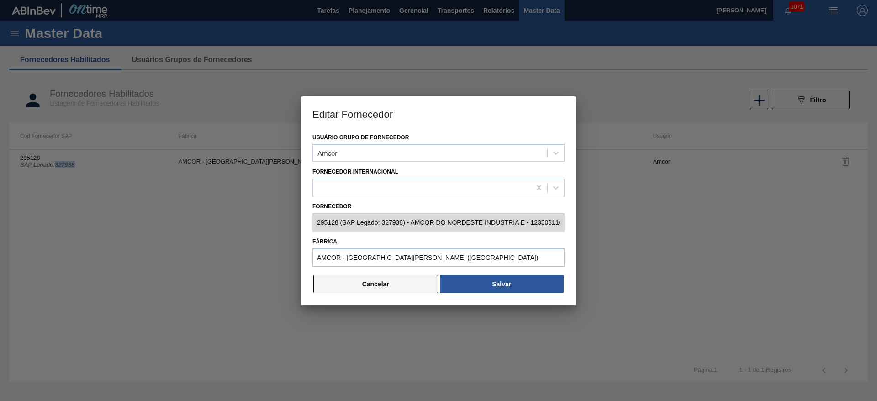
click at [392, 243] on button "Cancelar" at bounding box center [375, 284] width 125 height 18
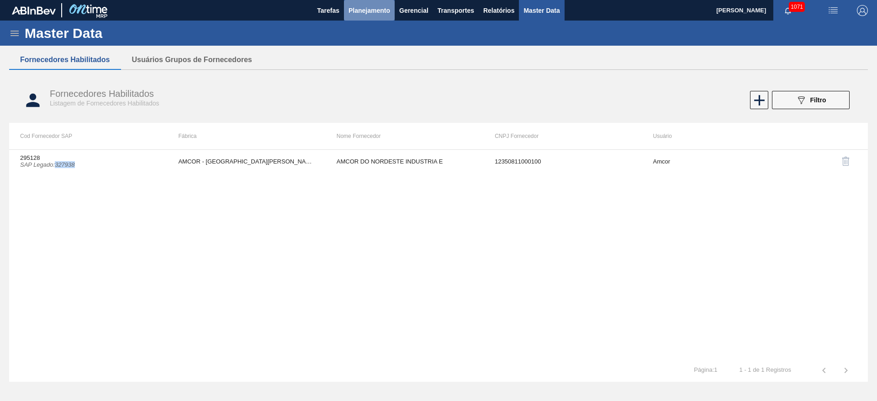
click at [360, 9] on span "Planejamento" at bounding box center [370, 10] width 42 height 11
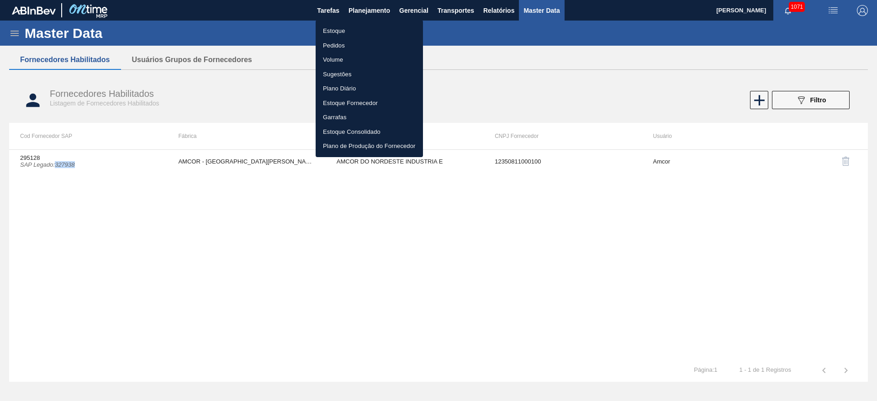
click at [327, 33] on li "Estoque" at bounding box center [369, 31] width 107 height 15
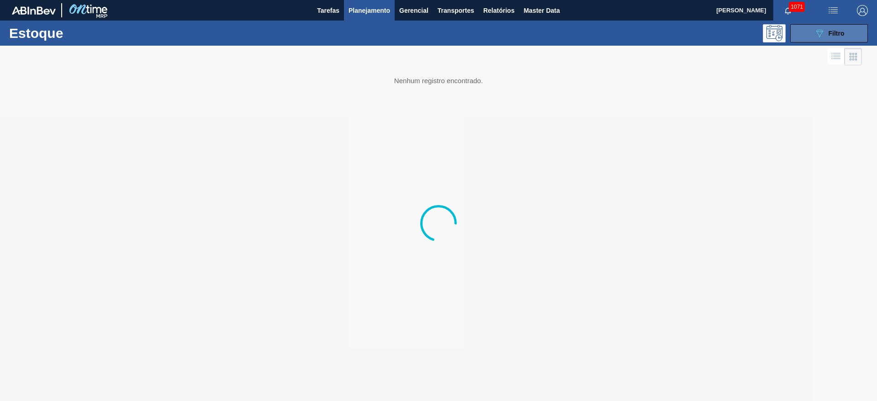
click at [531, 28] on button "089F7B8B-B2A5-4AFE-B5C0-19BA573D28AC Filtro" at bounding box center [829, 33] width 78 height 18
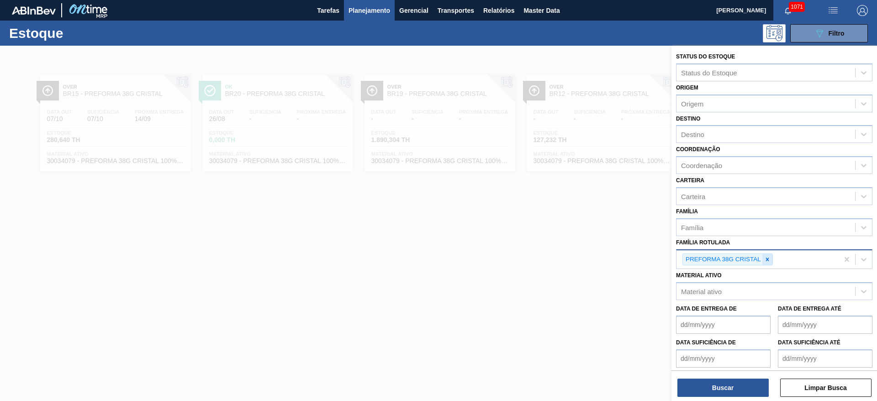
click at [531, 243] on icon at bounding box center [767, 259] width 6 height 6
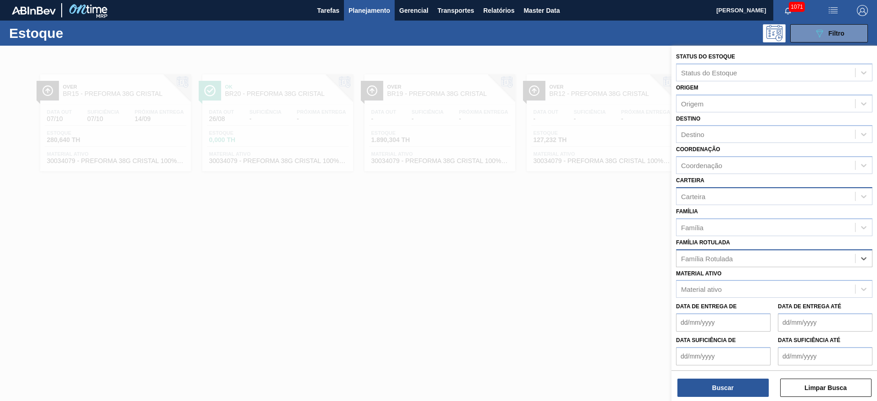
click at [531, 193] on div "Carteira" at bounding box center [693, 196] width 24 height 8
type input "MALT"
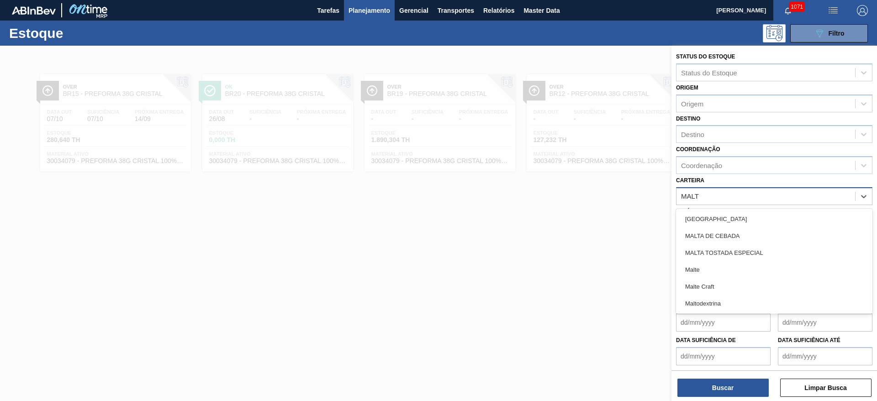
drag, startPoint x: 705, startPoint y: 273, endPoint x: 686, endPoint y: 215, distance: 60.7
click at [531, 243] on div "Malte" at bounding box center [774, 269] width 196 height 17
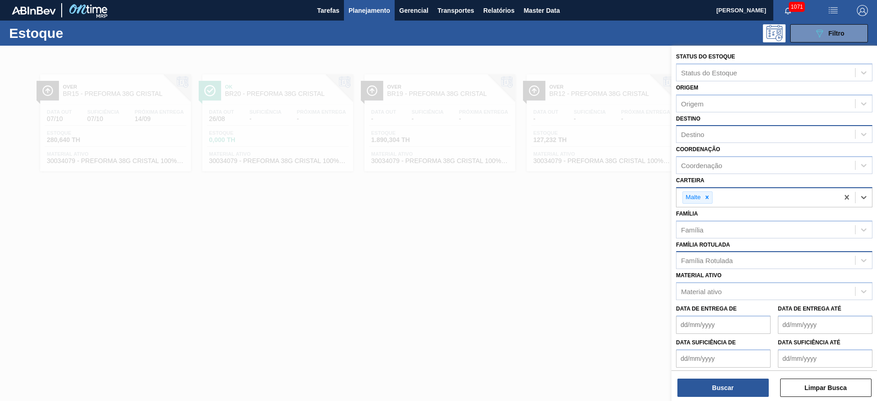
click at [531, 138] on div "Destino" at bounding box center [692, 135] width 23 height 8
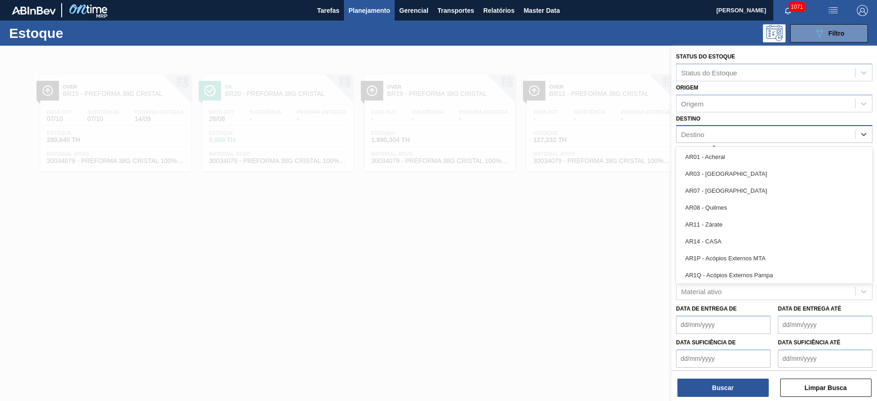
type input "5"
type input "07"
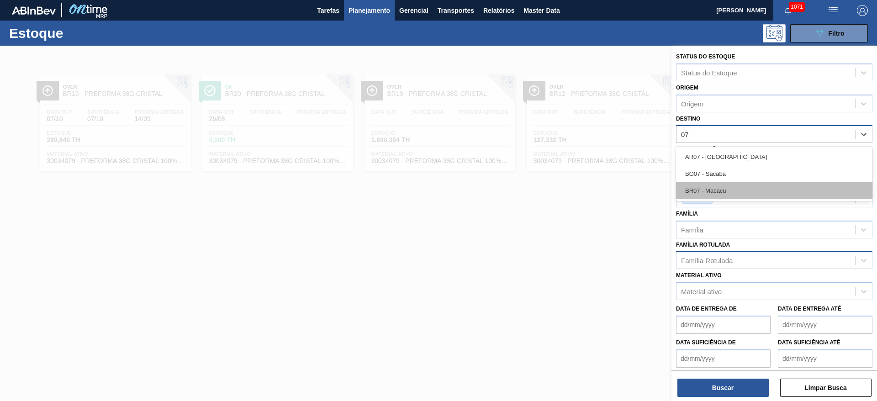
click at [531, 191] on div "BR07 - Macacu" at bounding box center [774, 190] width 196 height 17
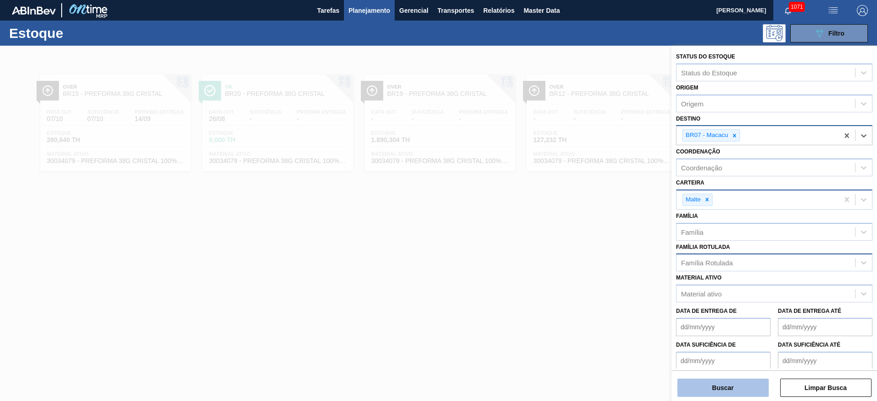
click at [531, 243] on button "Buscar" at bounding box center [723, 388] width 91 height 18
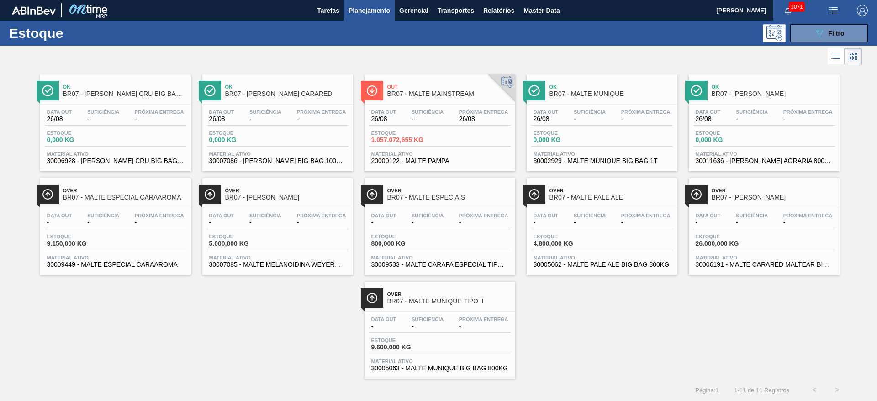
click at [368, 11] on span "Planejamento" at bounding box center [370, 10] width 42 height 11
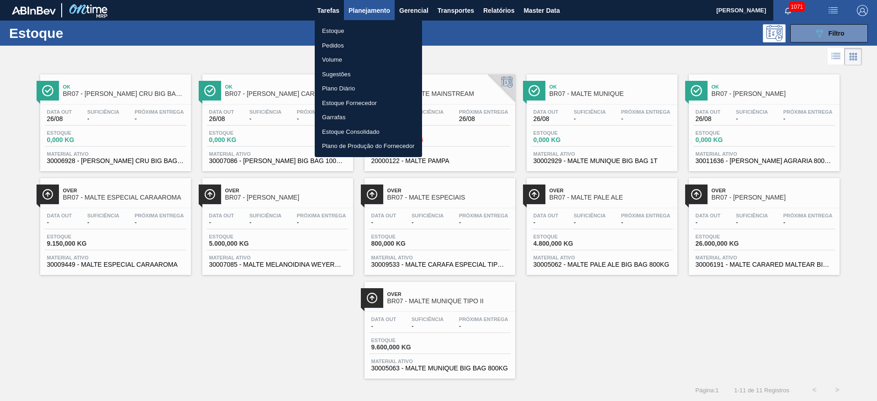
drag, startPoint x: 337, startPoint y: 41, endPoint x: 382, endPoint y: 48, distance: 46.3
click at [337, 41] on li "Pedidos" at bounding box center [368, 45] width 107 height 15
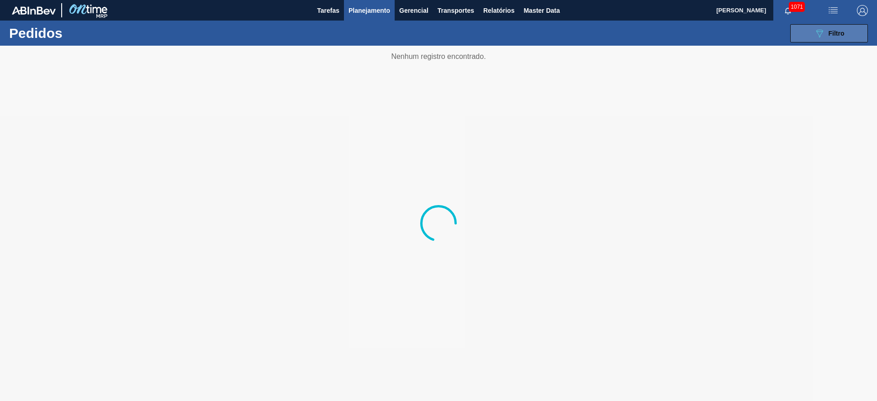
click at [531, 32] on button "089F7B8B-B2A5-4AFE-B5C0-19BA573D28AC Filtro" at bounding box center [829, 33] width 78 height 18
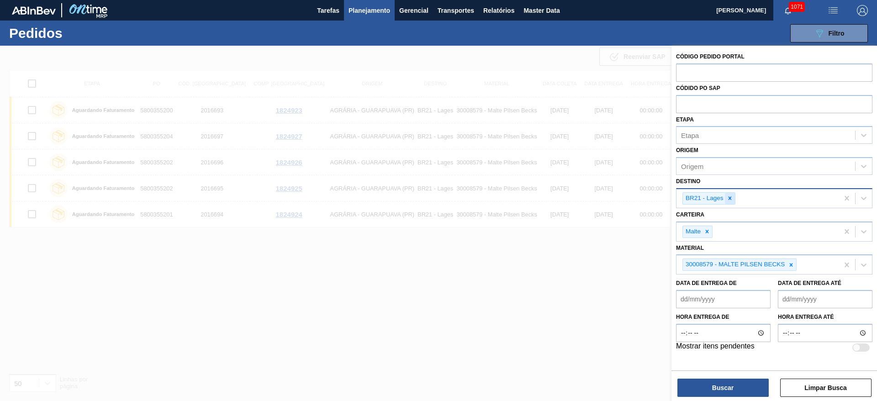
click at [531, 198] on icon at bounding box center [729, 198] width 3 height 3
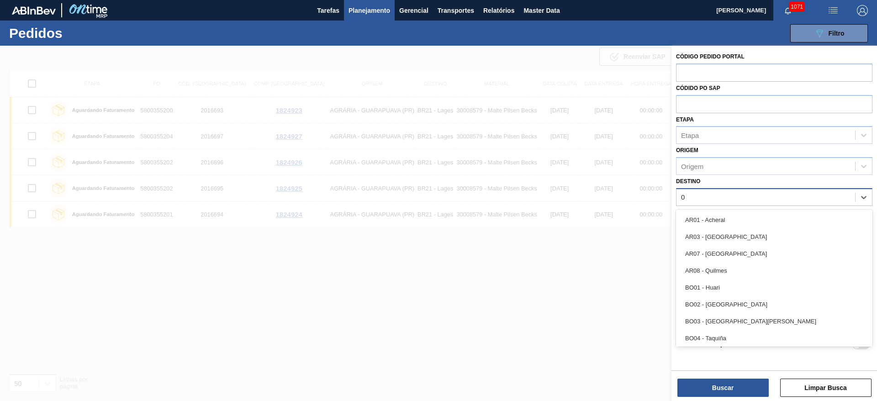
type input "07"
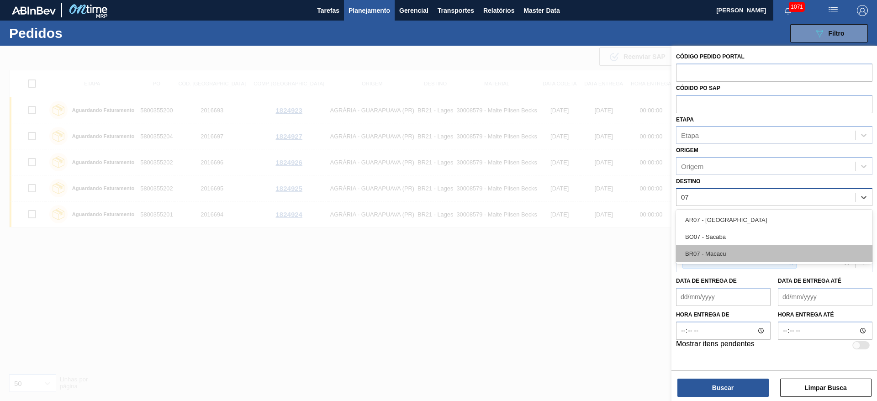
click at [531, 243] on div "BR07 - Macacu" at bounding box center [774, 253] width 196 height 17
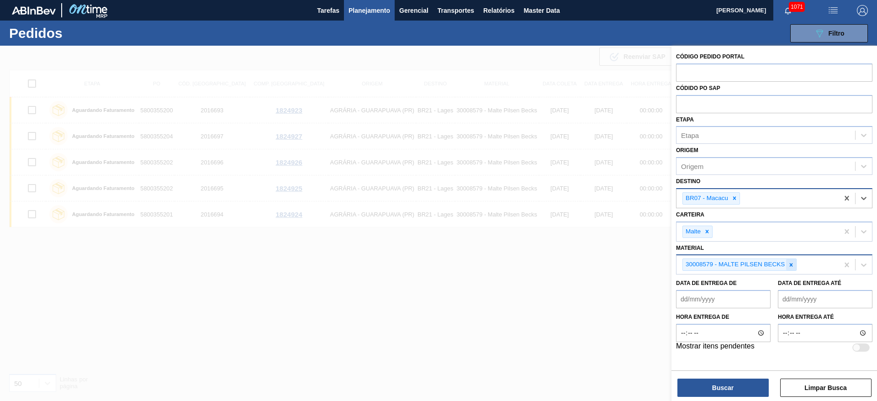
click at [531, 243] on icon at bounding box center [791, 265] width 6 height 6
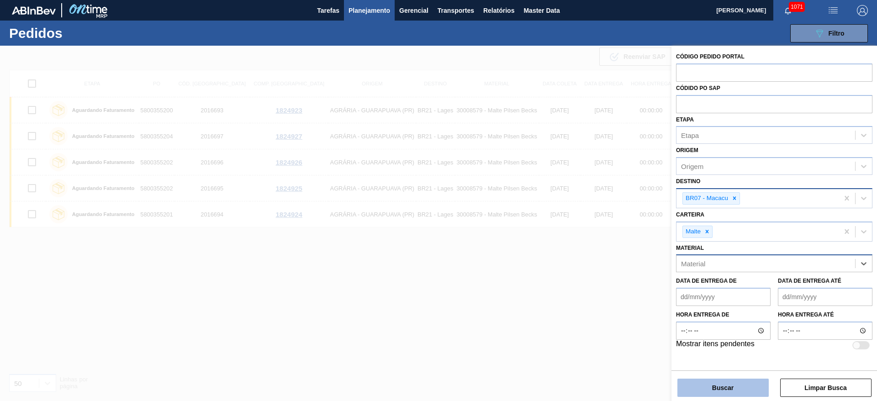
click at [531, 243] on button "Buscar" at bounding box center [723, 388] width 91 height 18
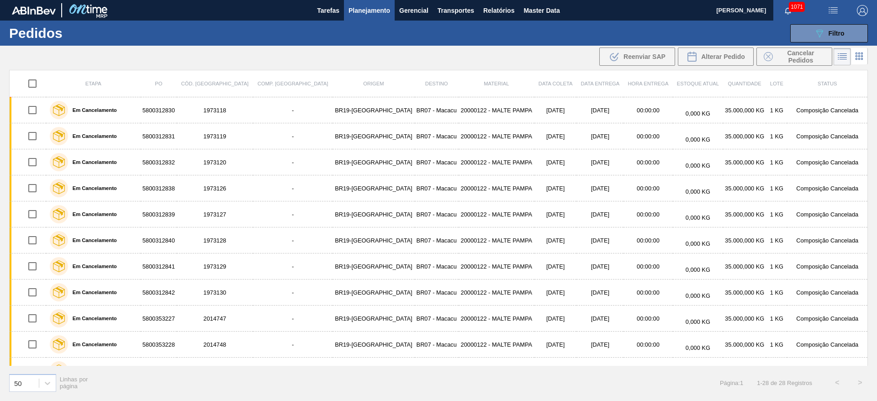
scroll to position [461, 0]
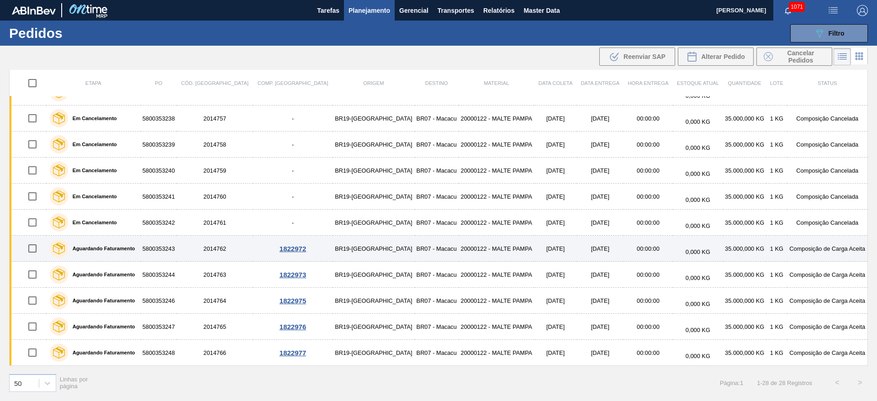
click at [34, 243] on input "checkbox" at bounding box center [32, 248] width 19 height 19
checkbox input "true"
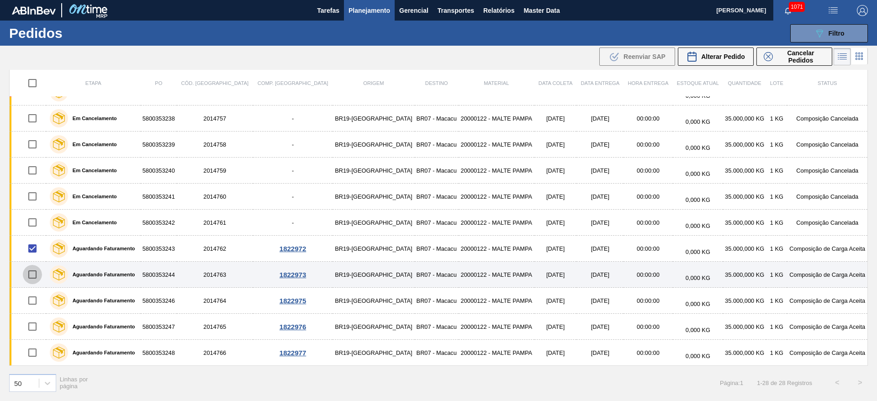
click at [35, 243] on input "checkbox" at bounding box center [32, 274] width 19 height 19
checkbox input "true"
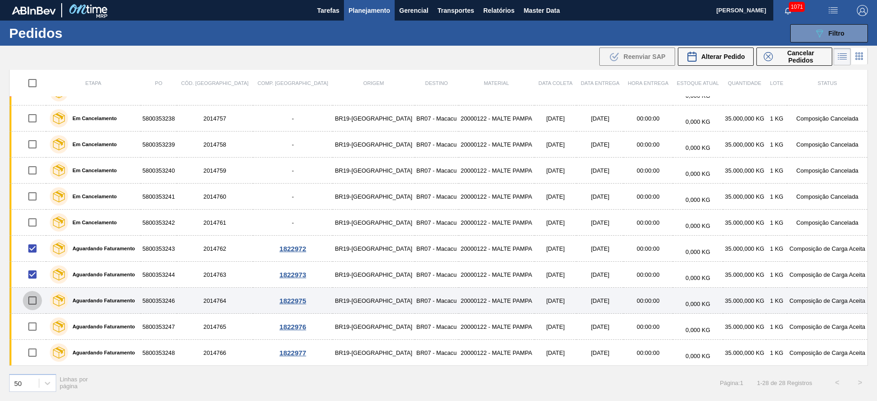
click at [31, 243] on input "checkbox" at bounding box center [32, 300] width 19 height 19
checkbox input "true"
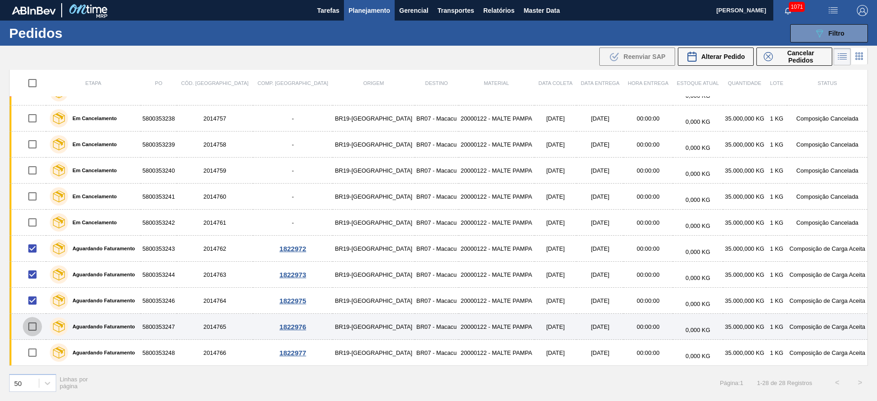
click at [35, 243] on input "checkbox" at bounding box center [32, 326] width 19 height 19
checkbox input "true"
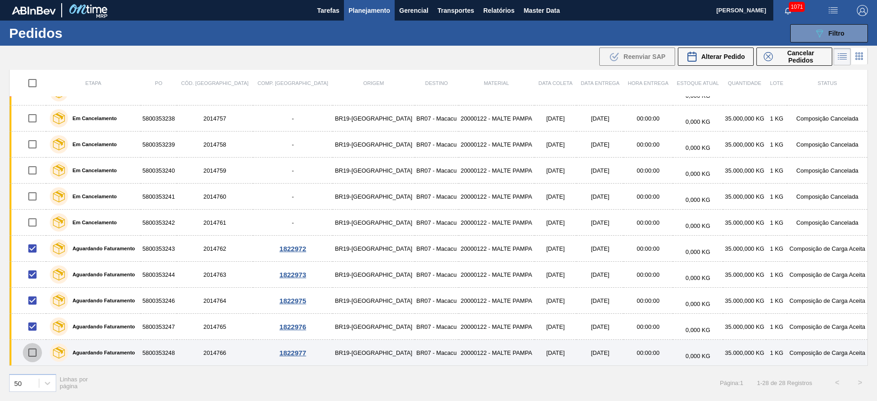
click at [33, 243] on input "checkbox" at bounding box center [32, 352] width 19 height 19
checkbox input "true"
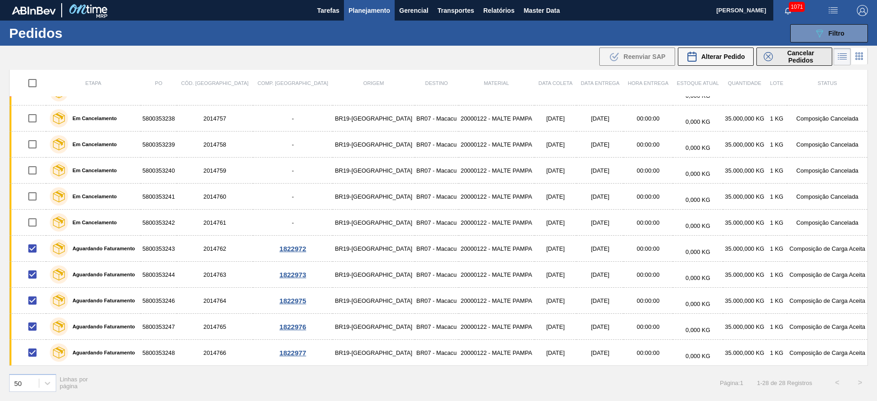
click at [531, 55] on span "Cancelar Pedidos" at bounding box center [801, 56] width 48 height 15
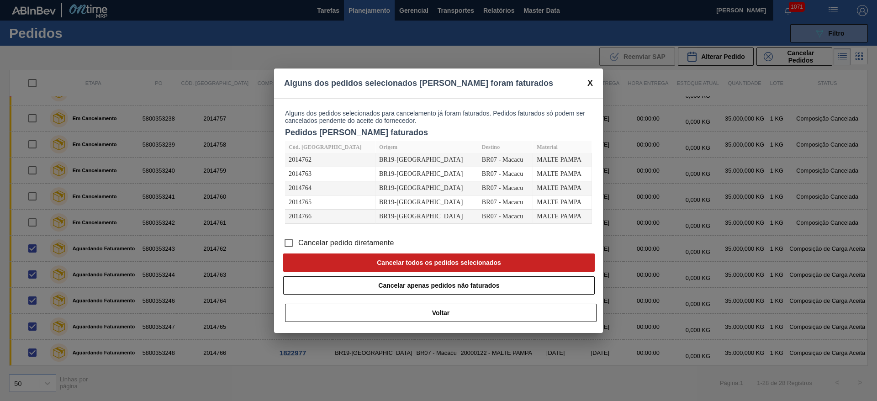
click at [288, 243] on input "Cancelar pedido diretamente" at bounding box center [288, 242] width 19 height 19
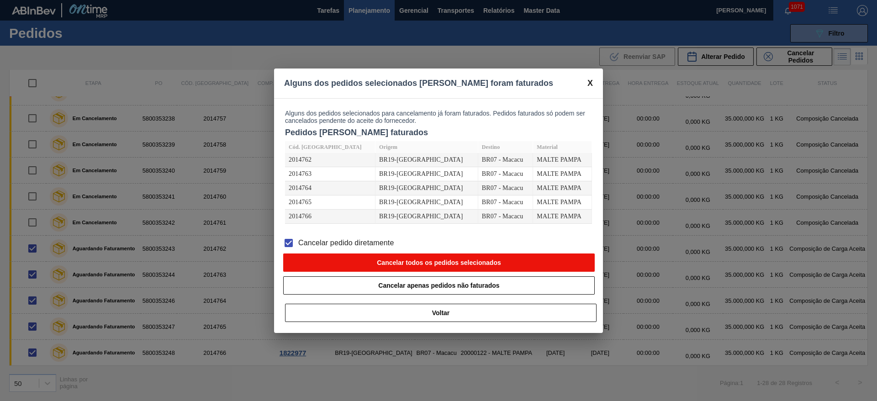
click at [336, 243] on button "Cancelar todos os pedidos selecionados" at bounding box center [439, 263] width 312 height 18
checkbox input "false"
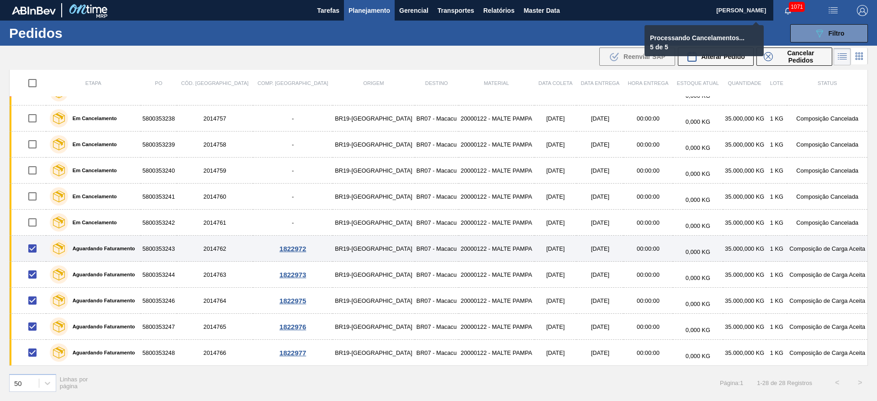
checkbox input "false"
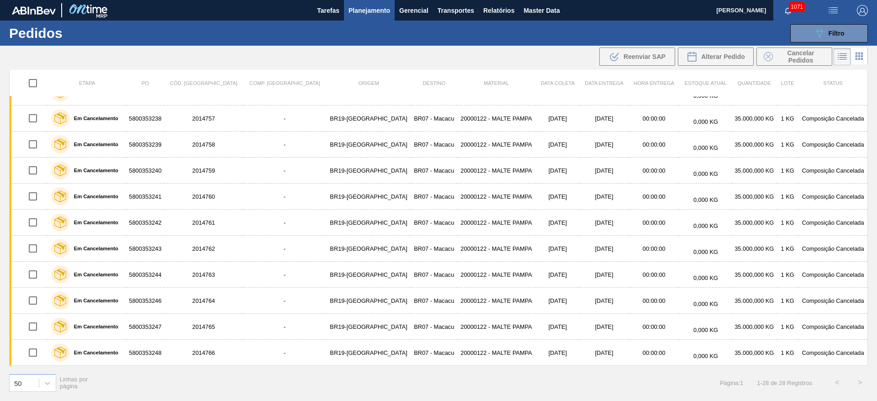
click at [531, 37] on icon "089F7B8B-B2A5-4AFE-B5C0-19BA573D28AC" at bounding box center [819, 33] width 11 height 11
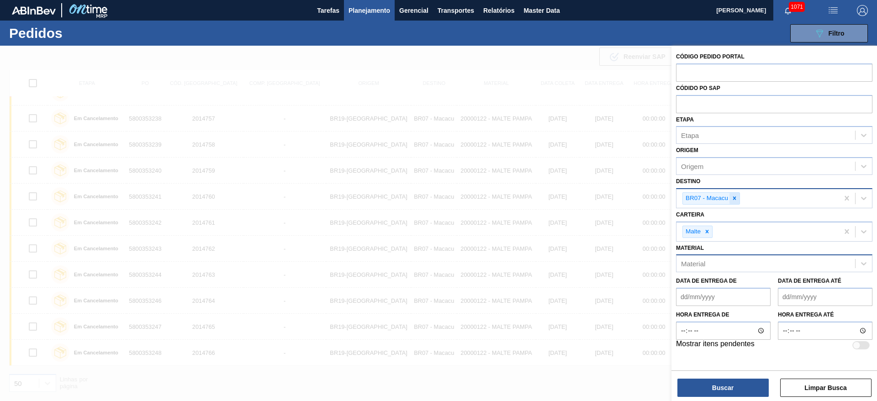
click at [531, 198] on icon at bounding box center [734, 198] width 3 height 3
type input "13"
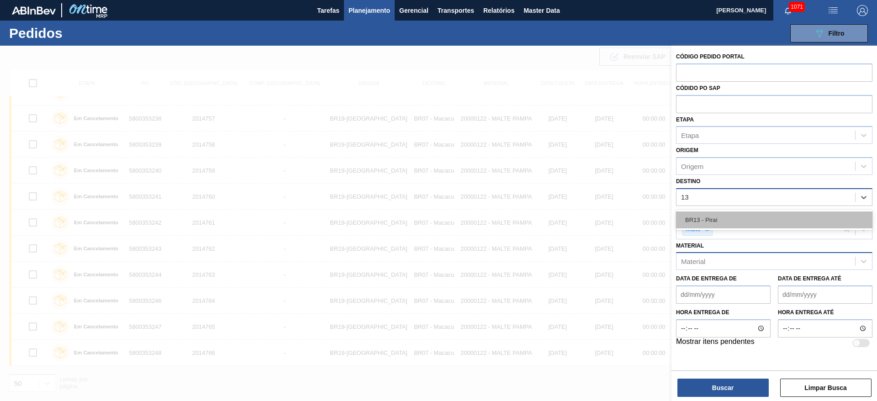
click at [531, 216] on div "BR13 - Piraí" at bounding box center [774, 220] width 196 height 17
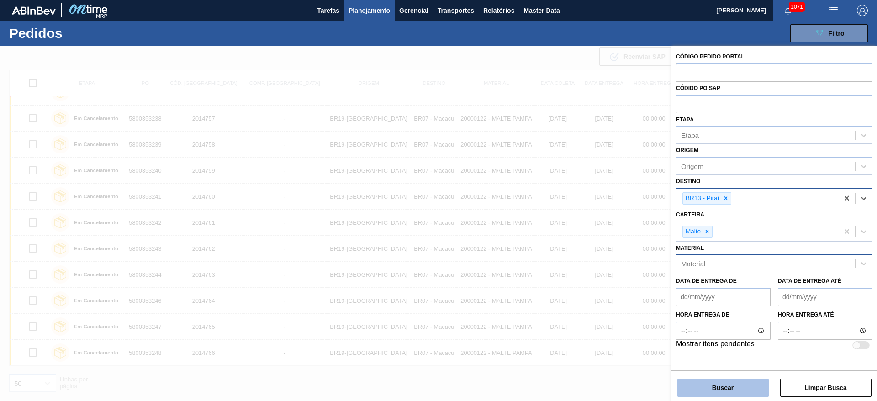
click at [531, 243] on button "Buscar" at bounding box center [723, 388] width 91 height 18
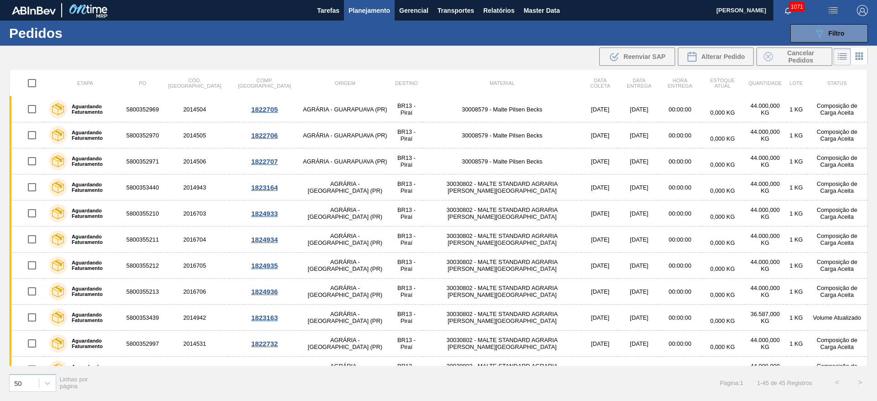
scroll to position [561, 0]
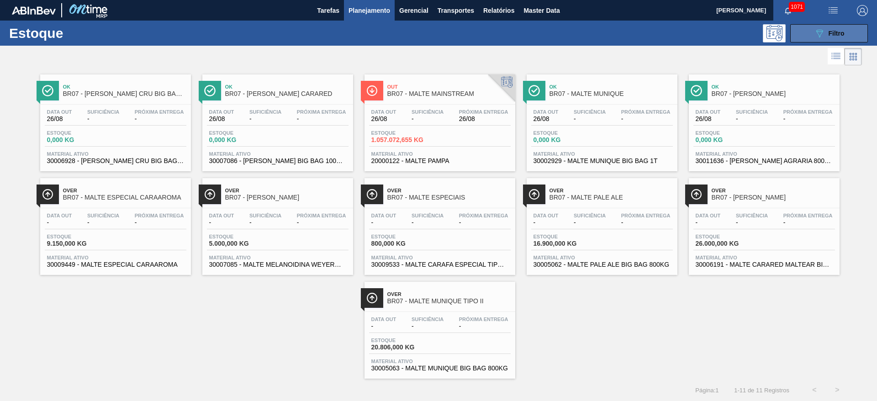
click at [818, 36] on icon "089F7B8B-B2A5-4AFE-B5C0-19BA573D28AC" at bounding box center [819, 33] width 11 height 11
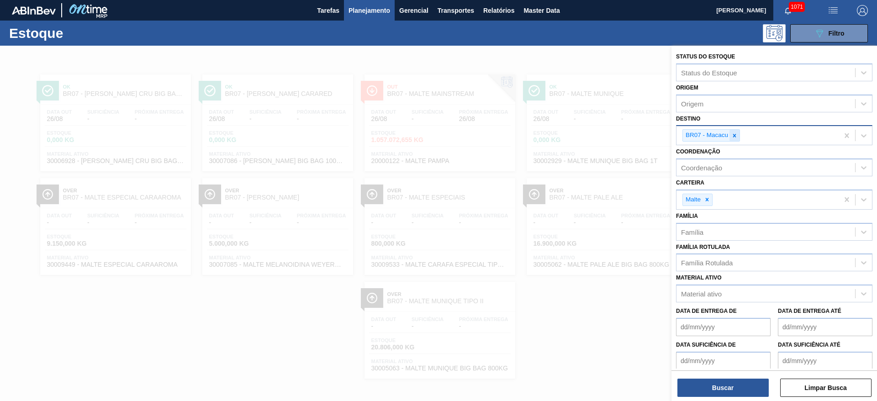
click at [738, 132] on icon at bounding box center [734, 135] width 6 height 6
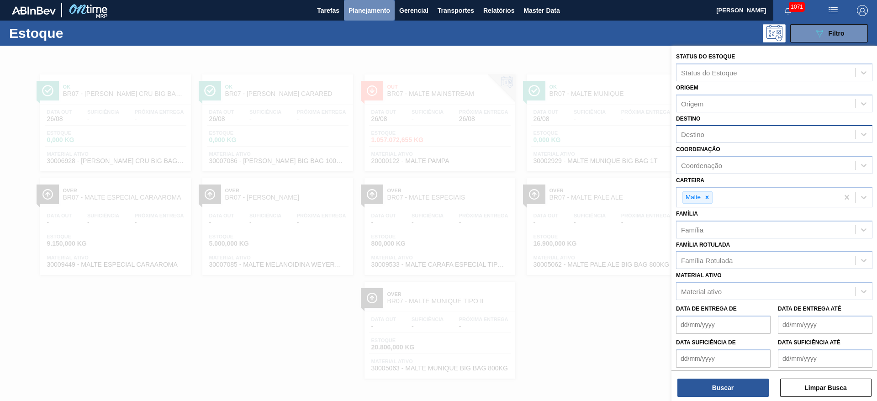
click at [353, 9] on span "Planejamento" at bounding box center [370, 10] width 42 height 11
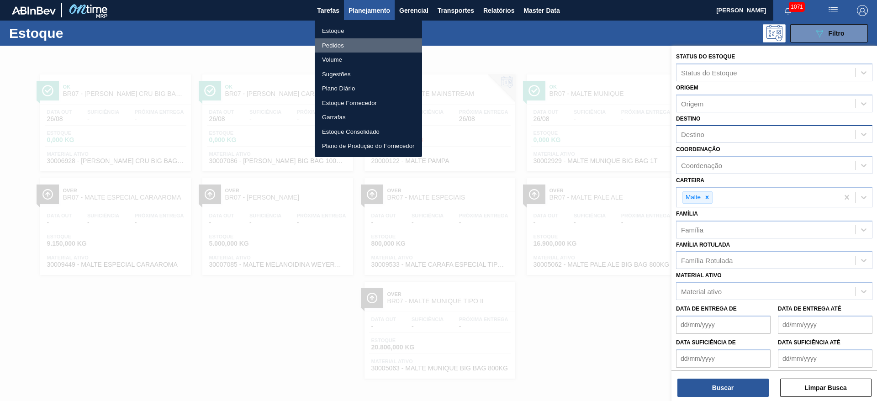
click at [333, 43] on li "Pedidos" at bounding box center [368, 45] width 107 height 15
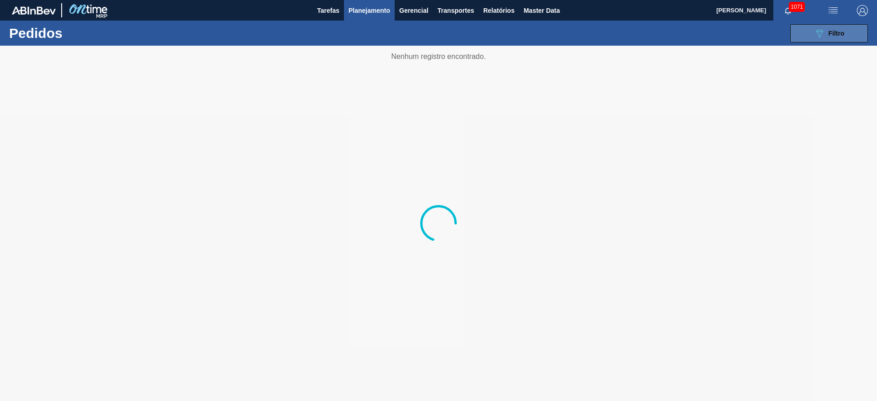
click at [827, 37] on div "089F7B8B-B2A5-4AFE-B5C0-19BA573D28AC Filtro" at bounding box center [829, 33] width 31 height 11
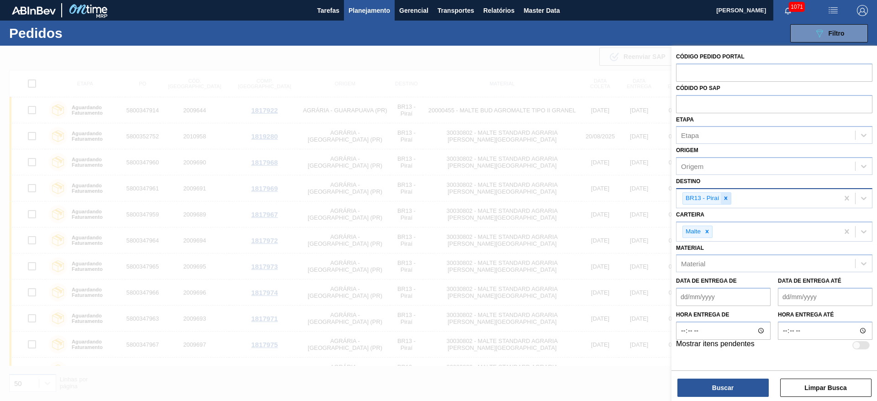
click at [728, 196] on icon at bounding box center [726, 198] width 6 height 6
click at [706, 227] on icon at bounding box center [707, 229] width 6 height 6
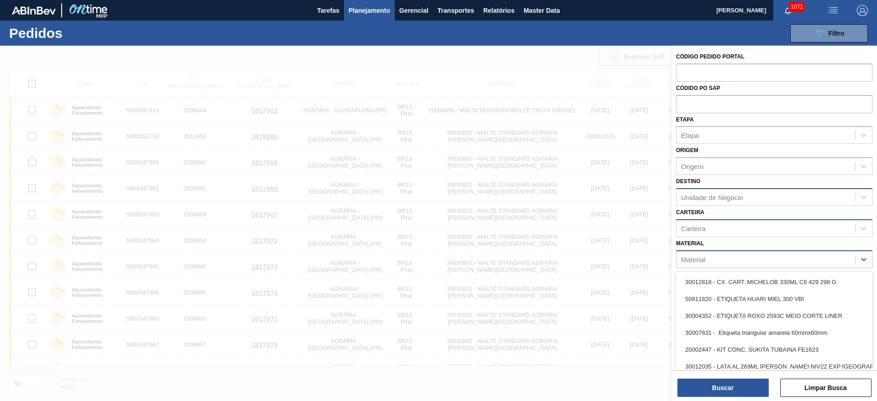
click at [697, 261] on div "Material" at bounding box center [693, 259] width 24 height 8
paste input "20006269"
type input "20006269"
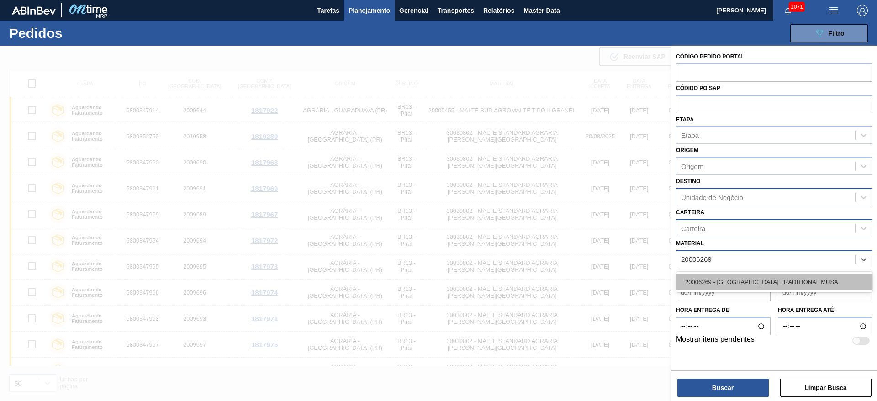
click at [702, 278] on div "20006269 - MALTA TRADITIONAL MUSA" at bounding box center [774, 282] width 196 height 17
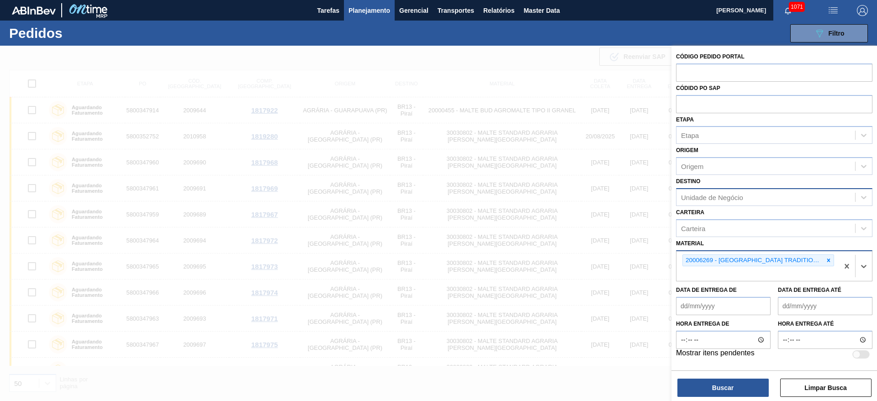
click at [687, 200] on div "Unidade de Negócio" at bounding box center [712, 197] width 62 height 8
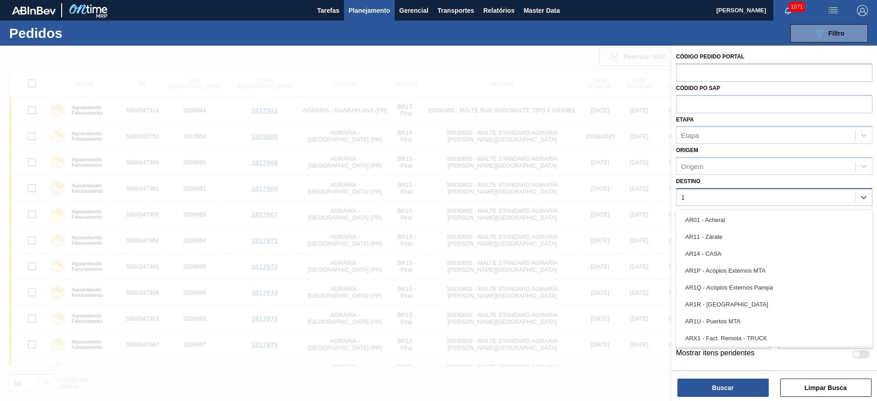
type input "18"
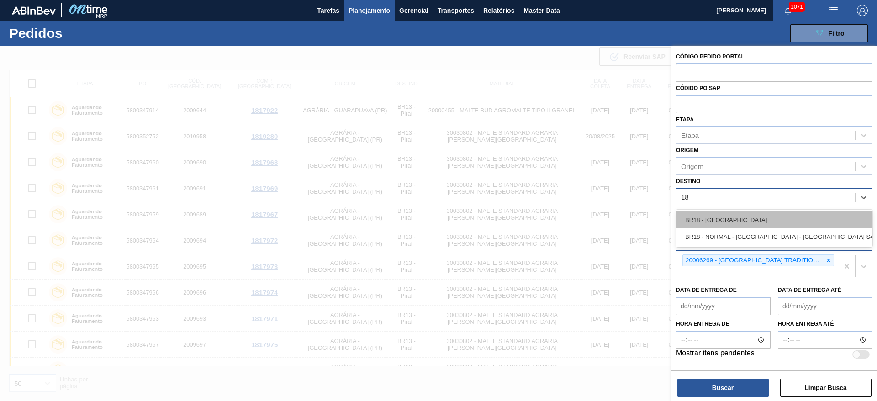
click at [697, 215] on div "BR18 - [GEOGRAPHIC_DATA]" at bounding box center [774, 220] width 196 height 17
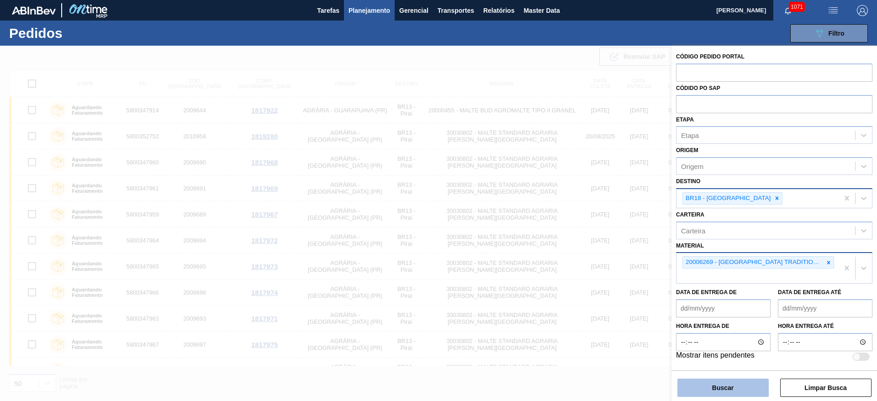
click at [699, 386] on button "Buscar" at bounding box center [723, 388] width 91 height 18
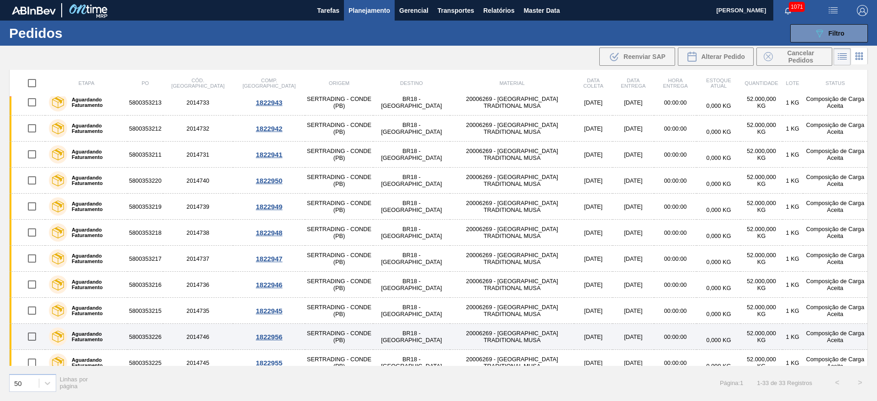
scroll to position [591, 0]
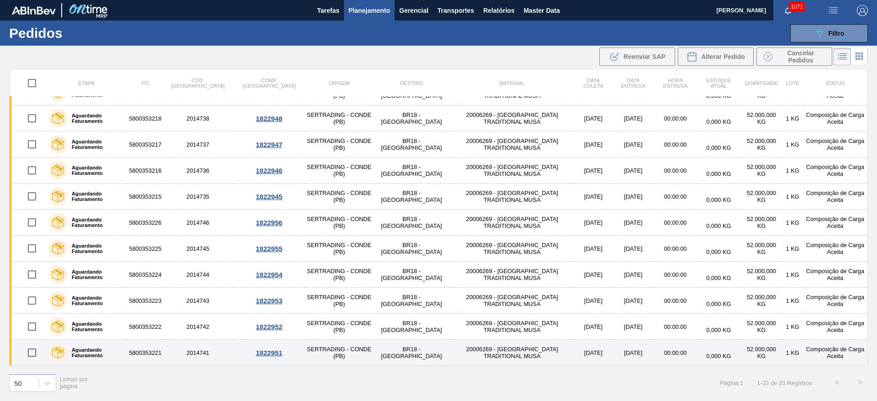
click at [34, 353] on input "checkbox" at bounding box center [31, 352] width 19 height 19
checkbox input "true"
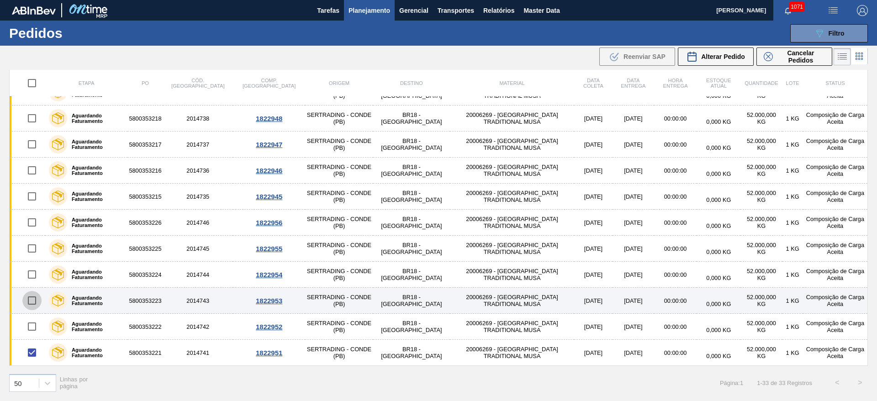
click at [32, 300] on input "checkbox" at bounding box center [31, 300] width 19 height 19
checkbox input "true"
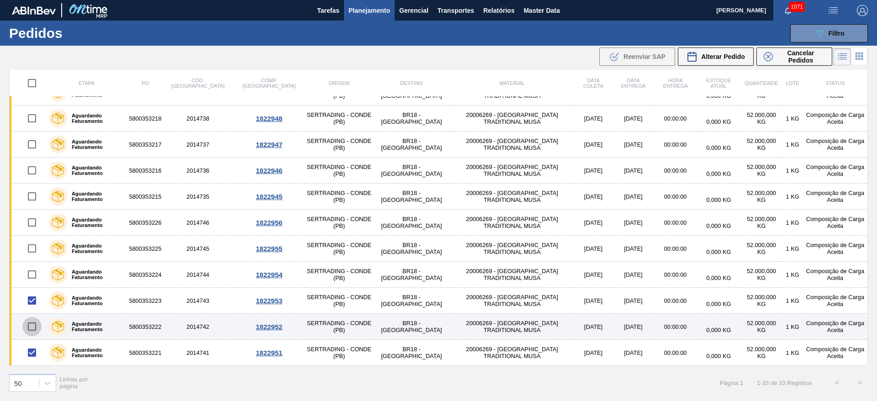
click at [35, 325] on input "checkbox" at bounding box center [31, 326] width 19 height 19
checkbox input "true"
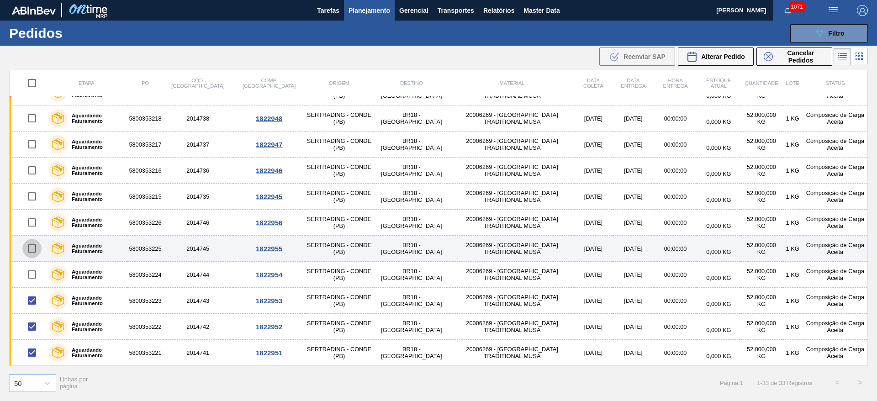
click at [30, 246] on input "checkbox" at bounding box center [31, 248] width 19 height 19
checkbox input "true"
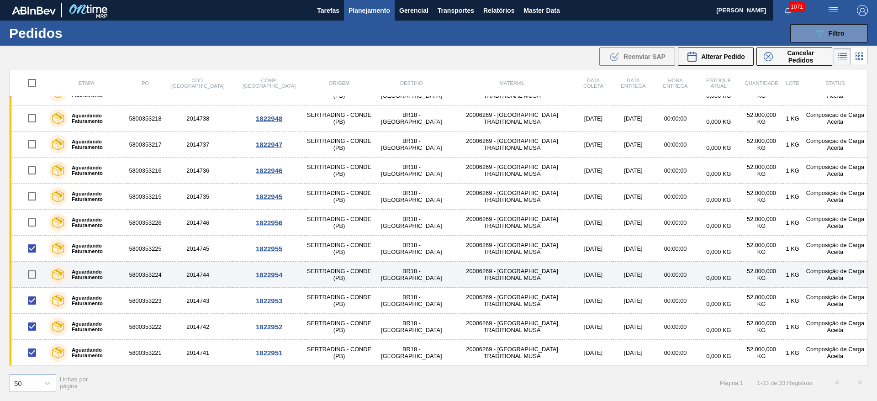
click at [33, 274] on input "checkbox" at bounding box center [31, 274] width 19 height 19
checkbox input "true"
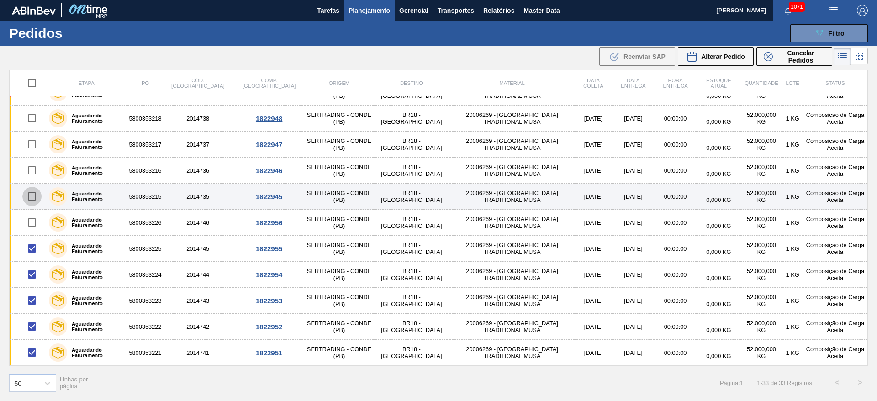
click at [33, 194] on input "checkbox" at bounding box center [31, 196] width 19 height 19
checkbox input "true"
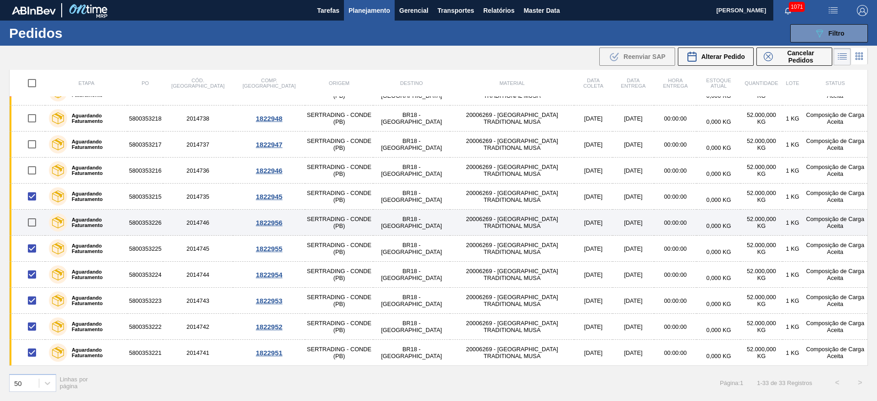
click at [33, 220] on input "checkbox" at bounding box center [31, 222] width 19 height 19
checkbox input "true"
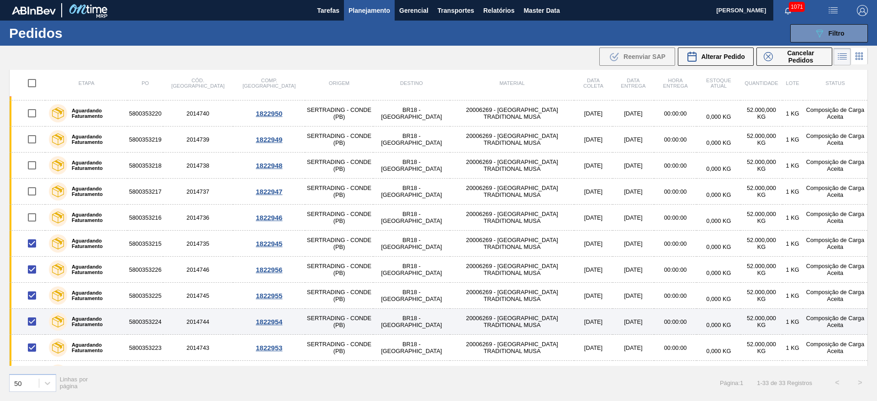
scroll to position [522, 0]
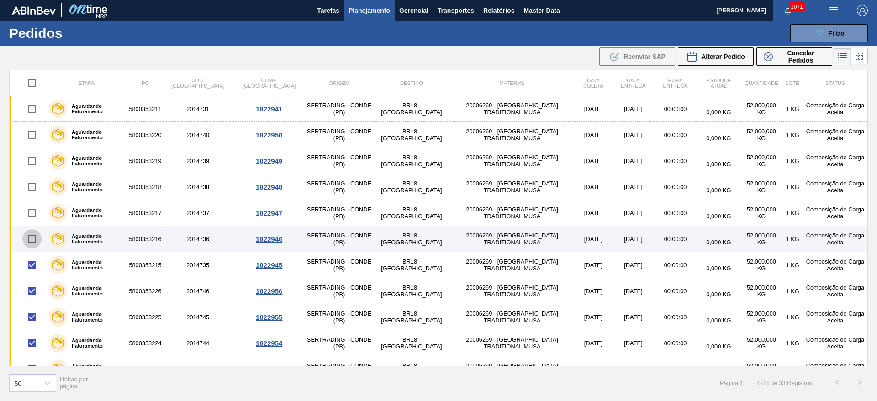
click at [35, 238] on input "checkbox" at bounding box center [31, 238] width 19 height 19
checkbox input "true"
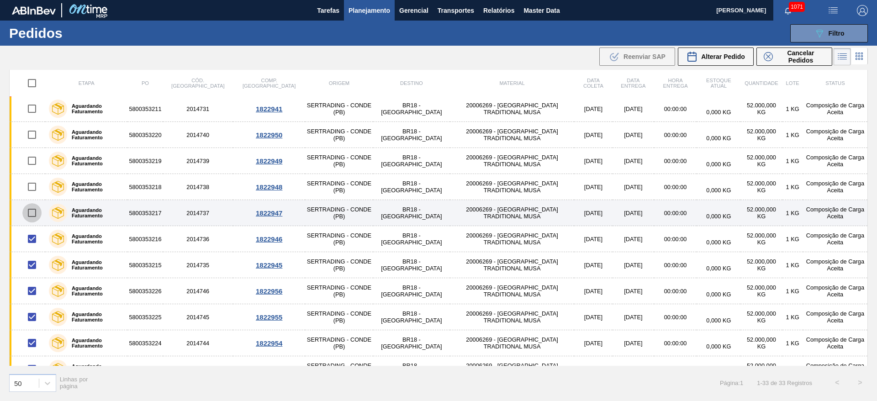
click at [35, 212] on input "checkbox" at bounding box center [31, 212] width 19 height 19
checkbox input "true"
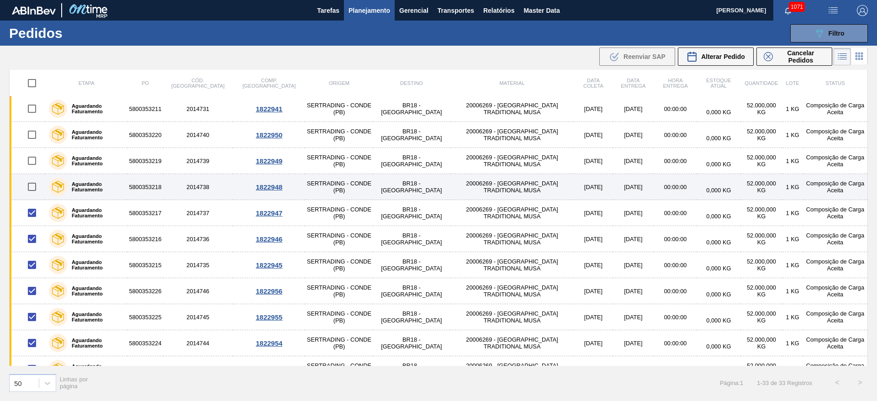
click at [36, 182] on input "checkbox" at bounding box center [31, 186] width 19 height 19
checkbox input "true"
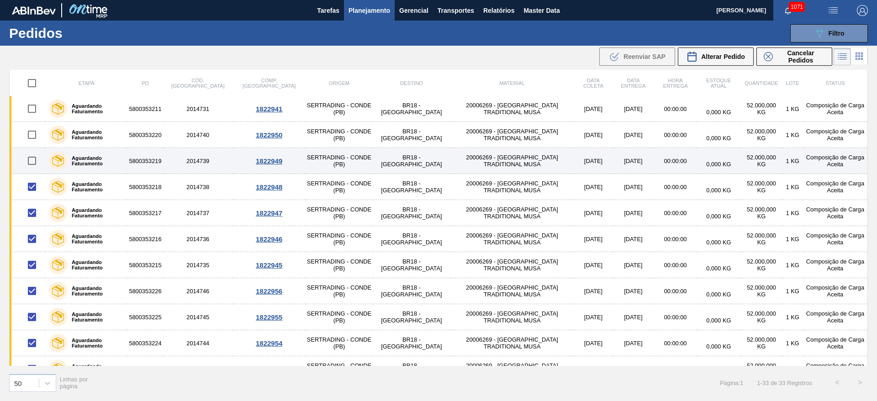
click at [33, 159] on input "checkbox" at bounding box center [31, 160] width 19 height 19
checkbox input "true"
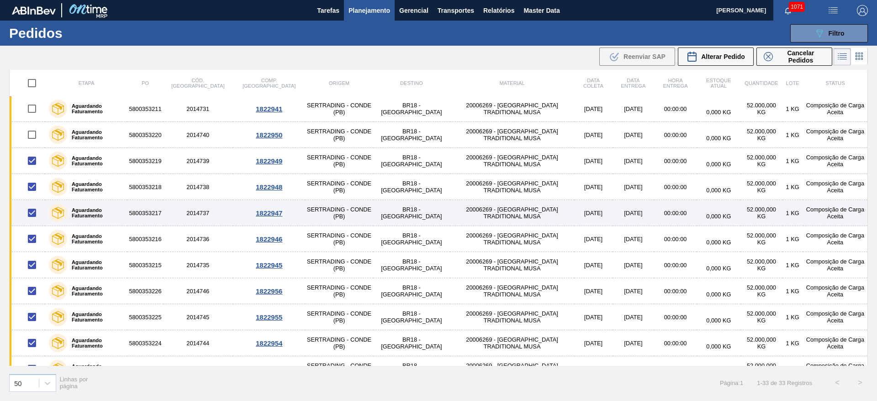
scroll to position [385, 0]
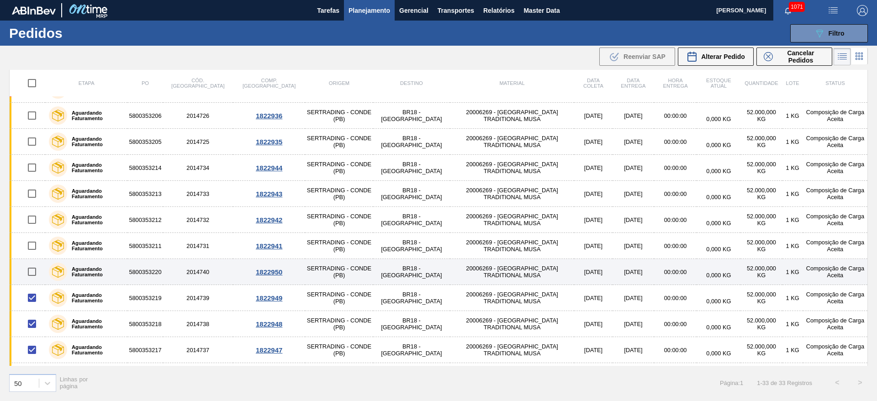
click at [32, 273] on input "checkbox" at bounding box center [31, 271] width 19 height 19
checkbox input "true"
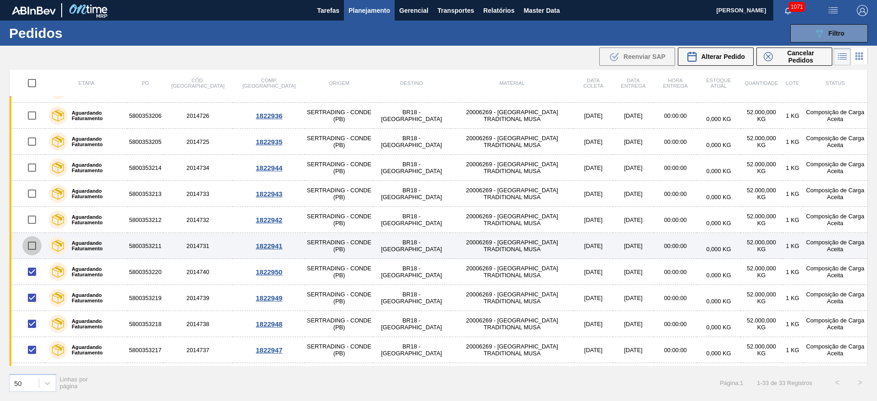
click at [31, 245] on input "checkbox" at bounding box center [31, 245] width 19 height 19
checkbox input "true"
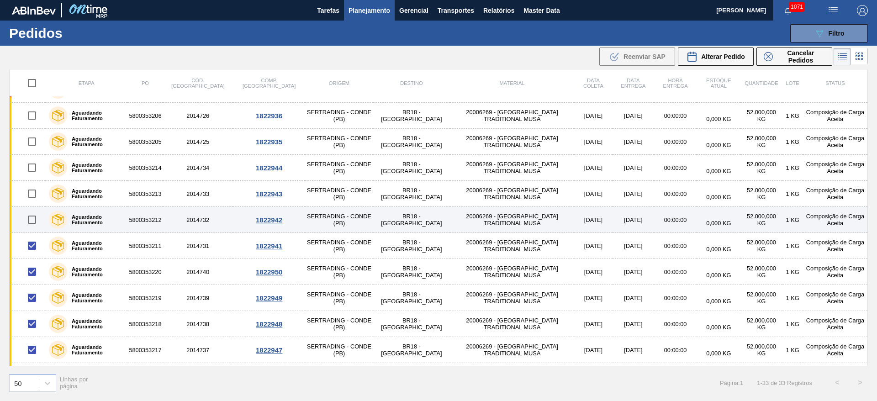
click at [31, 218] on input "checkbox" at bounding box center [31, 219] width 19 height 19
checkbox input "true"
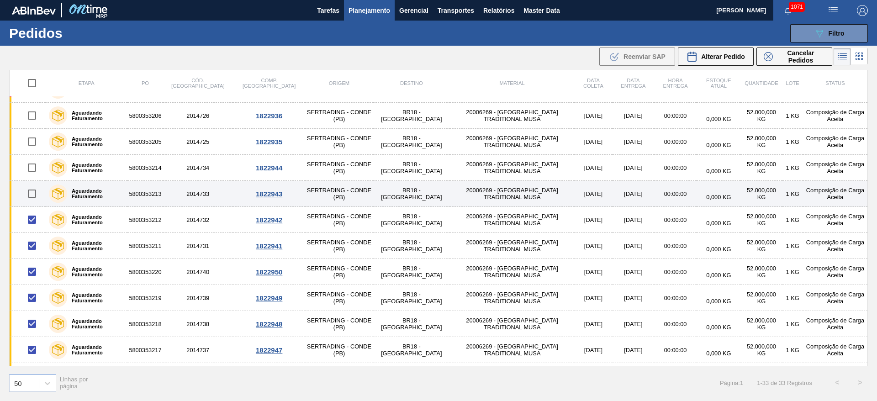
click at [36, 191] on input "checkbox" at bounding box center [31, 193] width 19 height 19
checkbox input "true"
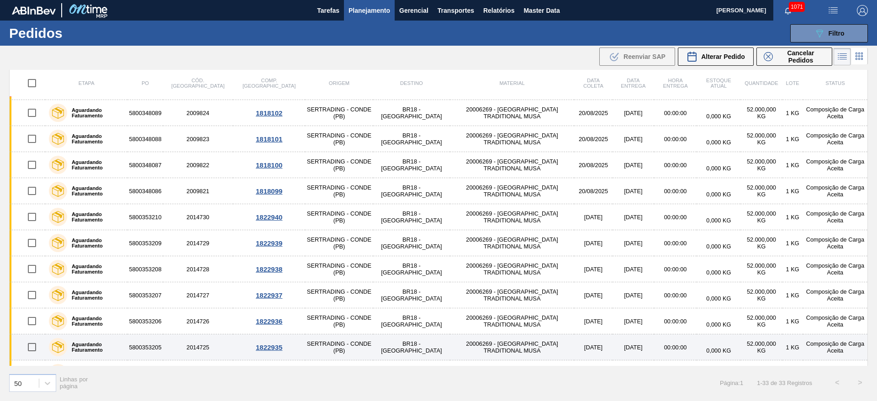
click at [32, 346] on input "checkbox" at bounding box center [31, 347] width 19 height 19
checkbox input "true"
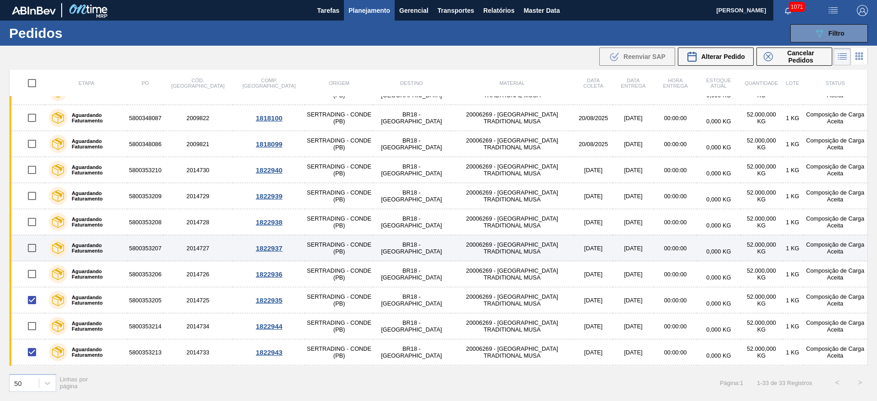
scroll to position [248, 0]
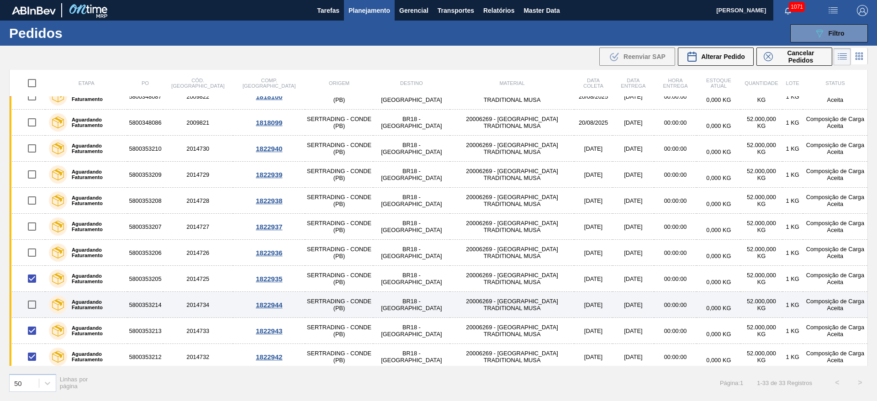
click at [32, 305] on input "checkbox" at bounding box center [31, 304] width 19 height 19
checkbox input "true"
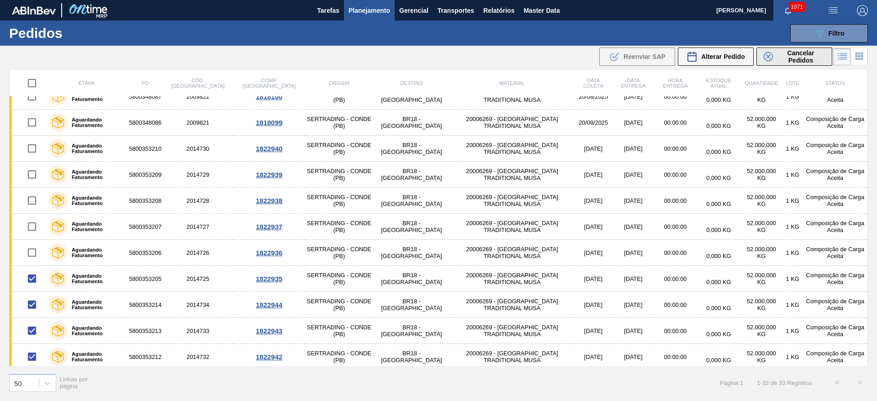
click at [780, 55] on span "Cancelar Pedidos" at bounding box center [801, 56] width 48 height 15
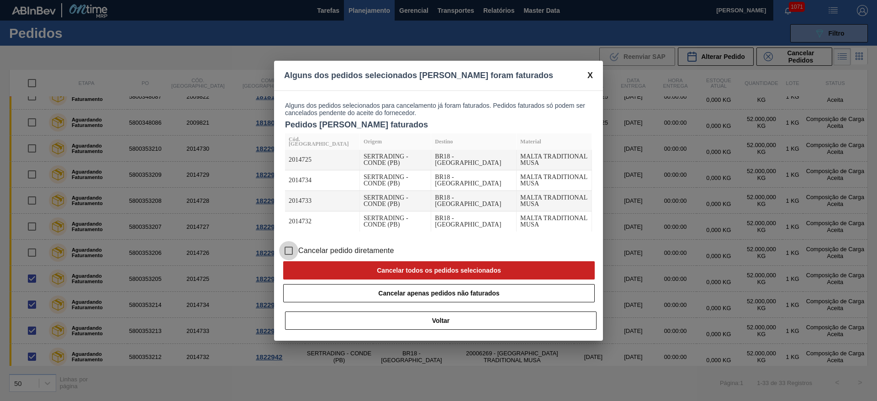
click at [289, 249] on input "Cancelar pedido diretamente" at bounding box center [288, 250] width 19 height 19
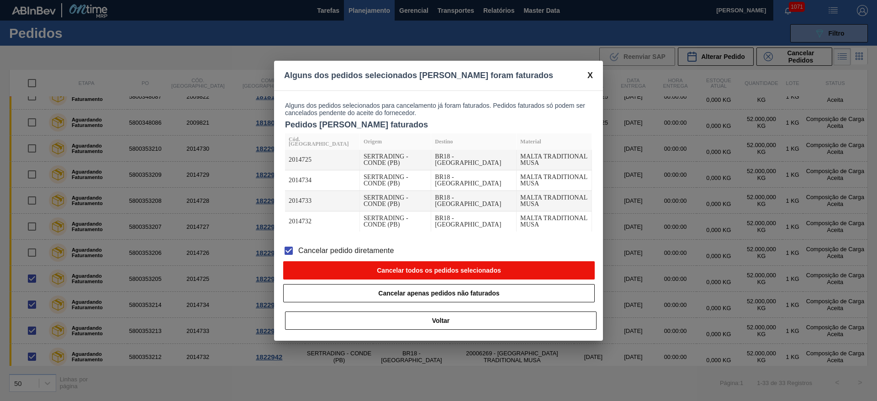
click at [330, 273] on button "Cancelar todos os pedidos selecionados" at bounding box center [439, 270] width 312 height 18
checkbox input "false"
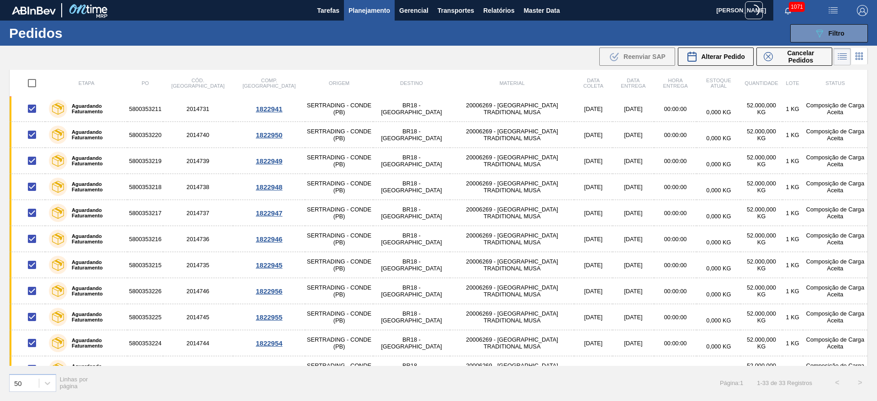
scroll to position [591, 0]
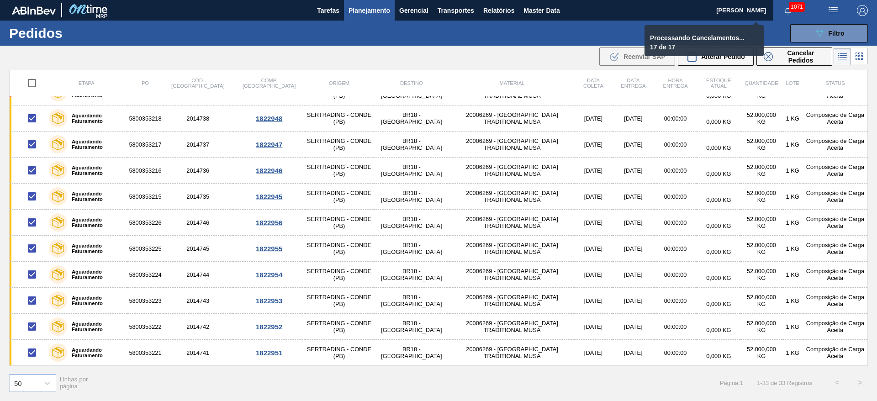
checkbox input "false"
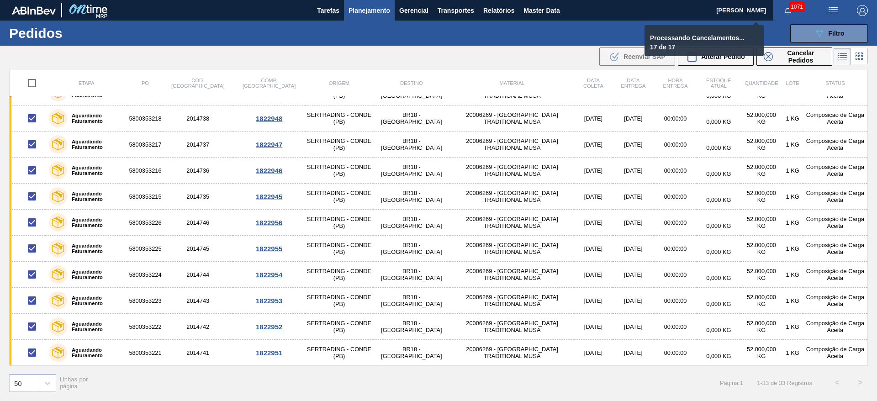
checkbox input "false"
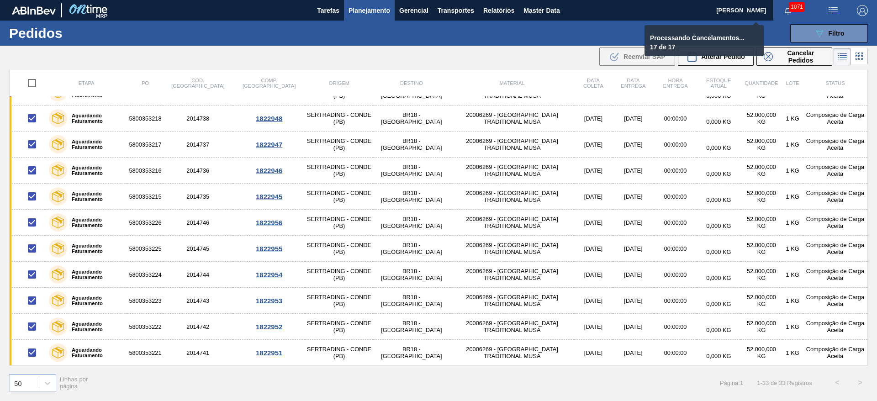
checkbox input "false"
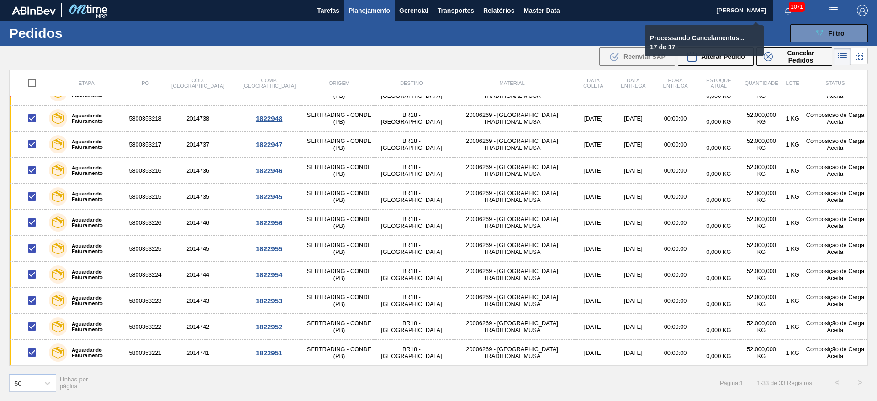
checkbox input "false"
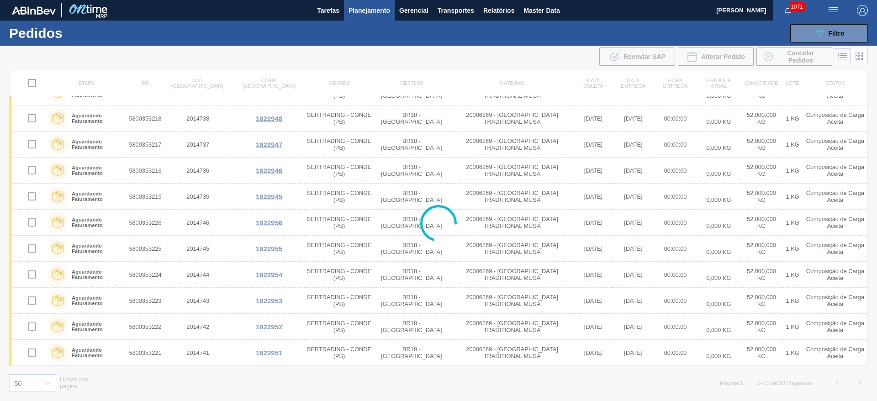
scroll to position [148, 0]
